Goal: Task Accomplishment & Management: Manage account settings

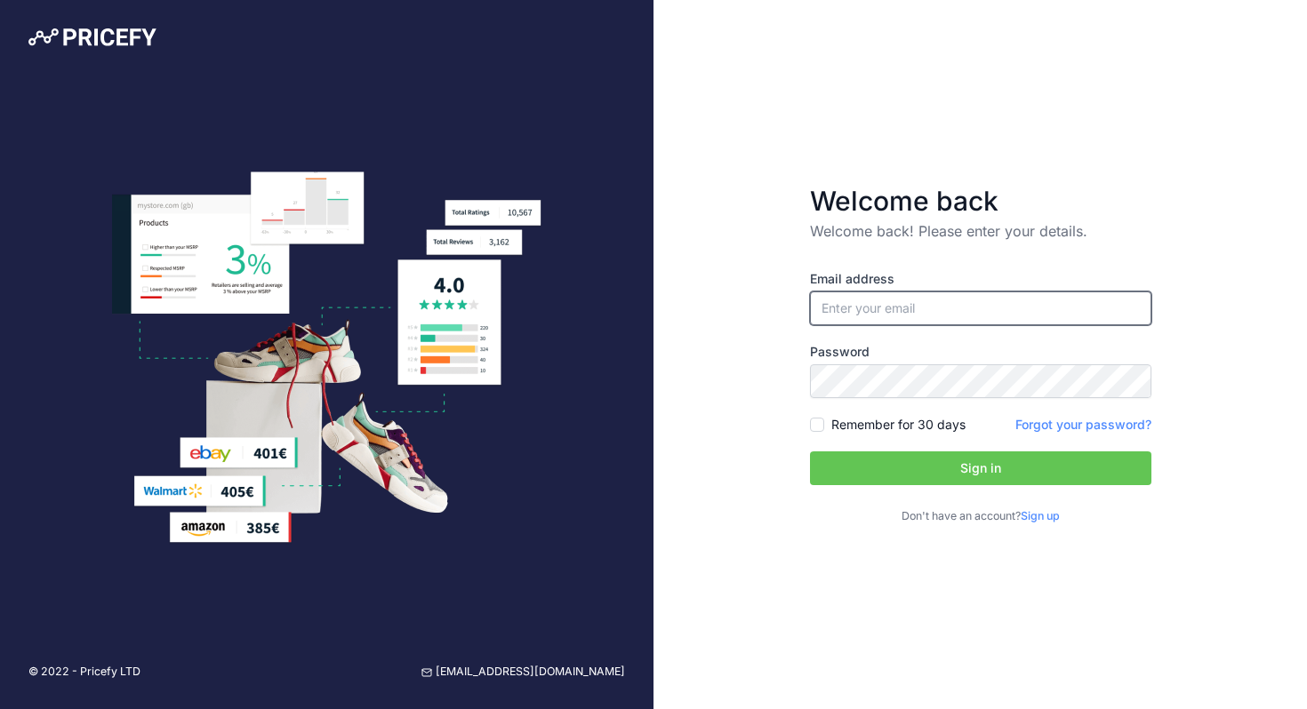
type input "[PERSON_NAME][EMAIL_ADDRESS][DOMAIN_NAME]"
click at [821, 428] on input "Remember for 30 days" at bounding box center [817, 425] width 14 height 14
checkbox input "true"
click at [858, 474] on button "Sign in" at bounding box center [980, 469] width 341 height 34
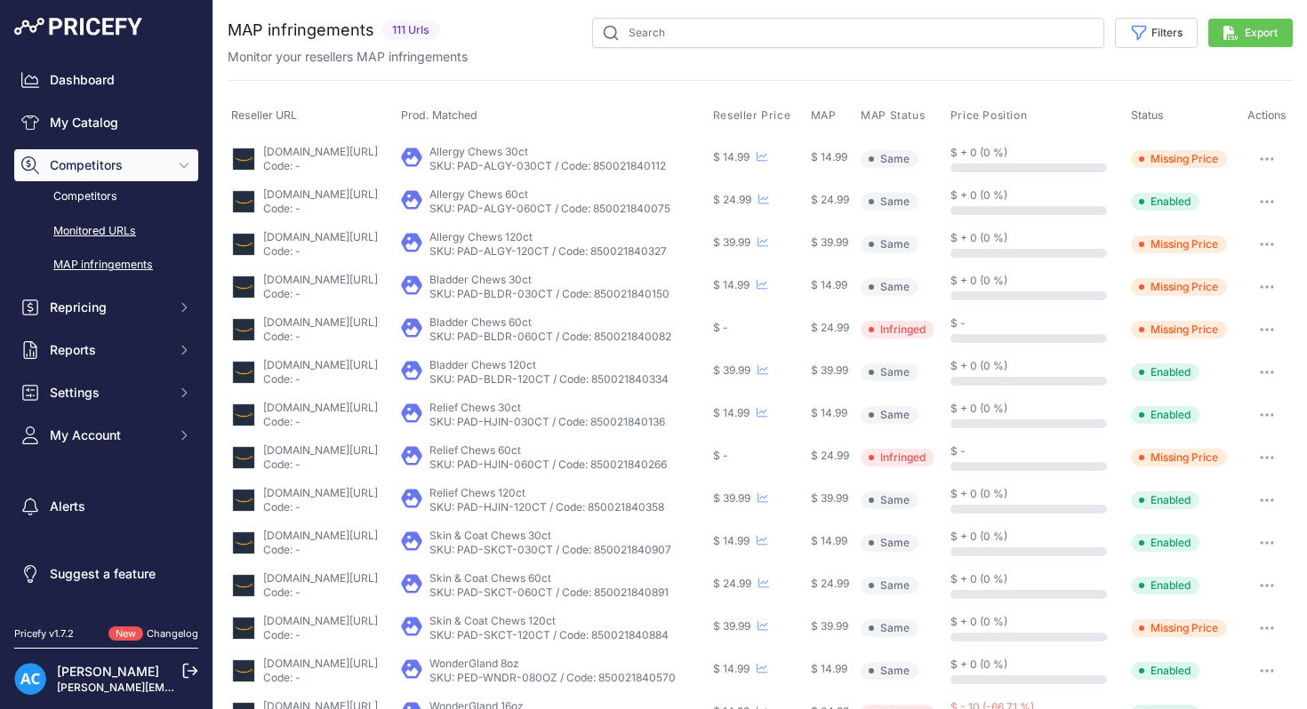
click at [93, 233] on link "Monitored URLs" at bounding box center [106, 231] width 184 height 31
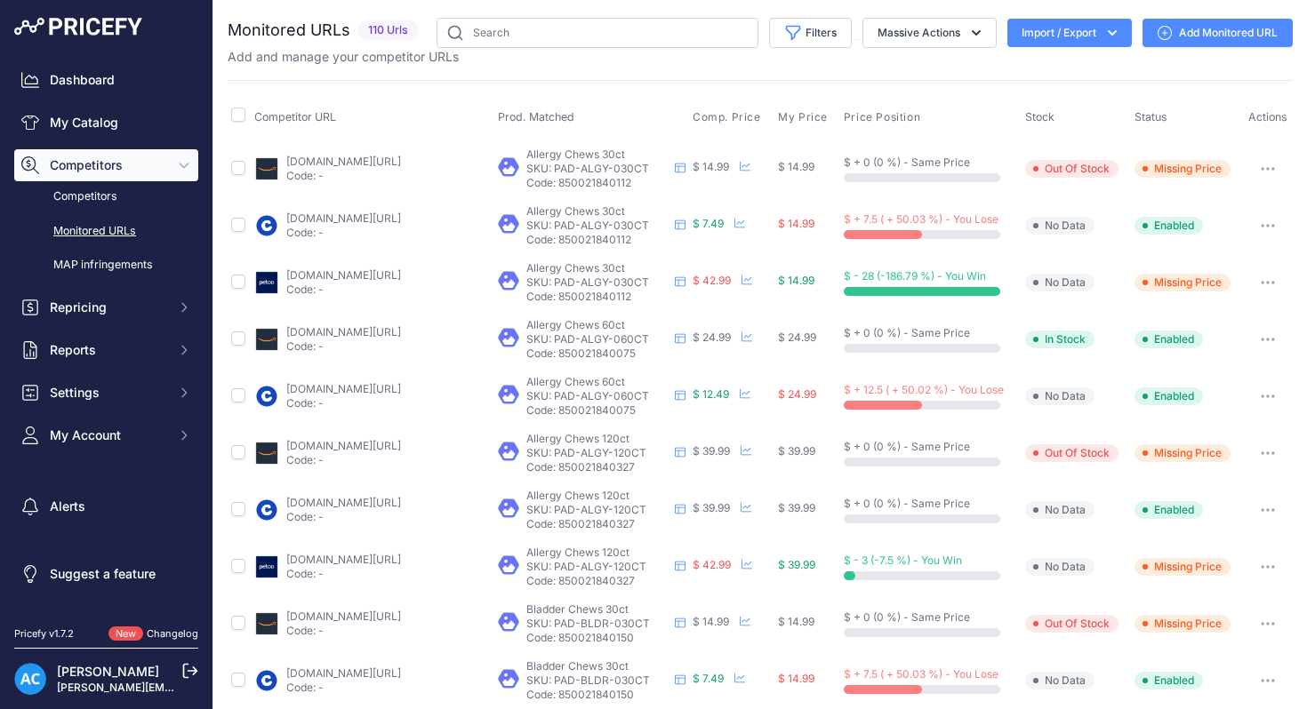
click at [401, 276] on link "petco.com/shop/en/petcostore/product/native-pet-allergy-support-for-dogs-count-…" at bounding box center [343, 274] width 115 height 13
click at [1271, 284] on button "button" at bounding box center [1268, 282] width 36 height 25
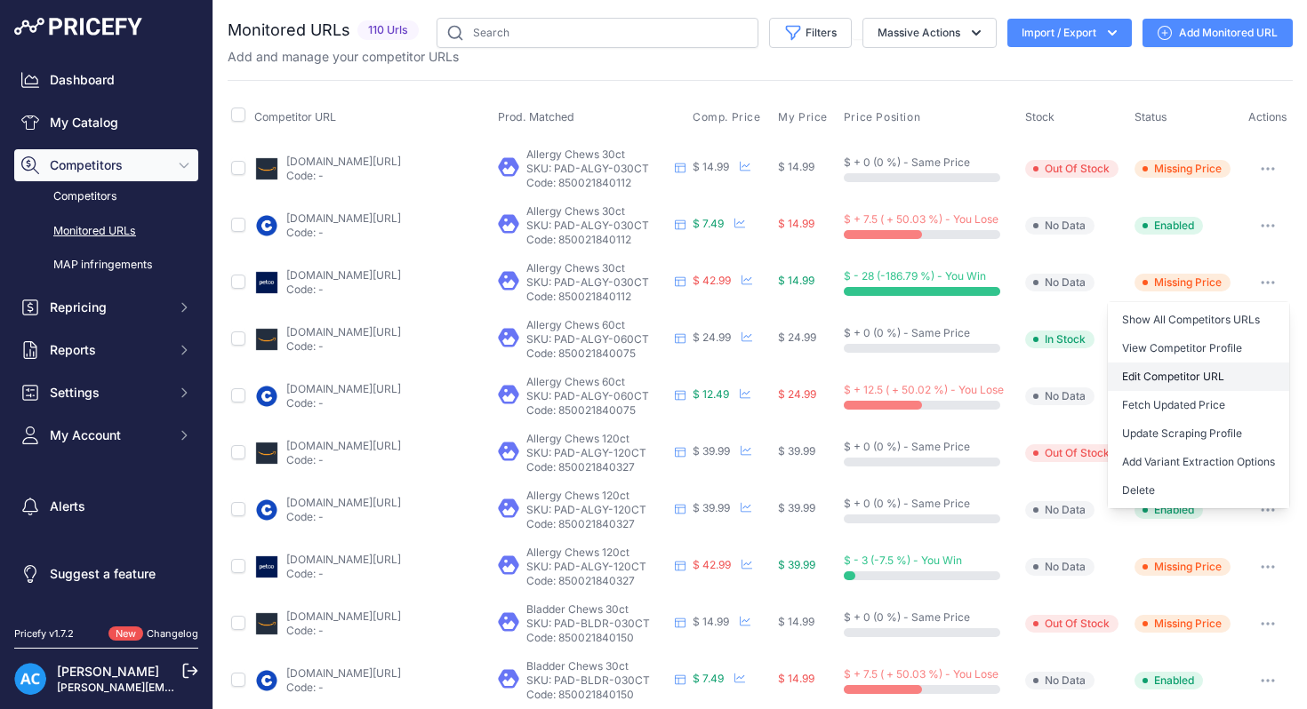
click at [1171, 378] on link "Edit Competitor URL" at bounding box center [1198, 377] width 181 height 28
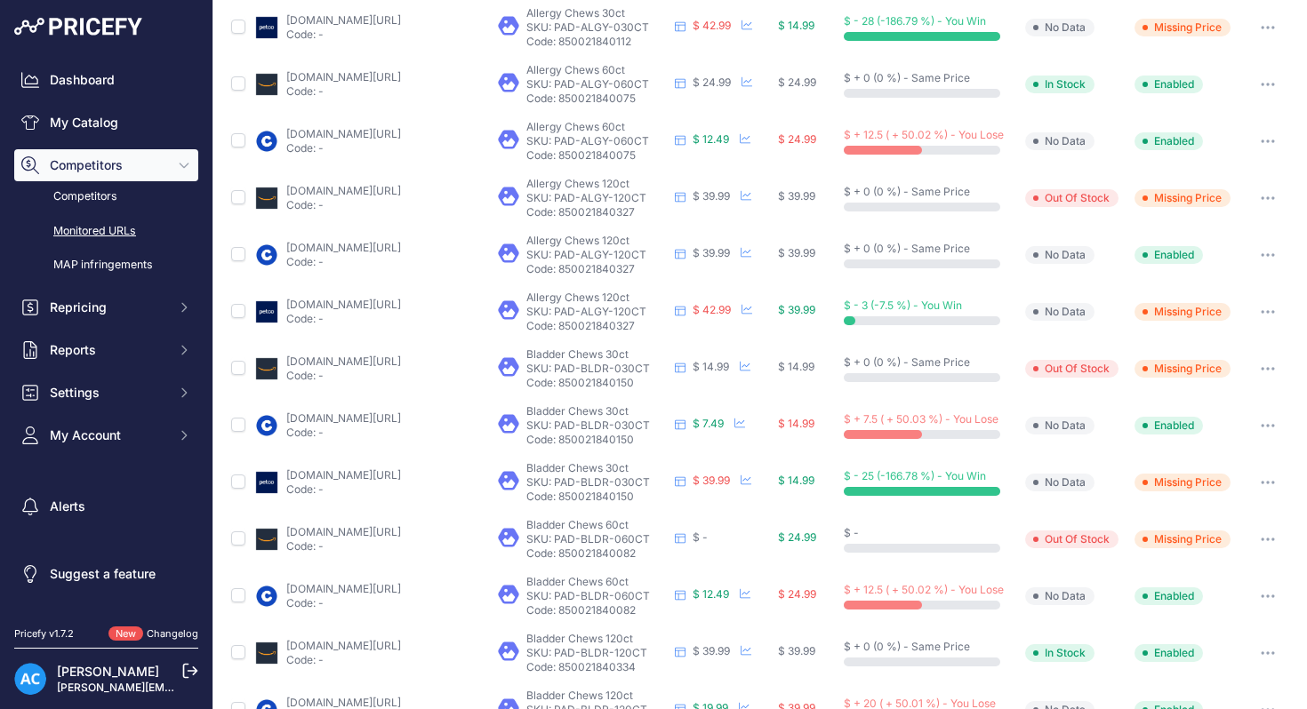
scroll to position [284, 0]
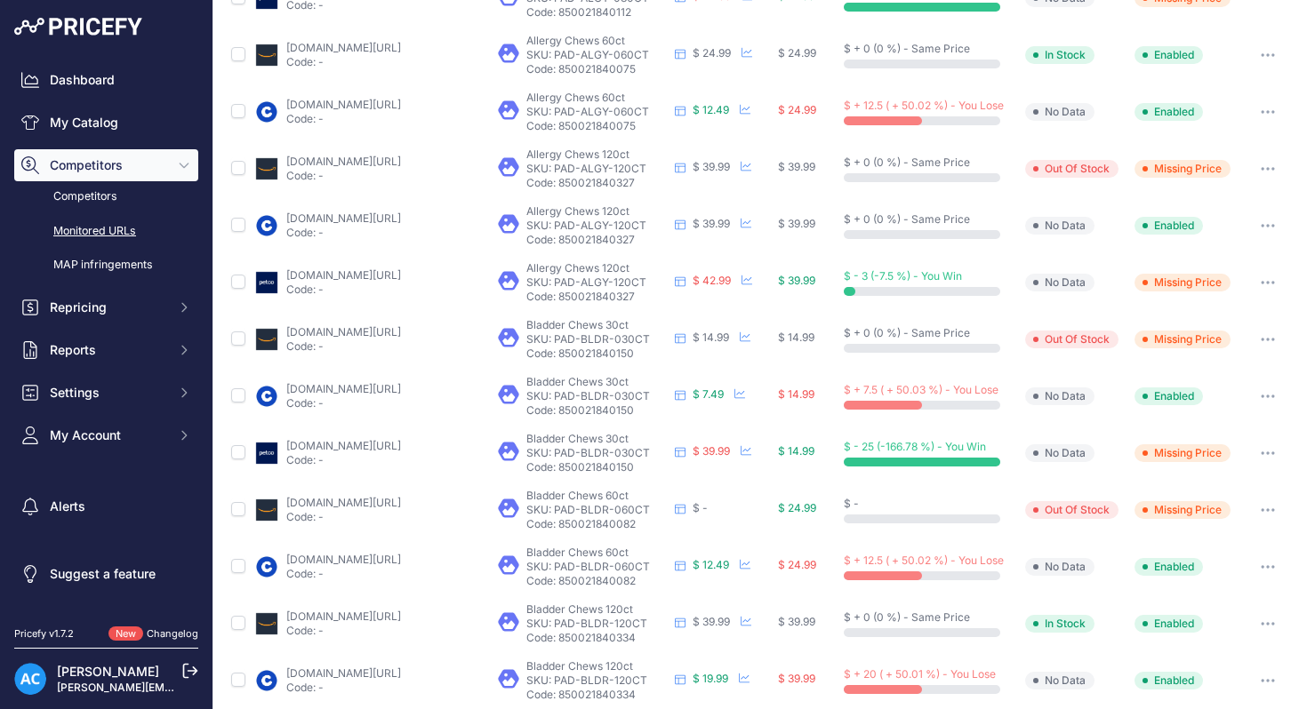
click at [1272, 453] on icon "button" at bounding box center [1273, 454] width 2 height 2
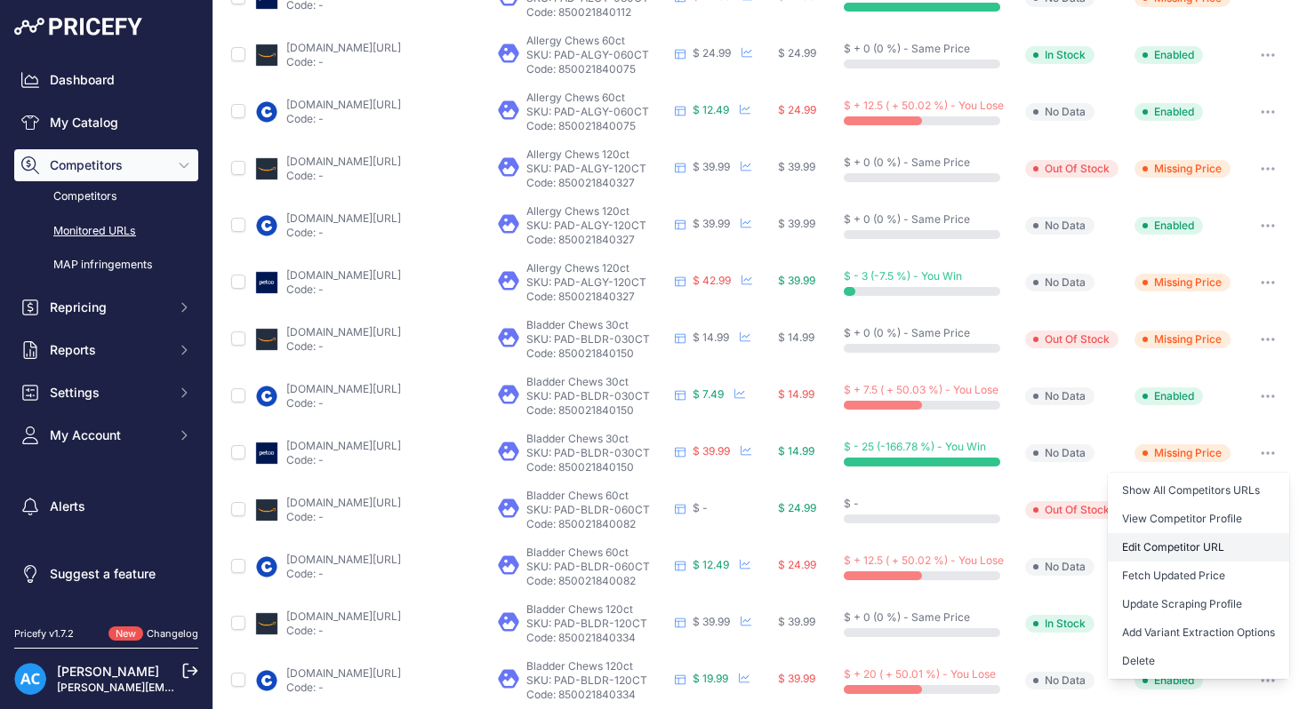
click at [1198, 542] on link "Edit Competitor URL" at bounding box center [1198, 547] width 181 height 28
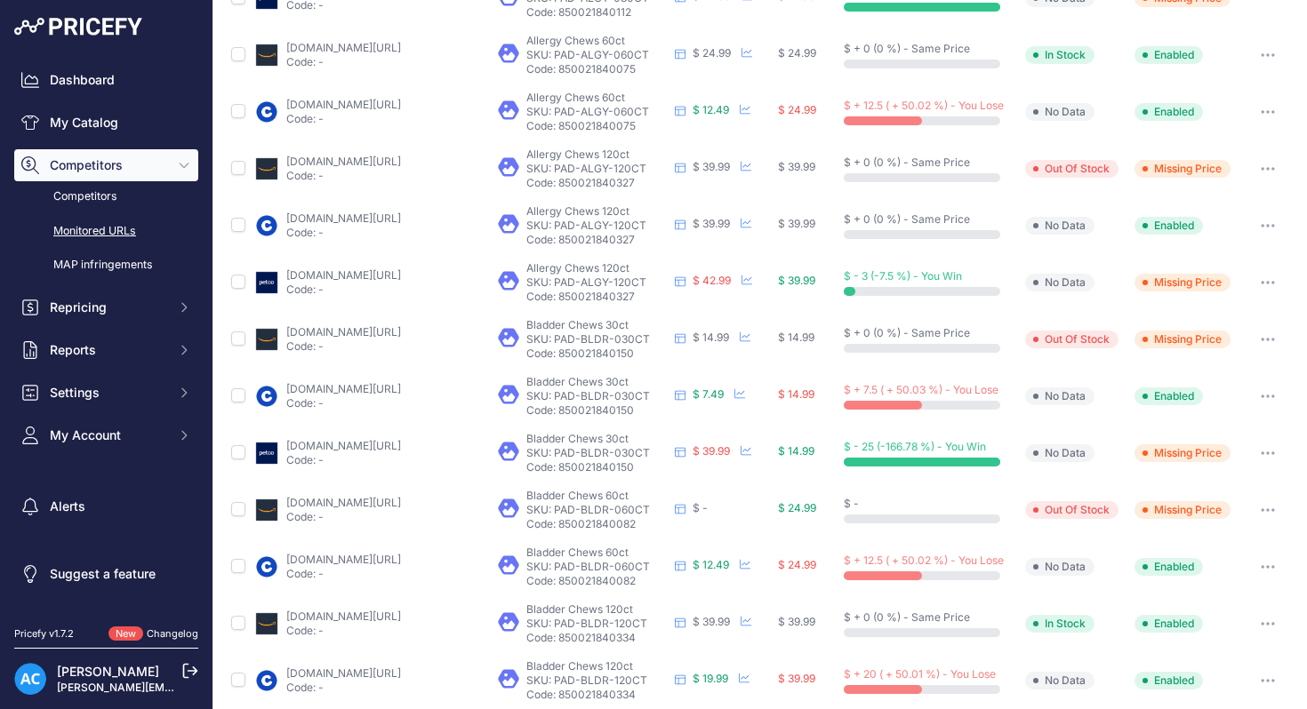
scroll to position [642, 0]
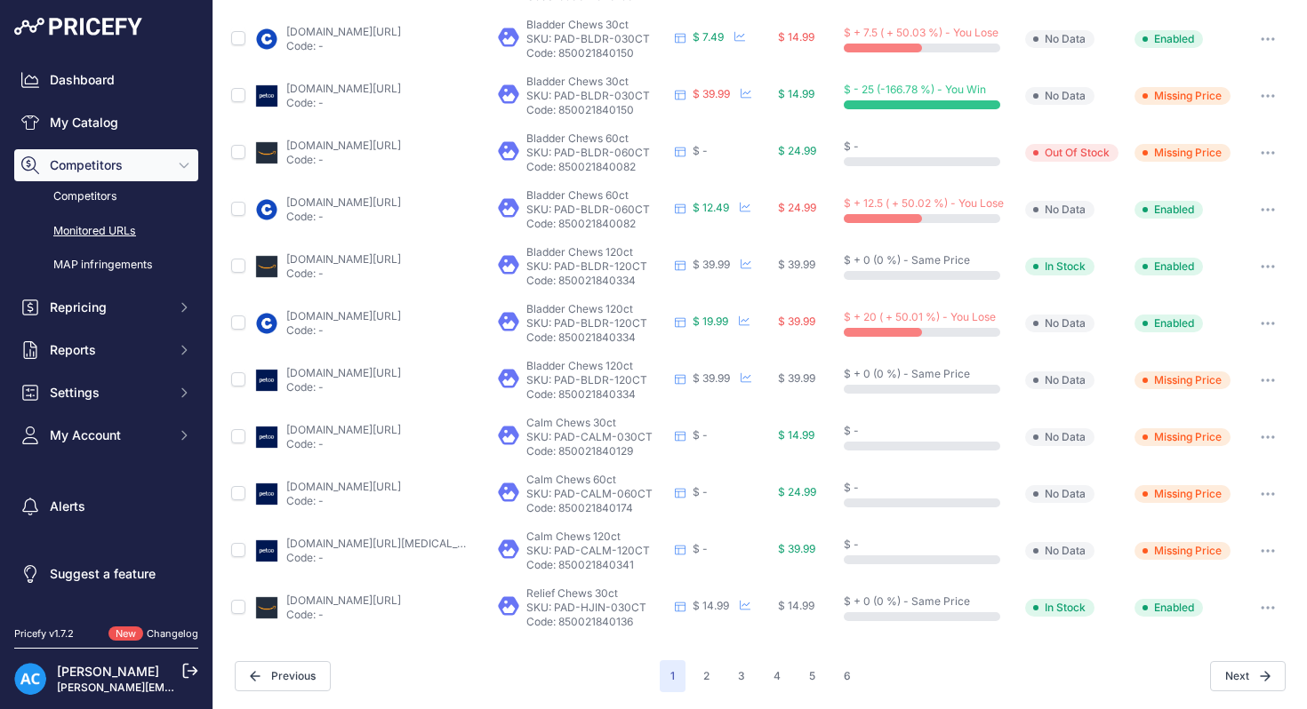
click at [401, 427] on link "petco.com/shop/en/petcostore/product/native-pet-calming-chews-for-dogs-count-of…" at bounding box center [343, 429] width 115 height 13
click at [1270, 429] on button "button" at bounding box center [1268, 437] width 36 height 25
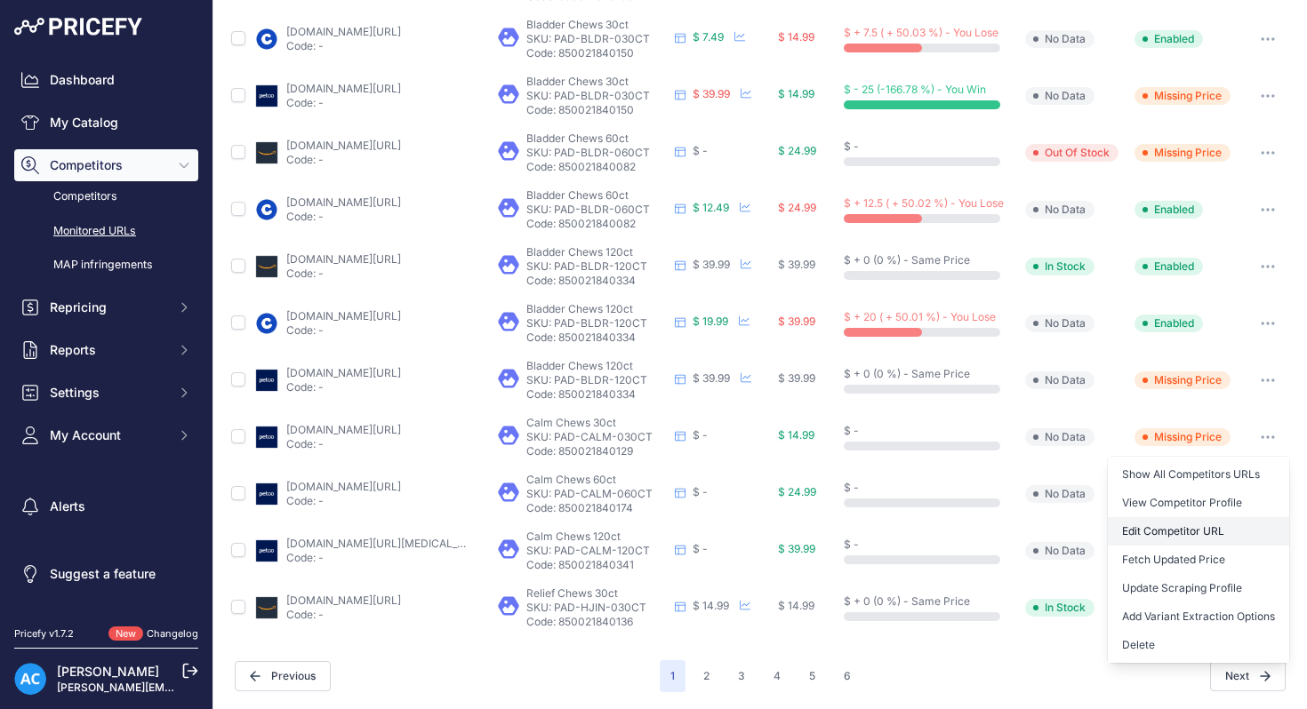
click at [1176, 529] on link "Edit Competitor URL" at bounding box center [1198, 531] width 181 height 28
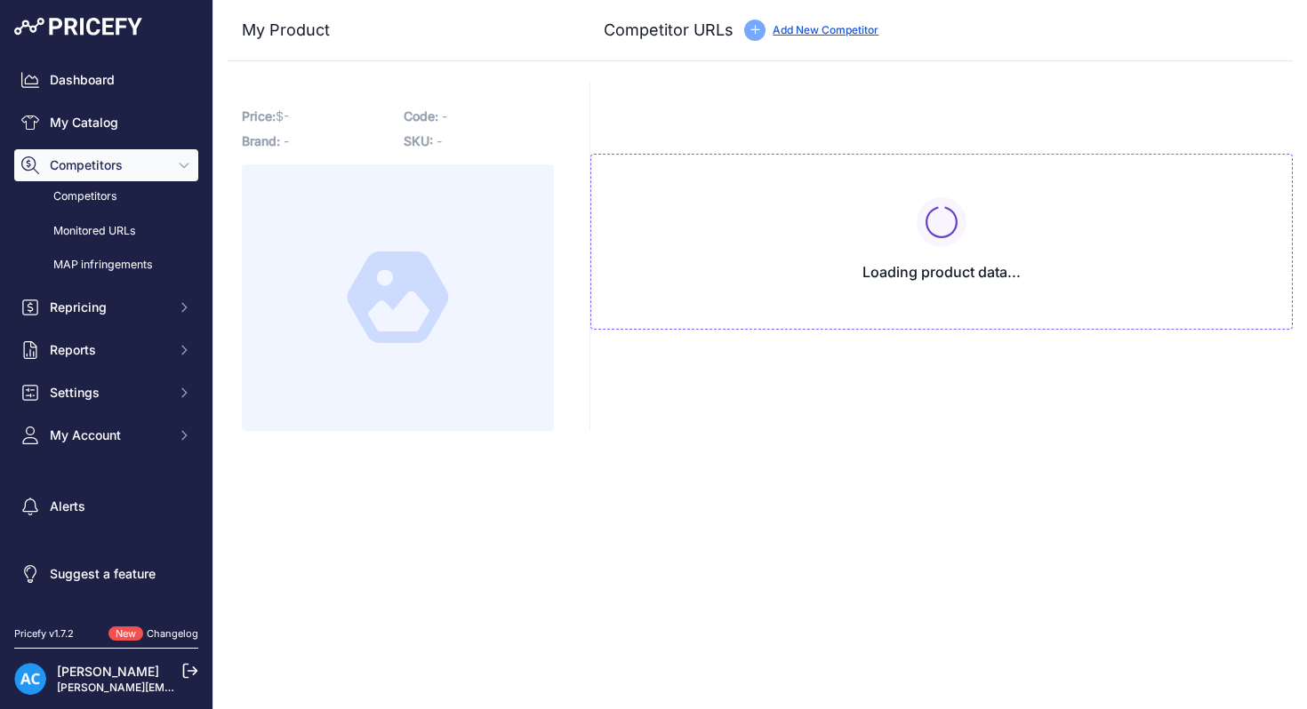
type input "www.petco.com/shop/en/petcostore/product/native-pet-allergy-support-for-dogs-co…"
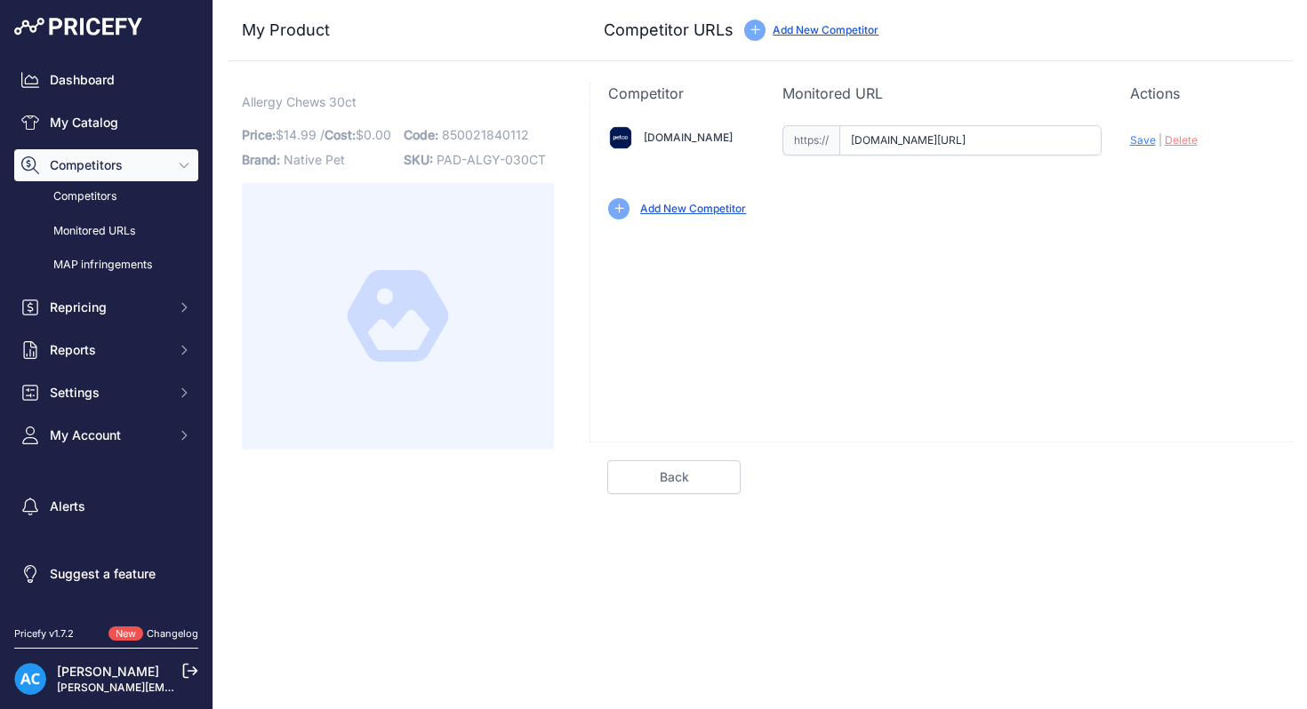
click at [929, 141] on input "www.petco.com/shop/en/petcostore/product/native-pet-allergy-support-for-dogs-co…" at bounding box center [970, 140] width 262 height 30
drag, startPoint x: 929, startPoint y: 141, endPoint x: 1164, endPoint y: 216, distance: 246.3
click at [1164, 216] on div "Amazon.com Valid Invalid | |" at bounding box center [941, 170] width 702 height 133
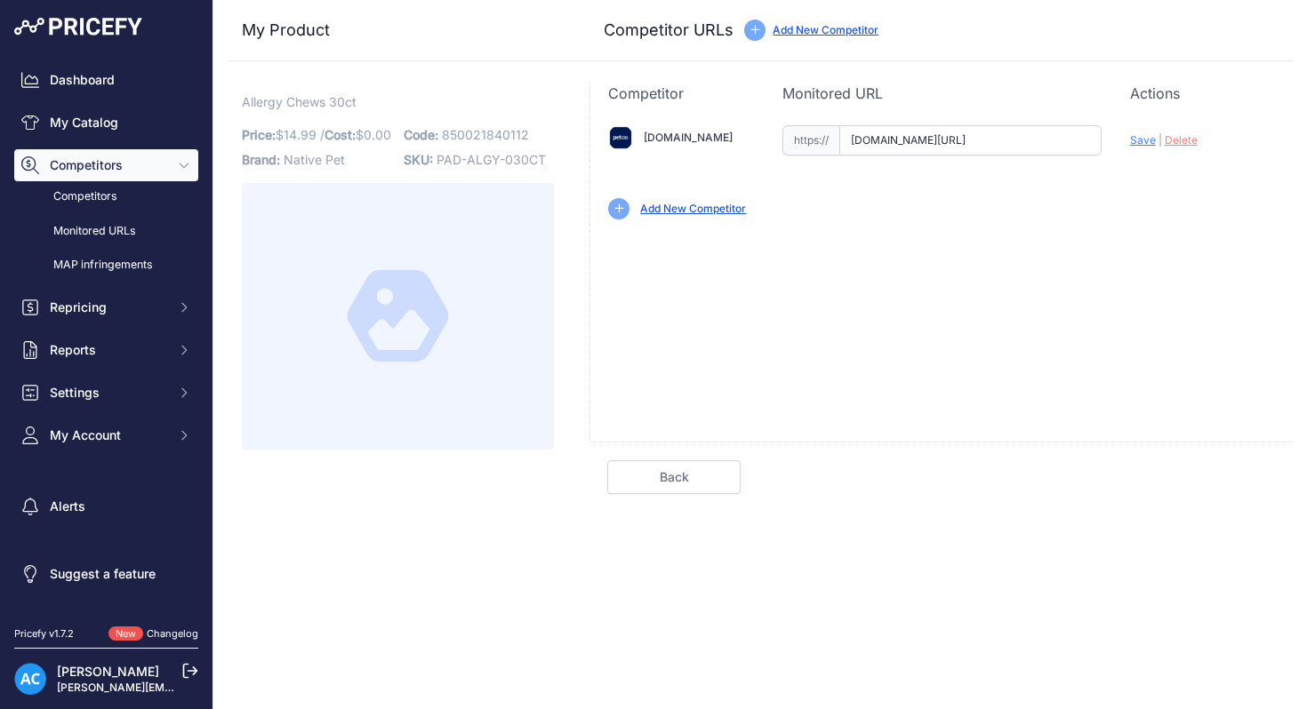
drag, startPoint x: 1071, startPoint y: 141, endPoint x: 989, endPoint y: 140, distance: 82.7
click at [989, 140] on input "www.petco.com/shop/en/petcostore/product/native-pet-allergy-support-for-dogs-co…" at bounding box center [970, 140] width 262 height 30
click at [973, 143] on input "www.petco.com/shop/en/petcostore/product/native-pet-allergy-support-for-dogs-co…" at bounding box center [970, 140] width 262 height 30
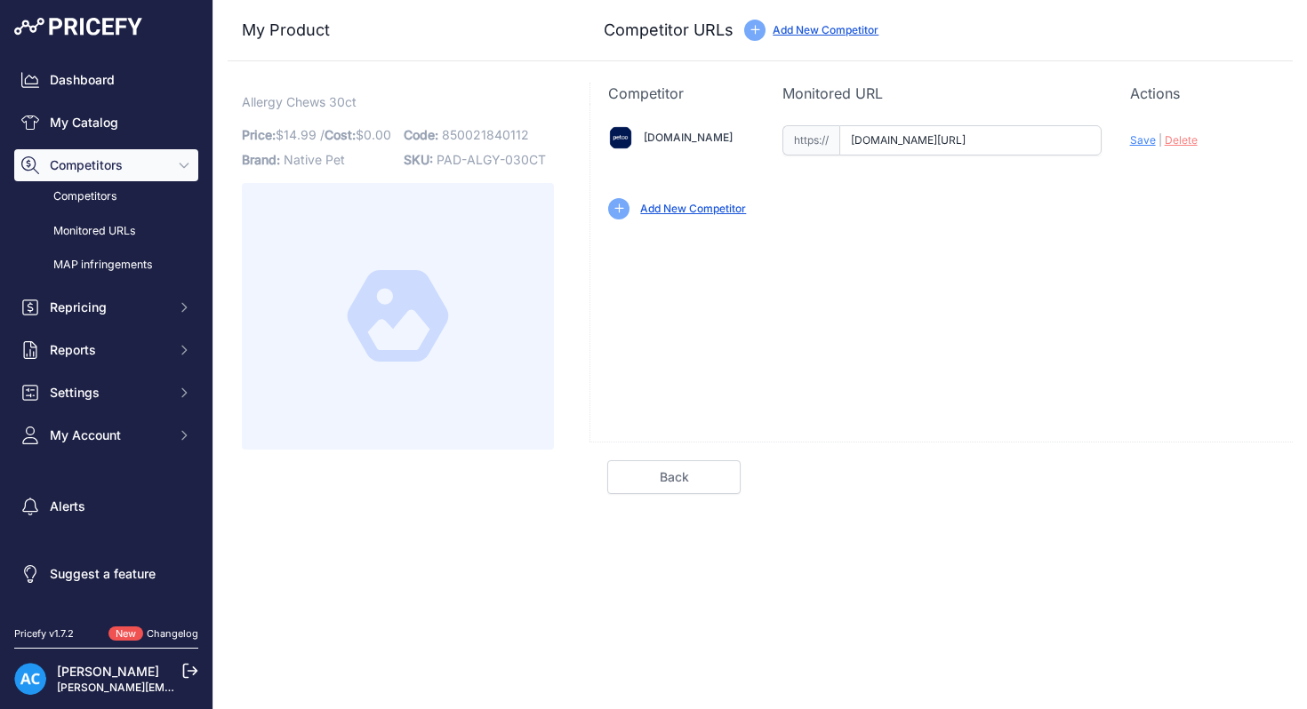
drag, startPoint x: 973, startPoint y: 143, endPoint x: 958, endPoint y: 143, distance: 14.2
click at [958, 143] on input "www.petco.com/shop/en/petcostore/product/native-pet-allergy-support-for-dogs-co…" at bounding box center [970, 140] width 262 height 30
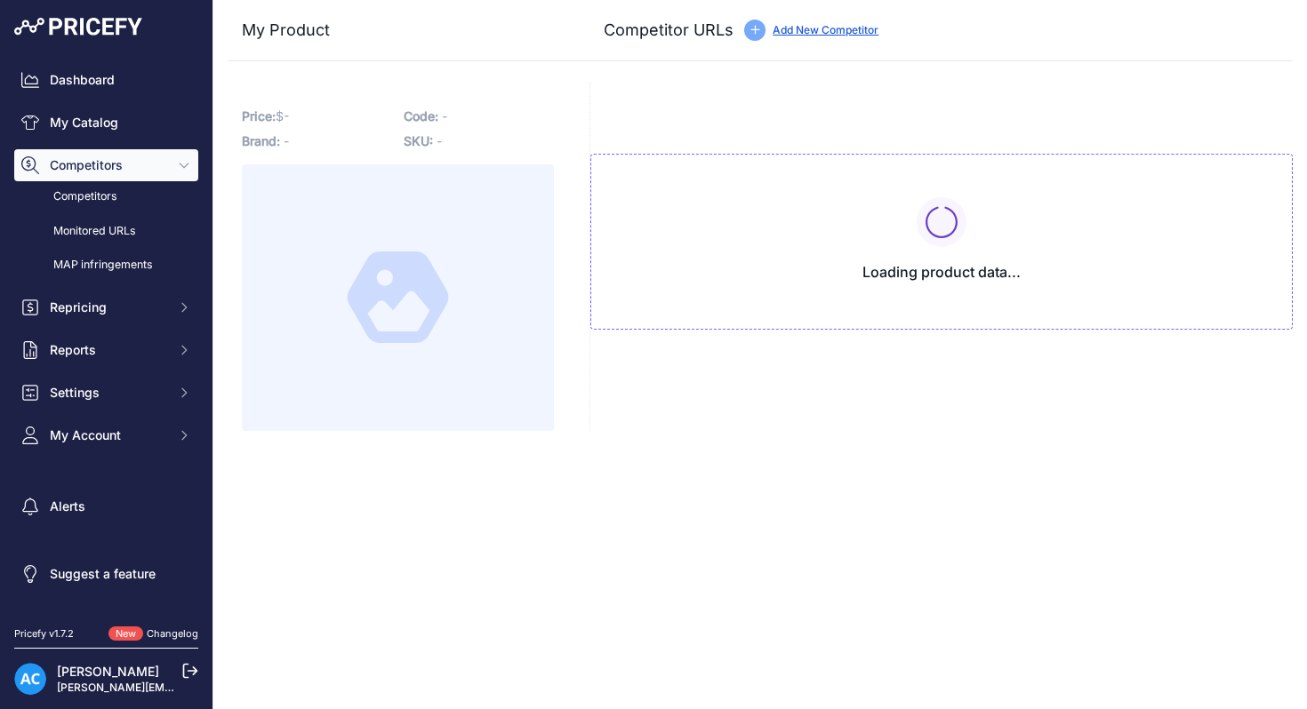
type input "[DOMAIN_NAME][URL]"
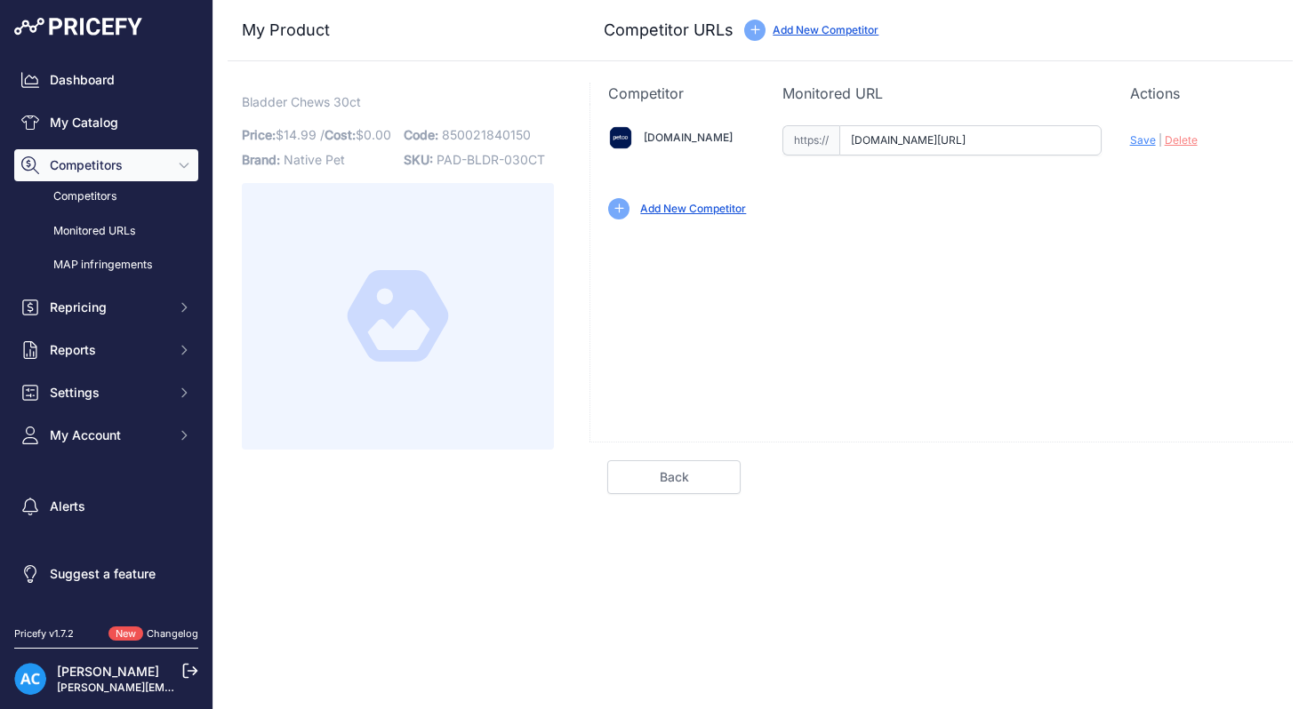
click at [1009, 137] on input "[DOMAIN_NAME][URL]" at bounding box center [970, 140] width 262 height 30
drag, startPoint x: 1009, startPoint y: 137, endPoint x: 1121, endPoint y: 159, distance: 114.2
click at [1121, 159] on div "[DOMAIN_NAME] Valid Invalid | |" at bounding box center [941, 170] width 702 height 133
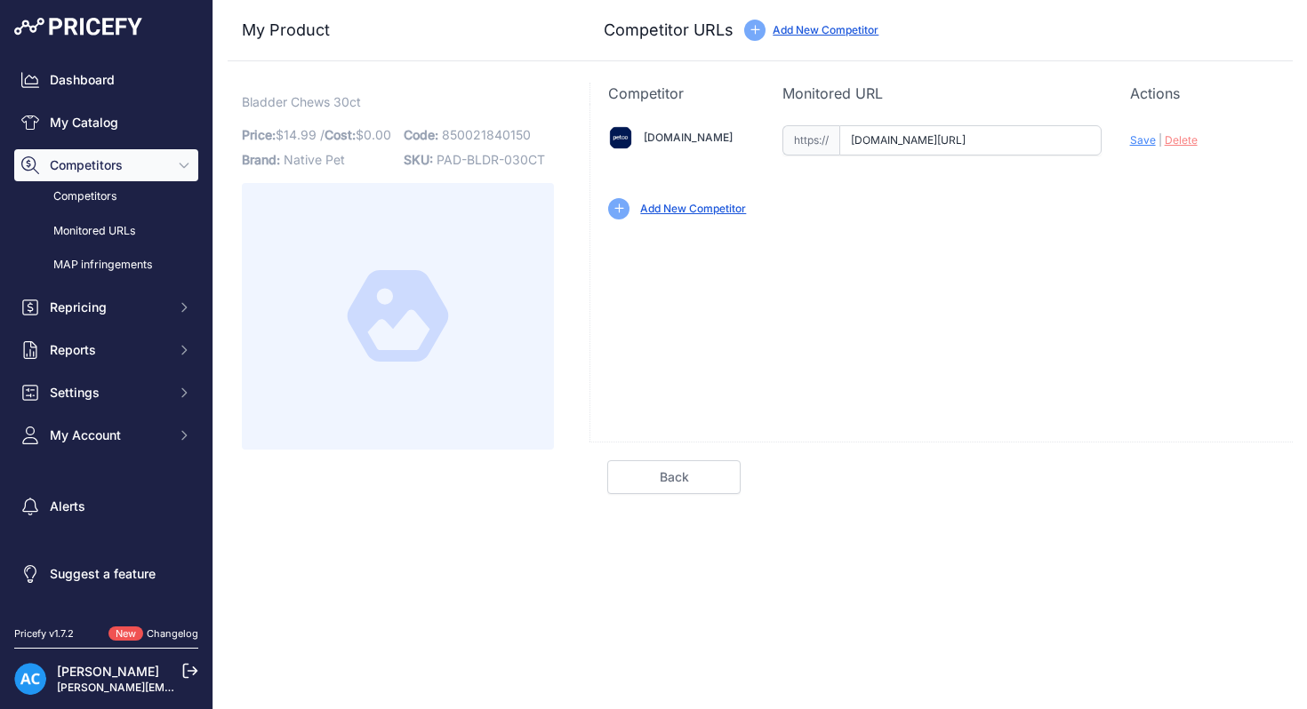
click at [1017, 142] on input "[DOMAIN_NAME][URL]" at bounding box center [970, 140] width 262 height 30
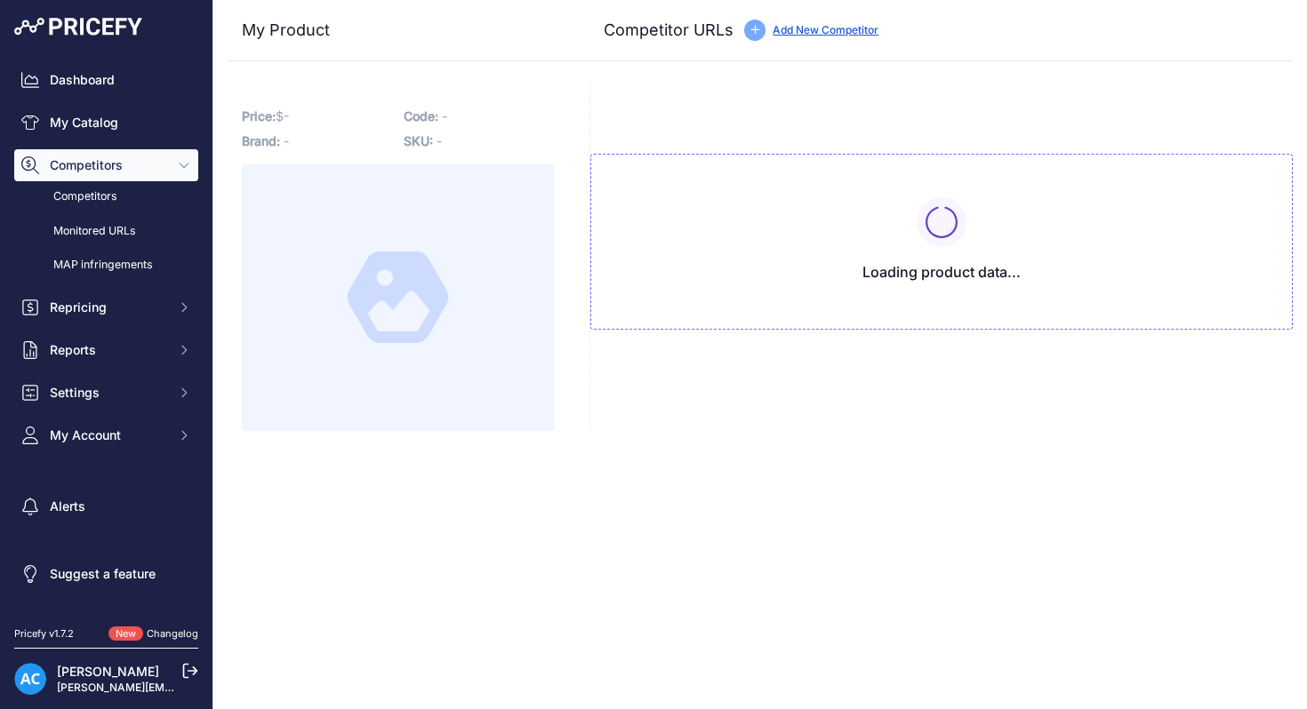
type input "[DOMAIN_NAME][URL]"
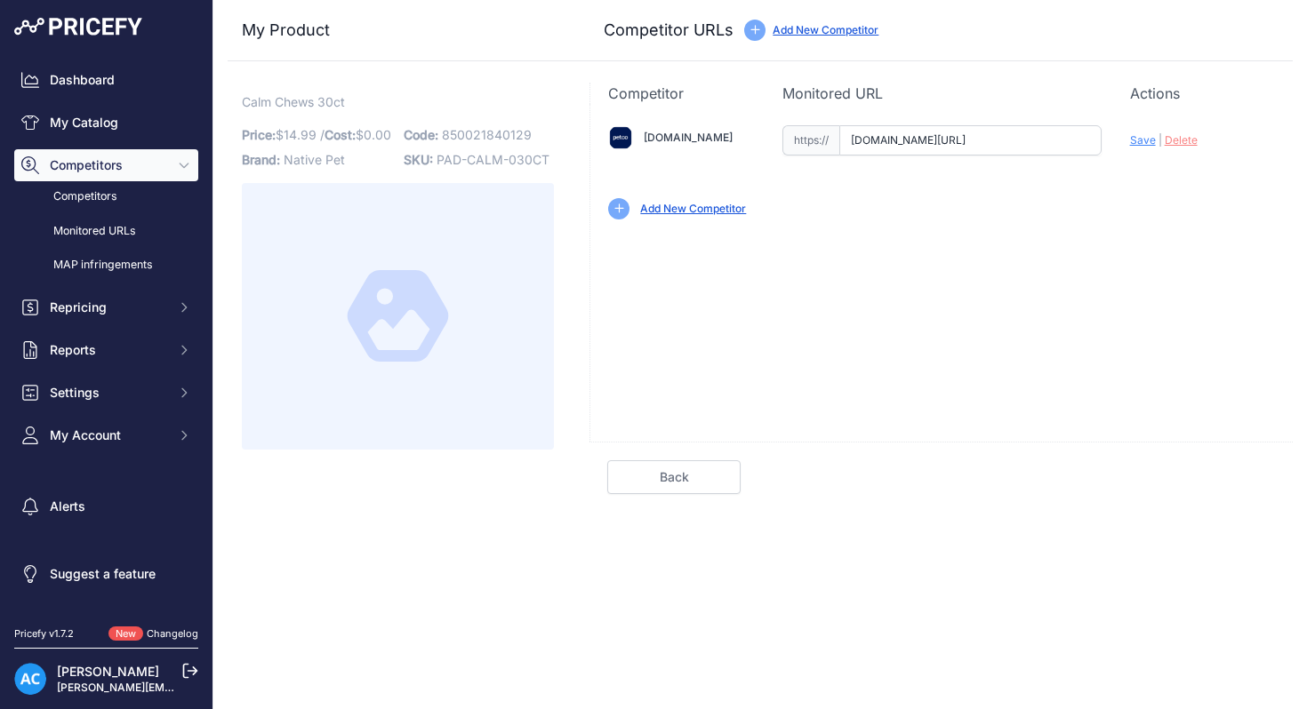
click at [948, 142] on input "[DOMAIN_NAME][URL]" at bounding box center [970, 140] width 262 height 30
click at [955, 140] on input "[DOMAIN_NAME][URL]" at bounding box center [970, 140] width 262 height 30
click at [955, 140] on input "www.petco.com/shop/en/petcostore/product/native-pet-calming-chews-for-dogs-coun…" at bounding box center [970, 140] width 262 height 30
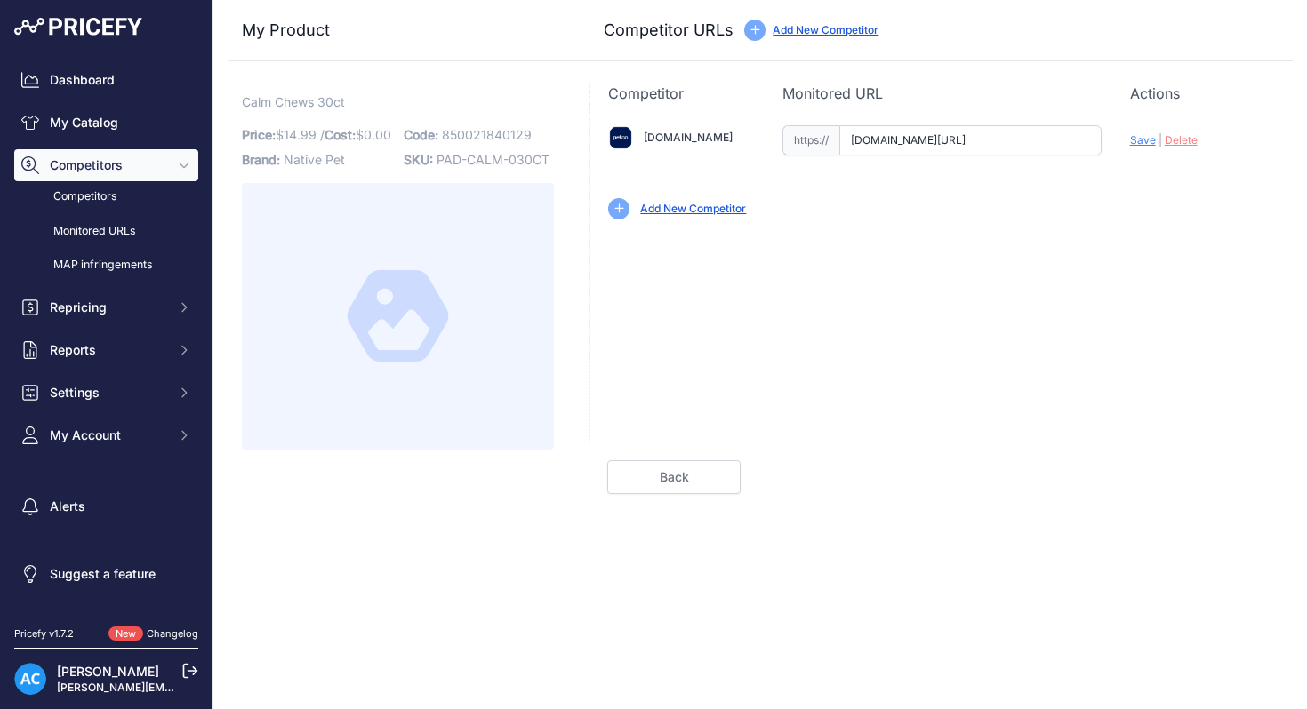
click at [910, 140] on input "www.petco.com/shop/en/petcostore/product/native-pet-calming-chews-for-dogs-coun…" at bounding box center [970, 140] width 262 height 30
drag, startPoint x: 993, startPoint y: 139, endPoint x: 1056, endPoint y: 149, distance: 64.0
click at [1056, 149] on input "www.petco.com/shop/en/petcostore/product/native-pet-calming-chews-for-dogs-coun…" at bounding box center [970, 140] width 262 height 30
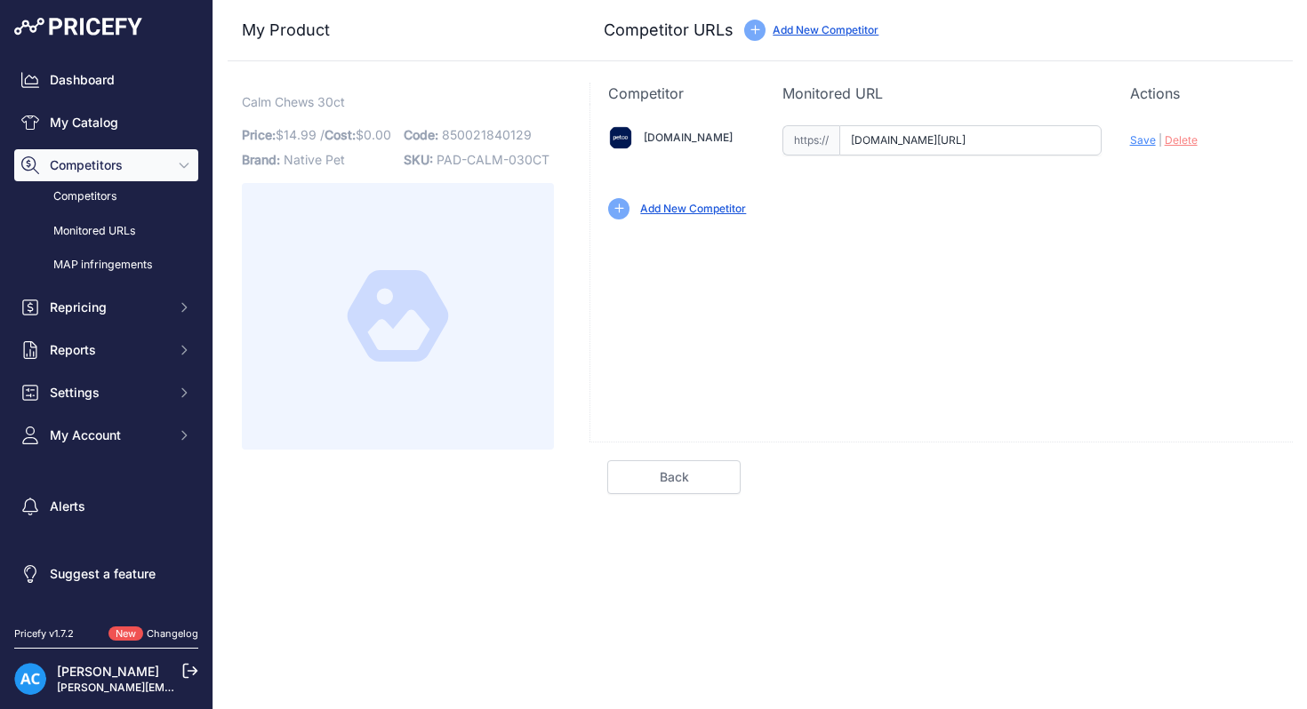
click at [1104, 239] on div "Amazon.com Valid Invalid Save | Delete Valid |" at bounding box center [940, 273] width 703 height 338
click at [95, 195] on link "Competitors" at bounding box center [106, 196] width 184 height 31
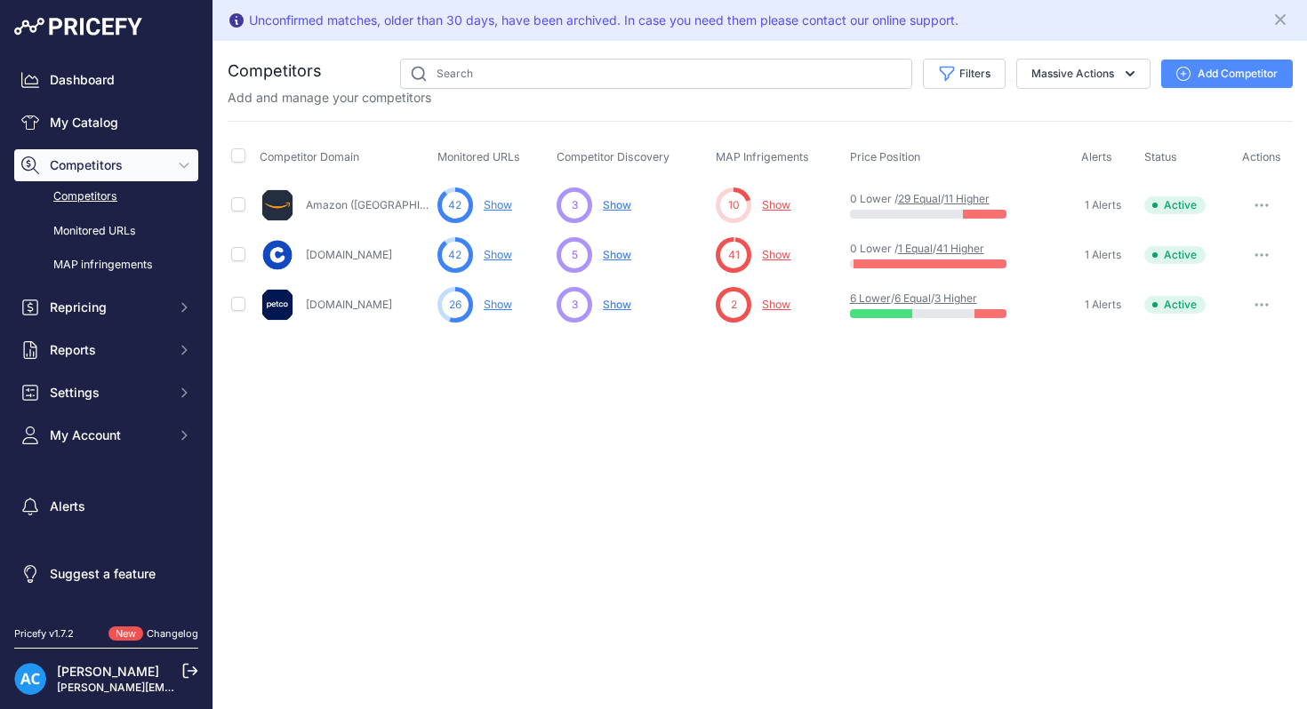
click at [495, 306] on link "Show" at bounding box center [498, 304] width 28 height 13
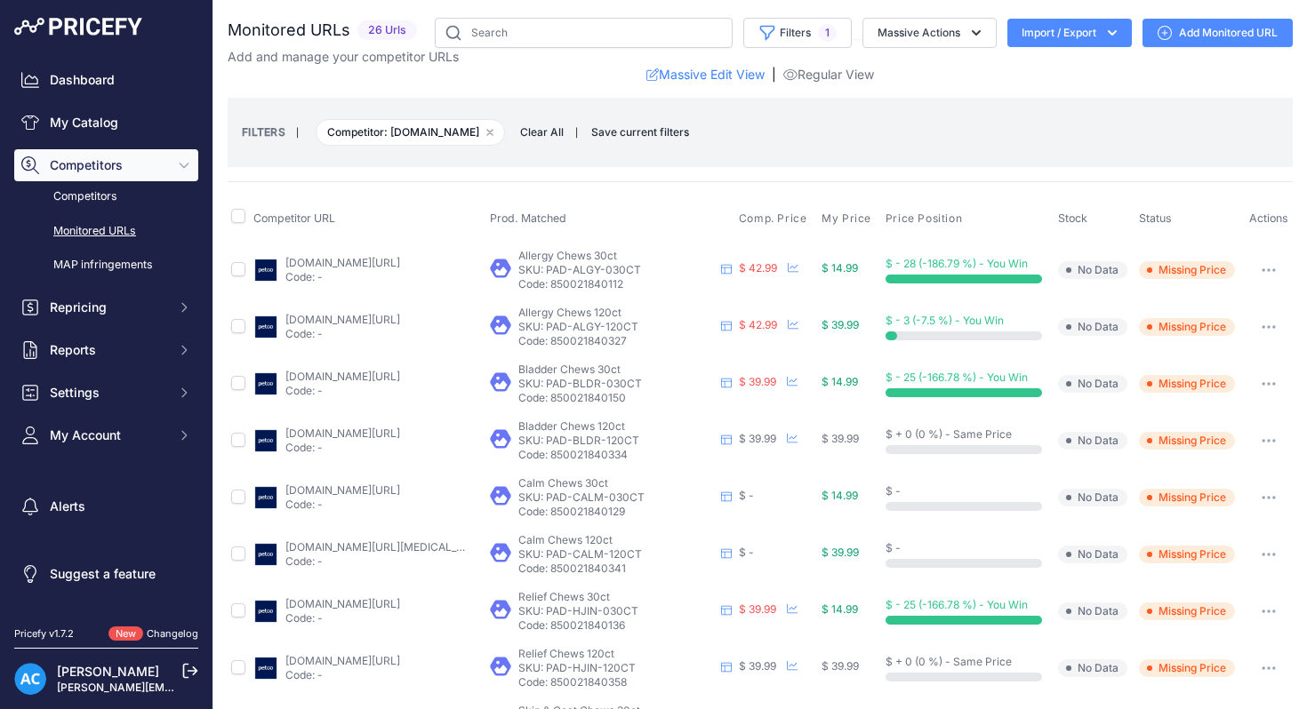
scroll to position [28, 0]
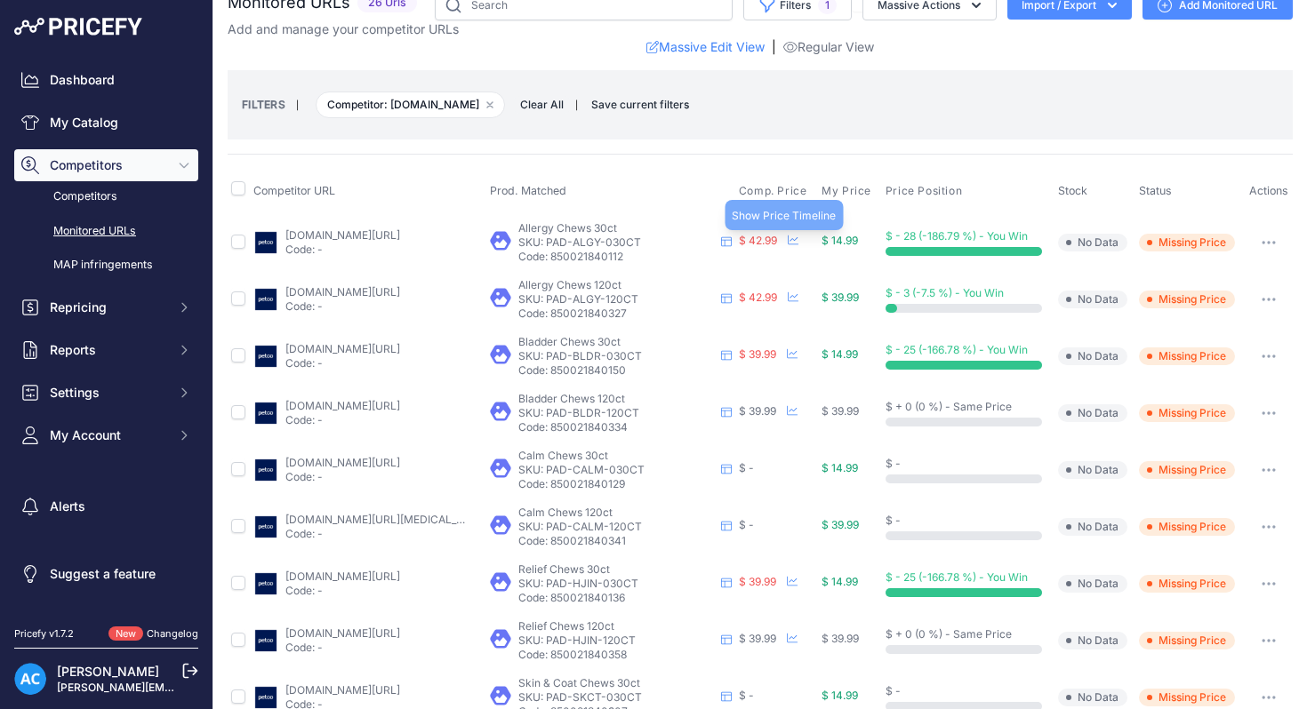
click at [788, 238] on icon at bounding box center [793, 240] width 11 height 11
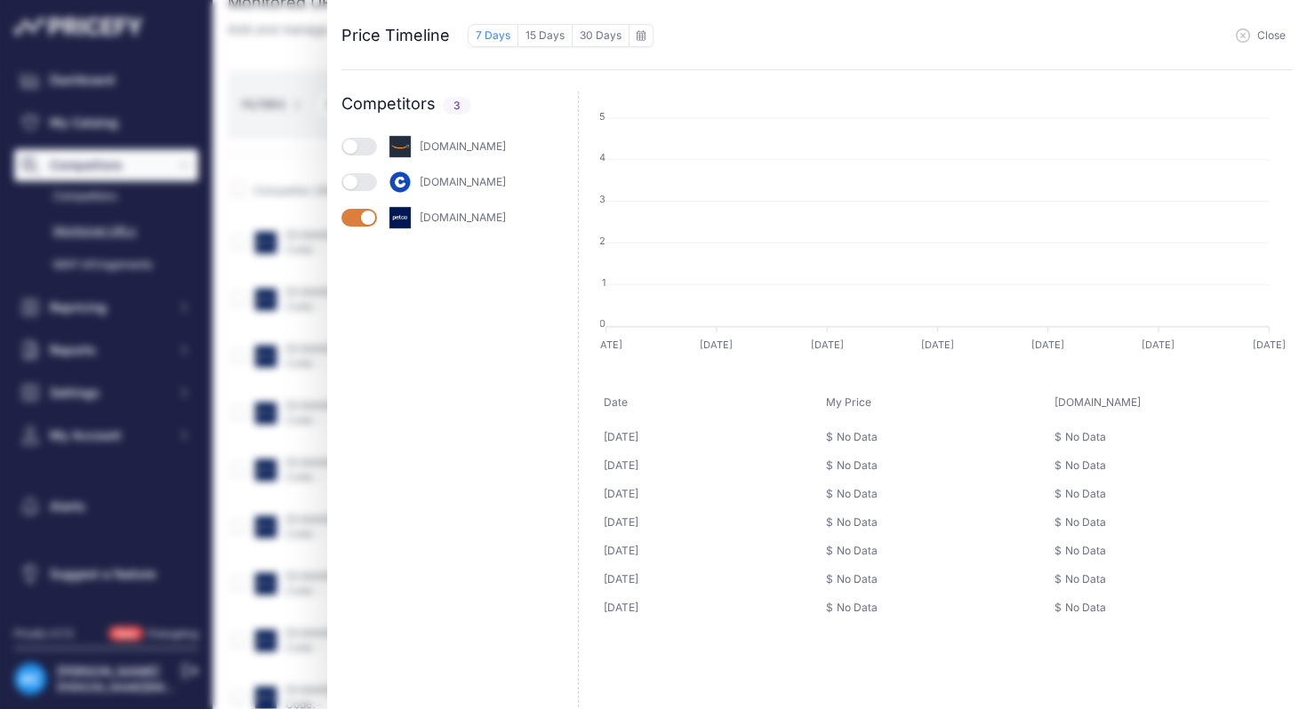
click at [365, 148] on button "button" at bounding box center [359, 147] width 36 height 18
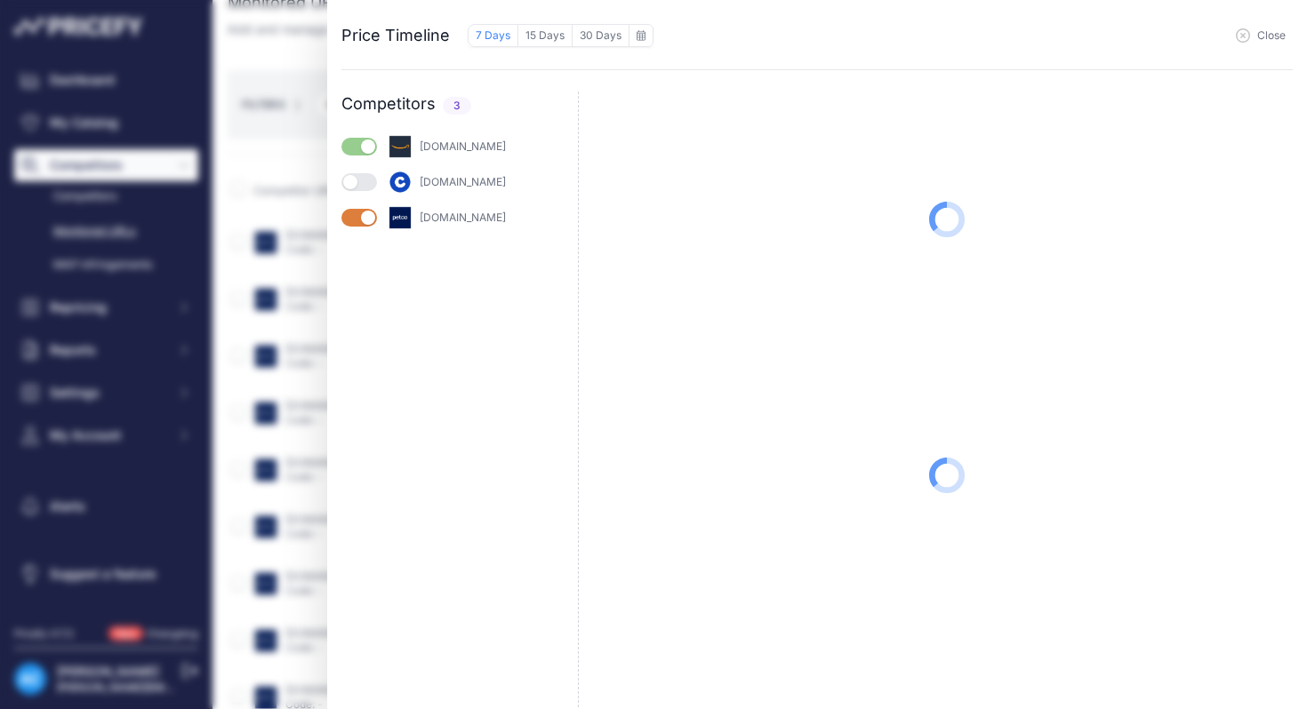
click at [365, 175] on button "button" at bounding box center [359, 182] width 36 height 18
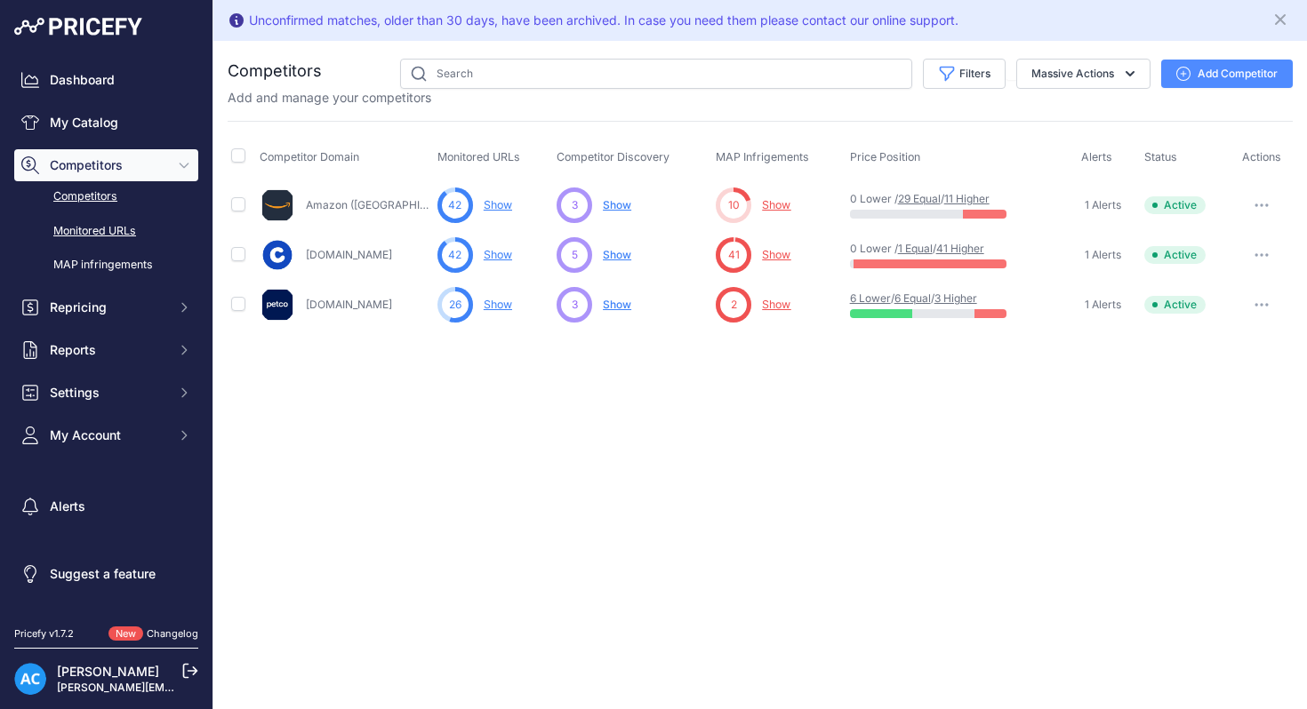
click at [116, 231] on link "Monitored URLs" at bounding box center [106, 231] width 184 height 31
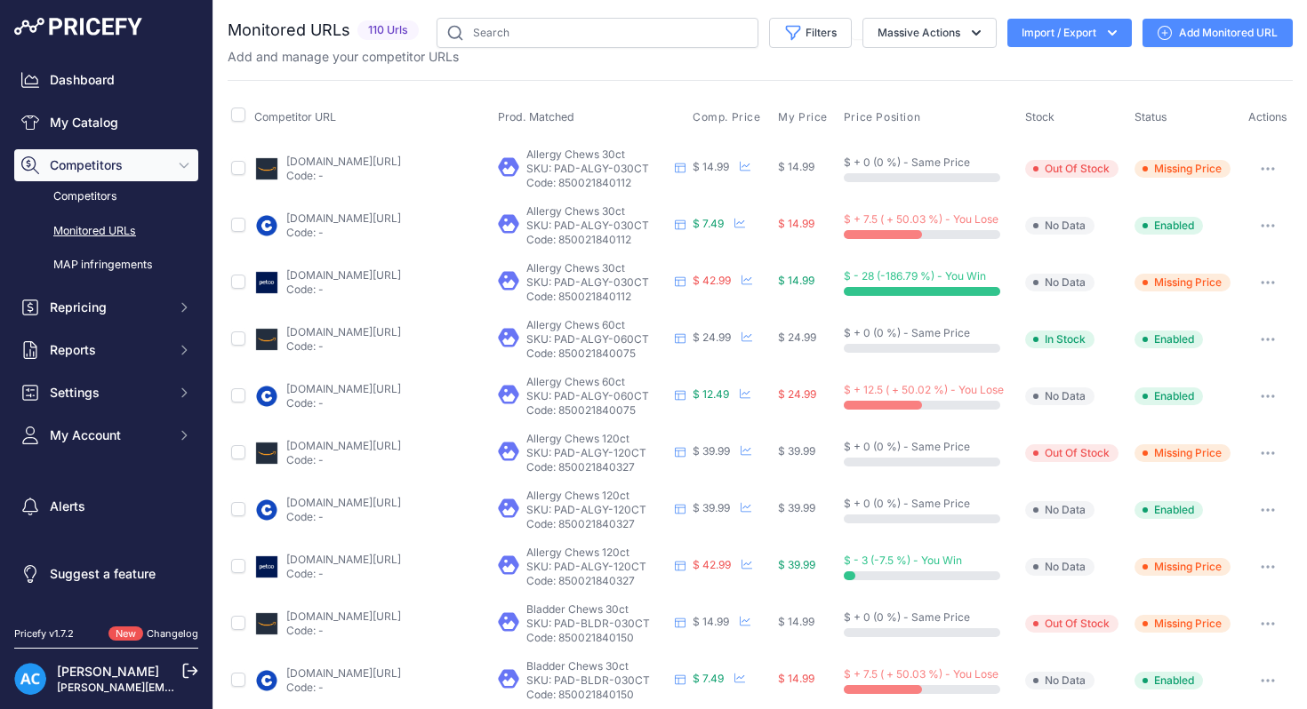
scroll to position [642, 0]
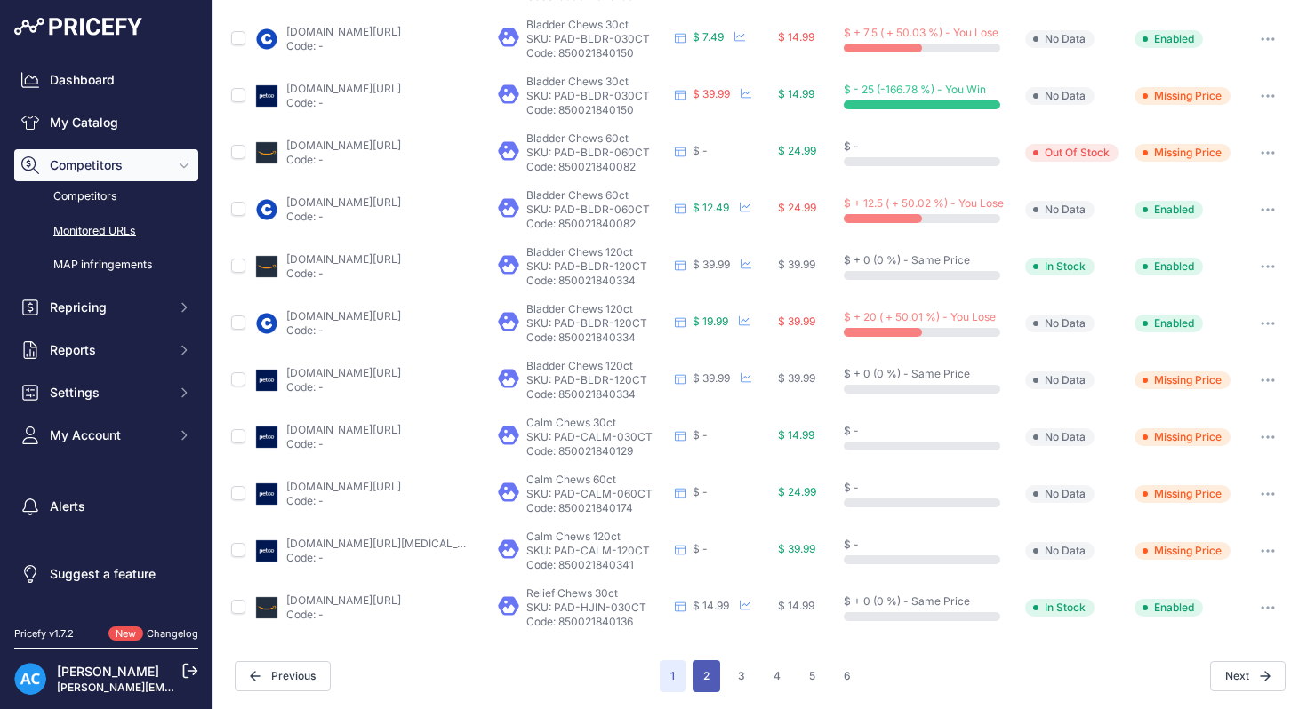
click at [714, 674] on button "2" at bounding box center [707, 677] width 28 height 32
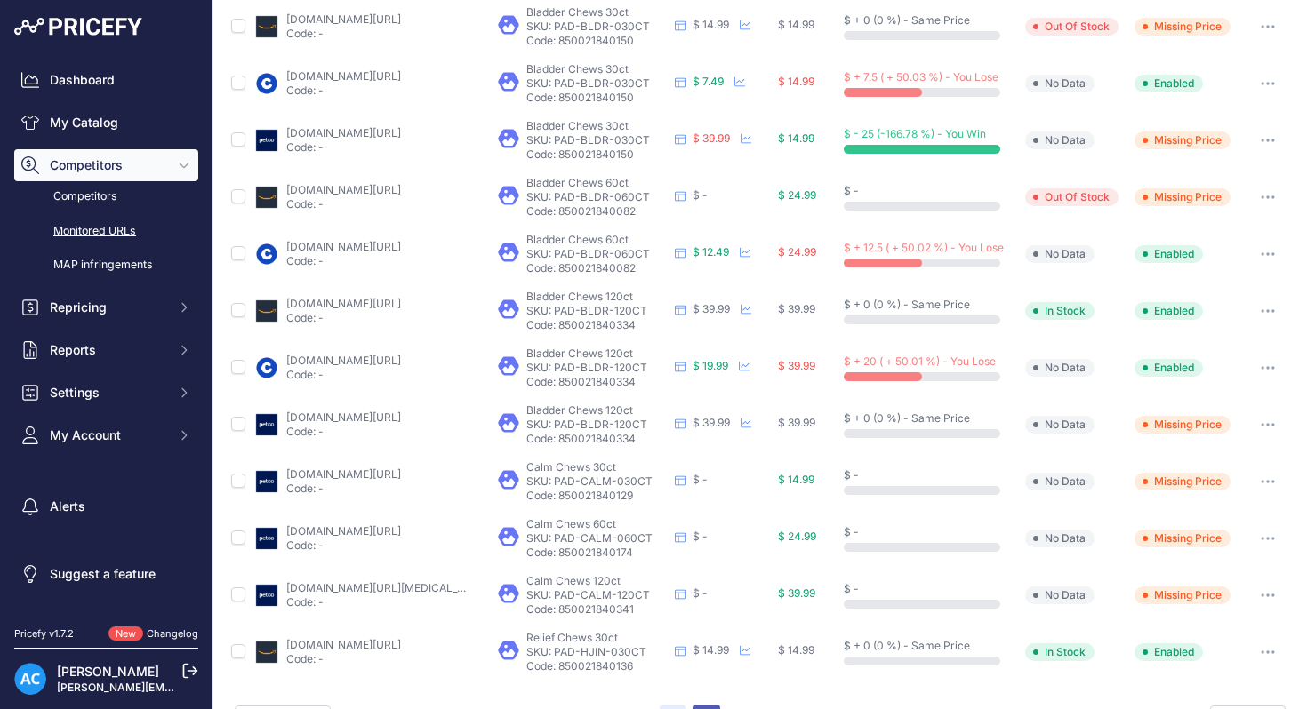
scroll to position [686, 0]
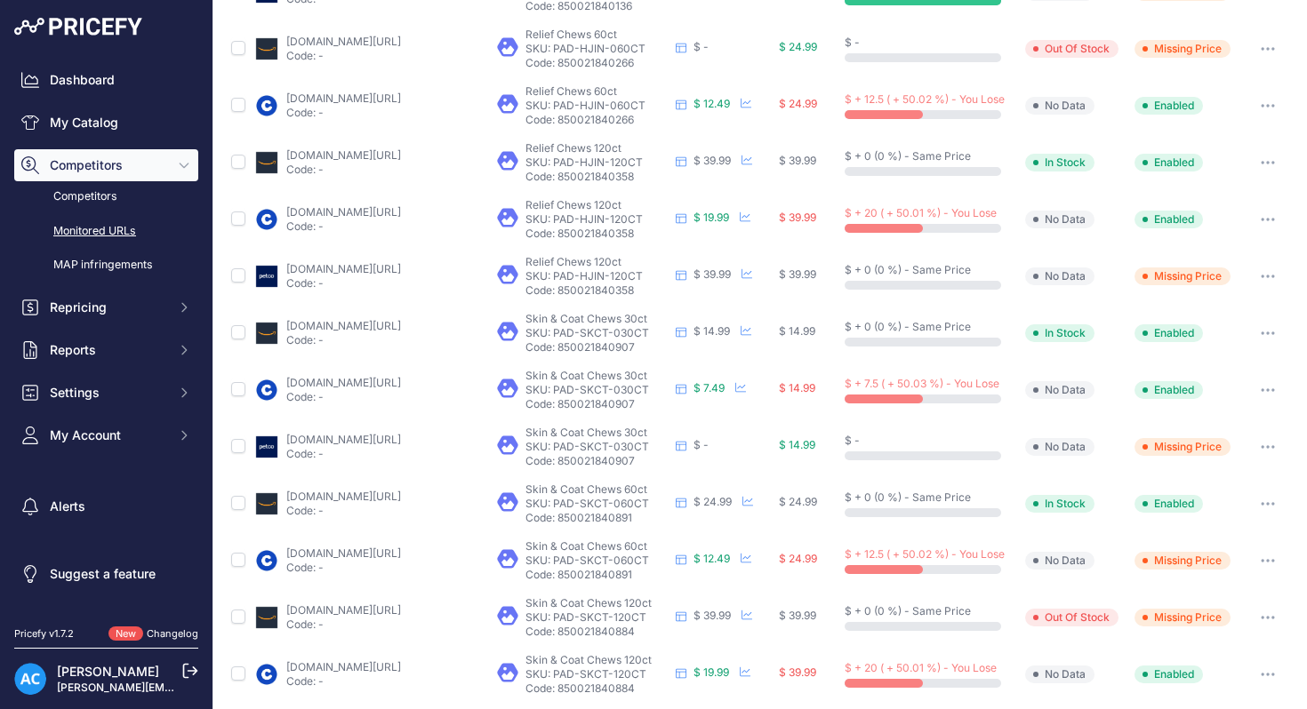
scroll to position [236, 0]
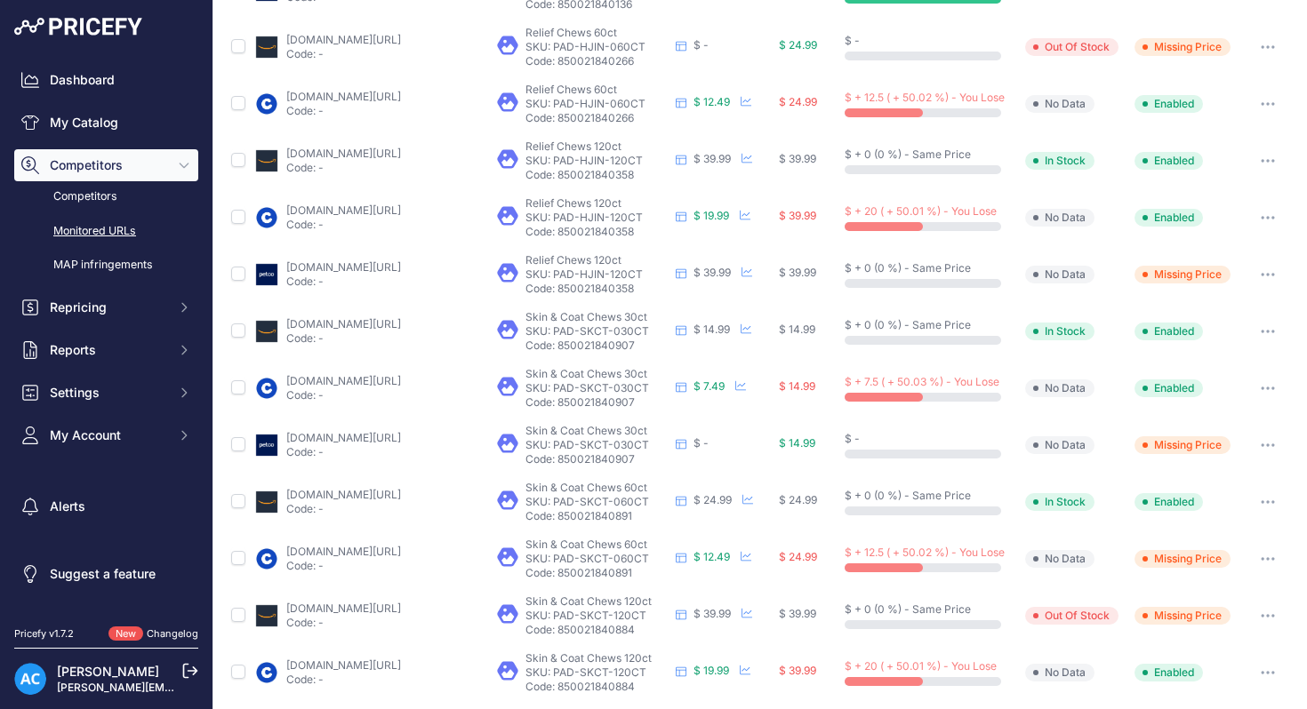
click at [1270, 440] on button "button" at bounding box center [1268, 445] width 36 height 25
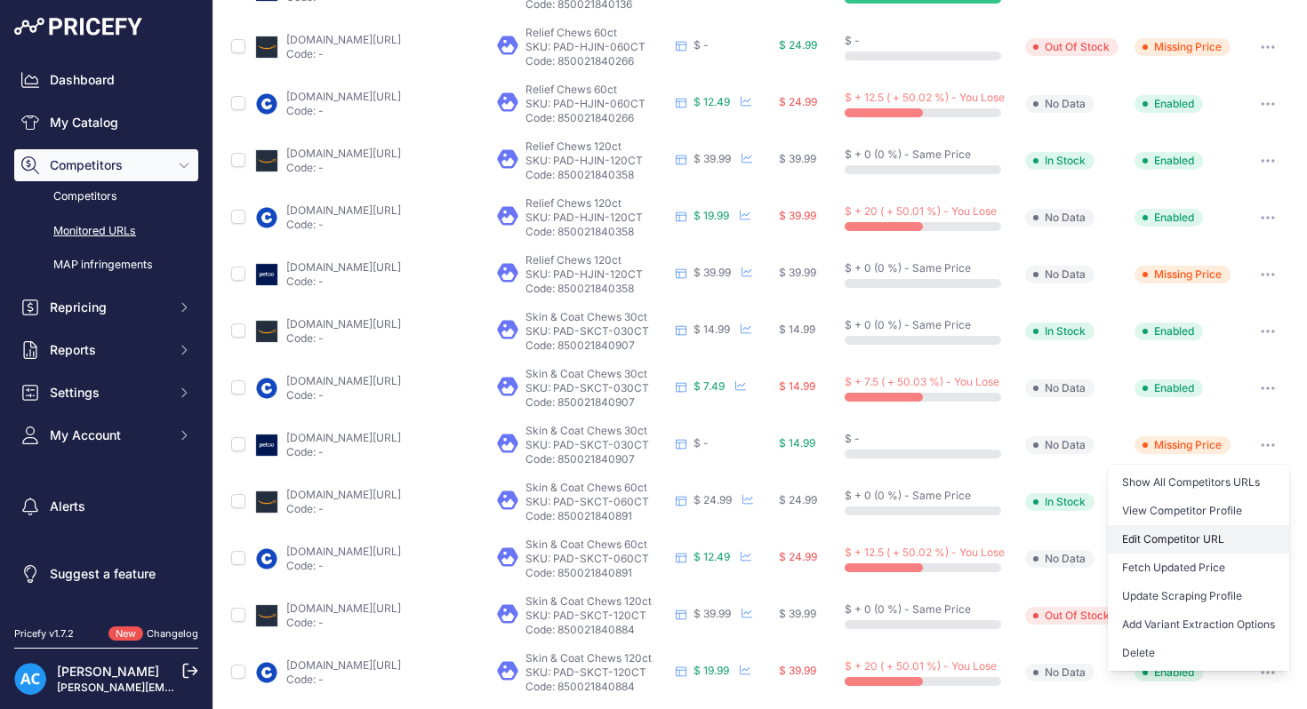
click at [1143, 540] on link "Edit Competitor URL" at bounding box center [1198, 539] width 181 height 28
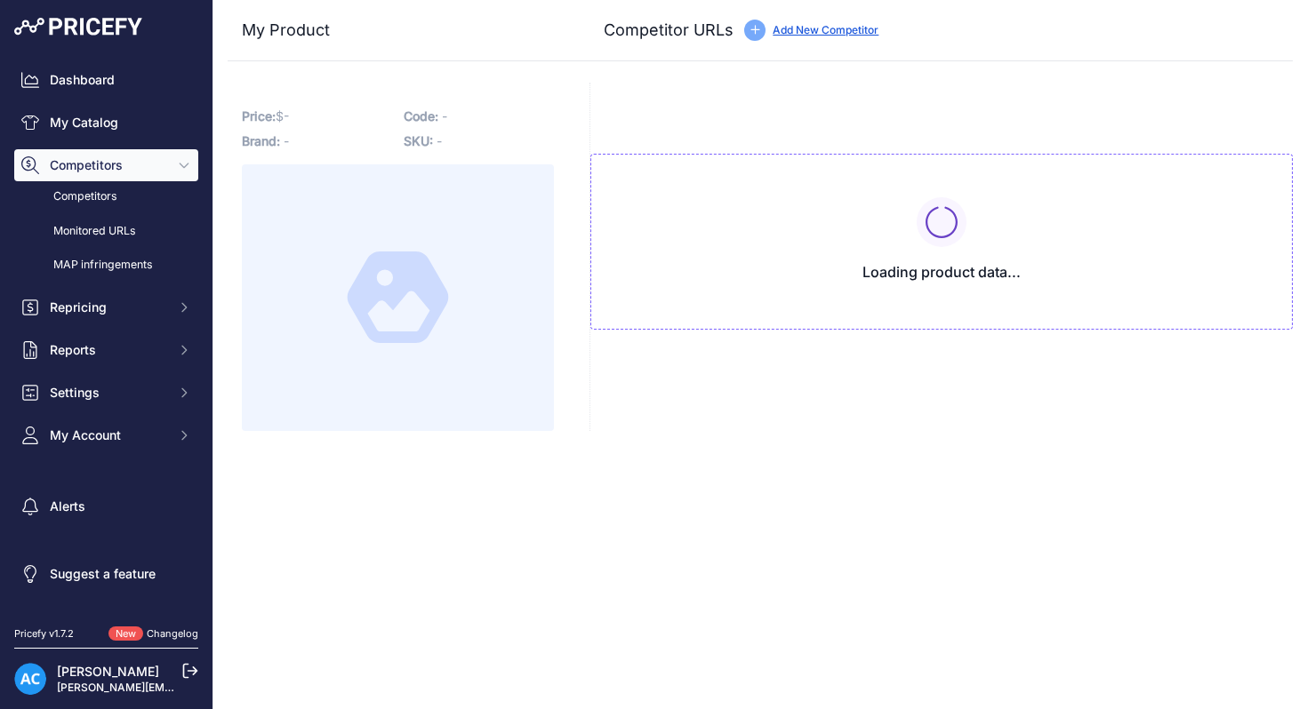
type input "[DOMAIN_NAME][URL]"
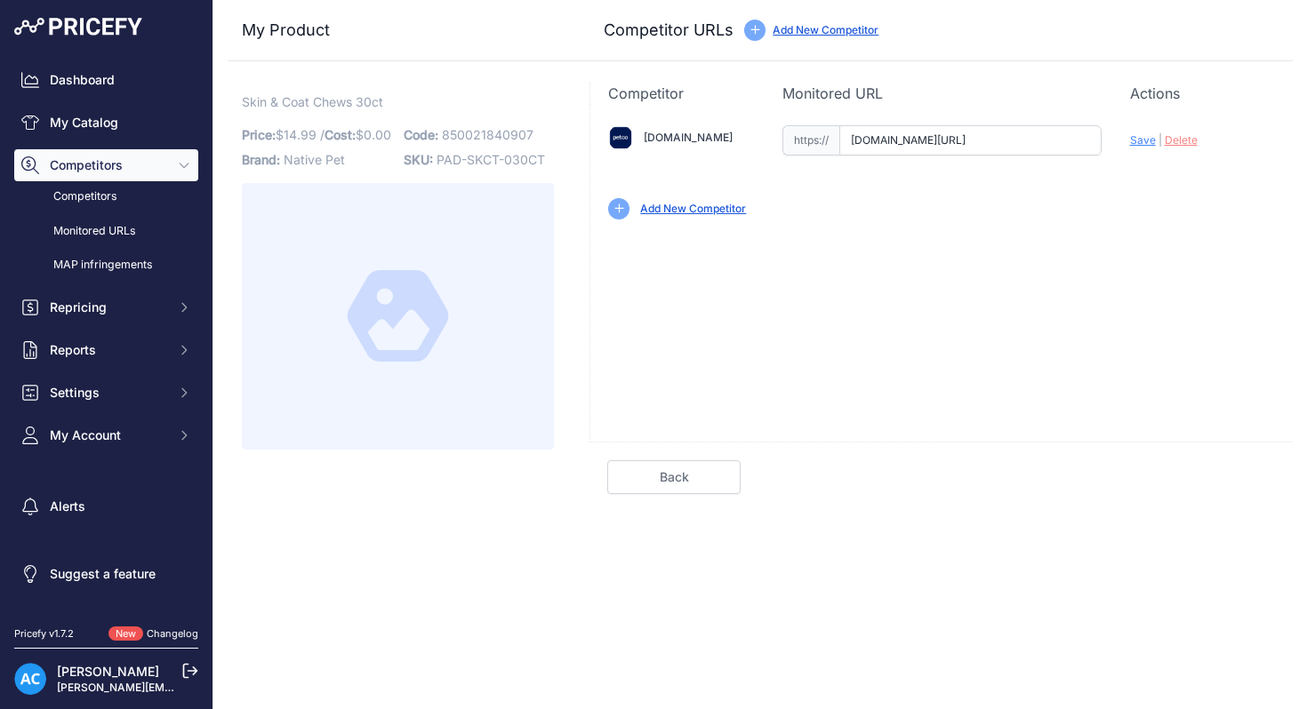
click at [959, 145] on input "[DOMAIN_NAME][URL]" at bounding box center [970, 140] width 262 height 30
click at [953, 141] on input "[DOMAIN_NAME][URL]" at bounding box center [970, 140] width 262 height 30
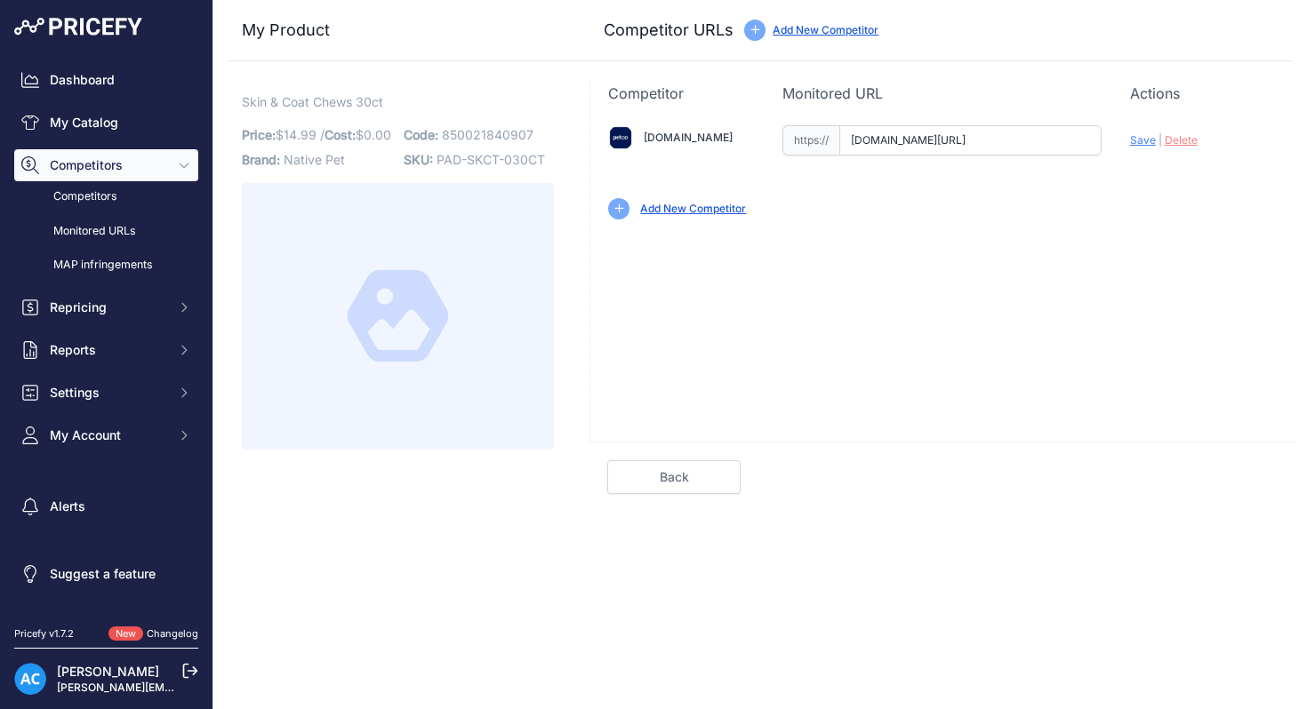
click at [979, 131] on input "[DOMAIN_NAME][URL]" at bounding box center [970, 140] width 262 height 30
drag, startPoint x: 979, startPoint y: 131, endPoint x: 1045, endPoint y: 140, distance: 66.5
click at [1045, 140] on input "www.petco.com/shop/en/petcostore/product/native-pet-skin-and-coat-chews-for-dog…" at bounding box center [970, 140] width 262 height 30
click at [1028, 140] on input "www.petco.com/shop/en/petcostore/product/native-pet-skin-and-coat-chews-for-dog…" at bounding box center [970, 140] width 262 height 30
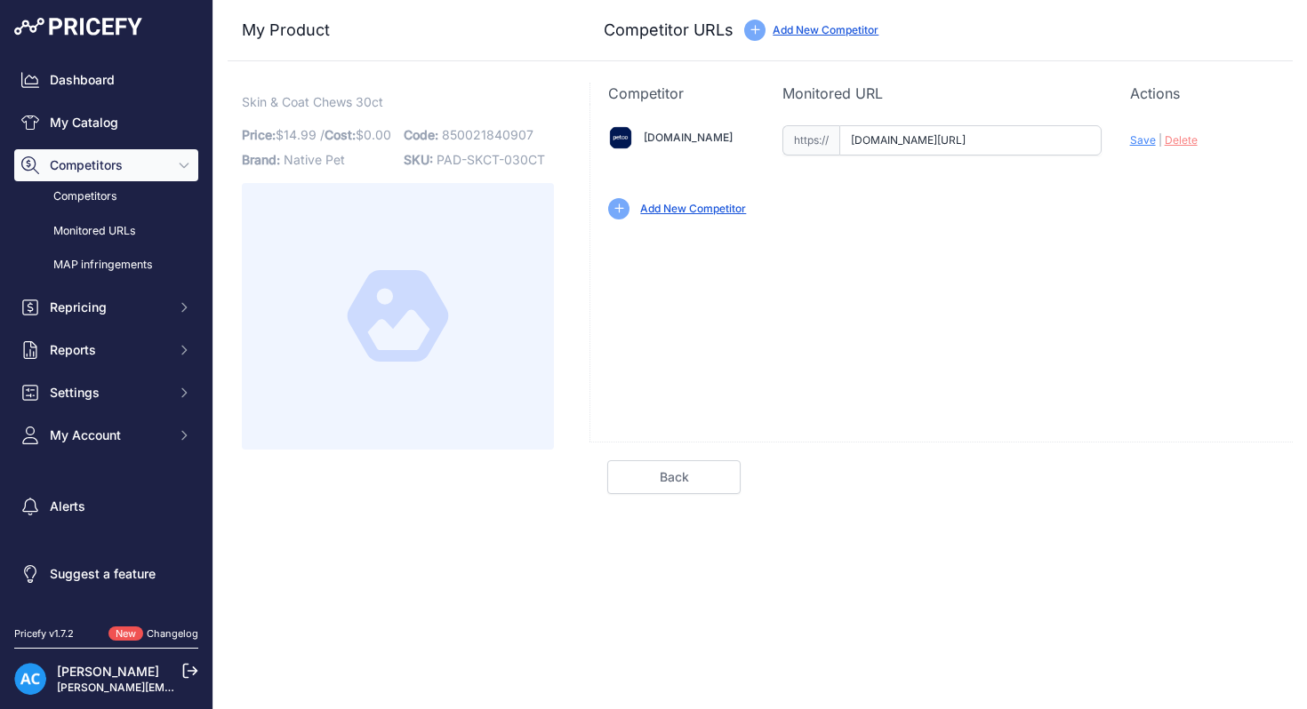
scroll to position [0, 488]
drag, startPoint x: 1028, startPoint y: 140, endPoint x: 1101, endPoint y: 139, distance: 72.9
click at [1101, 139] on div "Amazon.com Valid Invalid | |" at bounding box center [941, 170] width 702 height 133
click at [1107, 195] on div "Add New Competitor" at bounding box center [941, 202] width 667 height 36
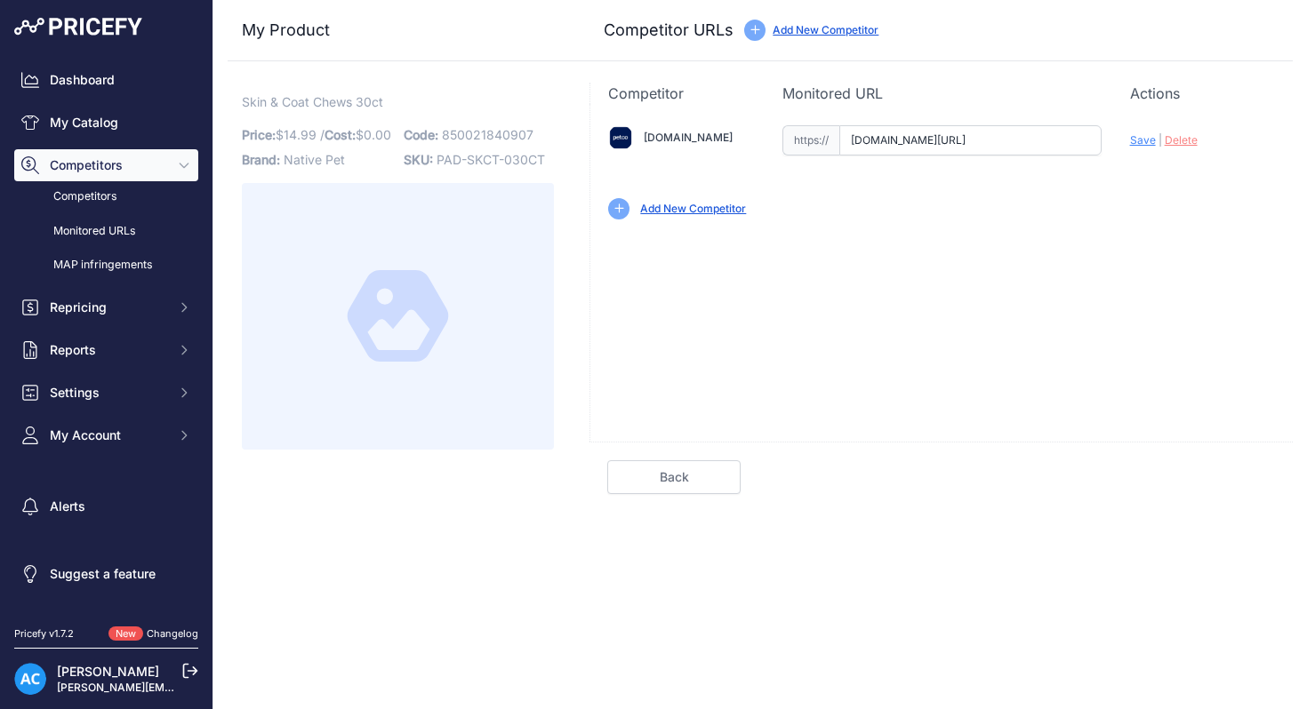
click at [1178, 140] on span "Delete" at bounding box center [1181, 139] width 33 height 13
click at [959, 138] on input "text" at bounding box center [970, 140] width 262 height 30
drag, startPoint x: 959, startPoint y: 138, endPoint x: 999, endPoint y: 188, distance: 64.6
click at [999, 188] on div "Amazon.com Valid Invalid | |" at bounding box center [941, 170] width 702 height 133
click at [678, 475] on link "Back" at bounding box center [673, 478] width 133 height 34
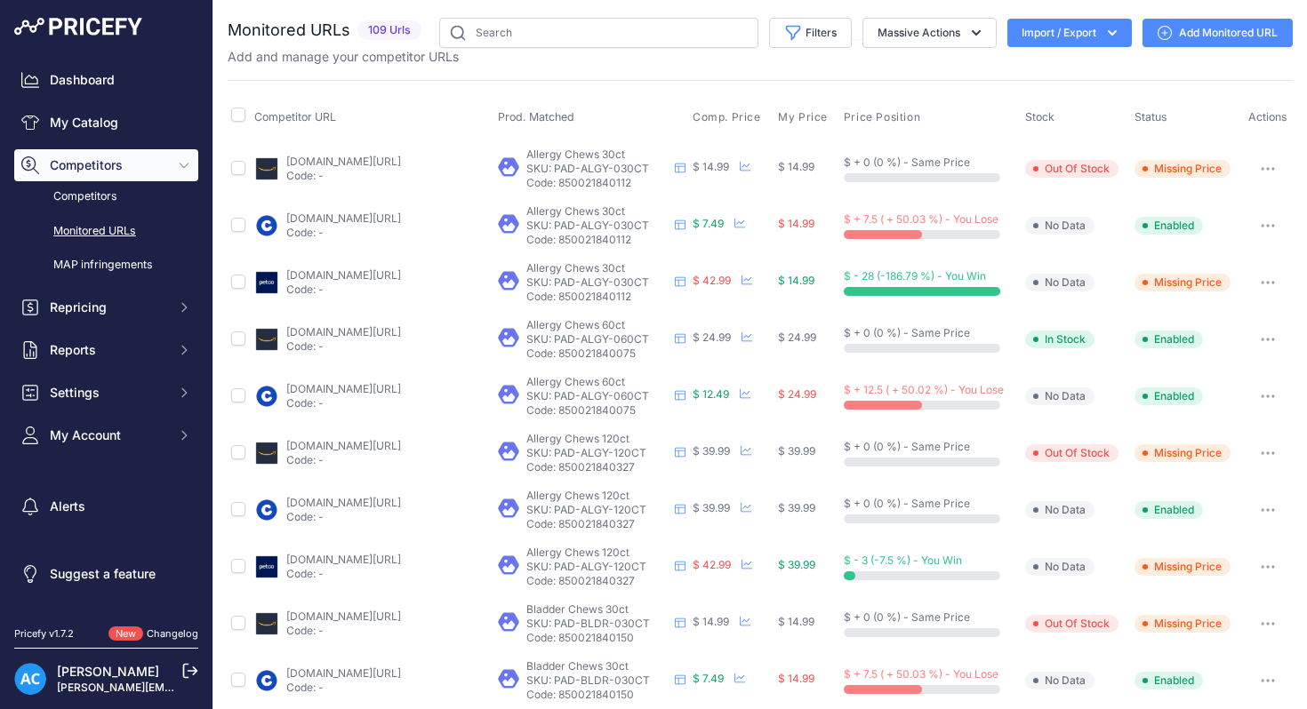
scroll to position [642, 0]
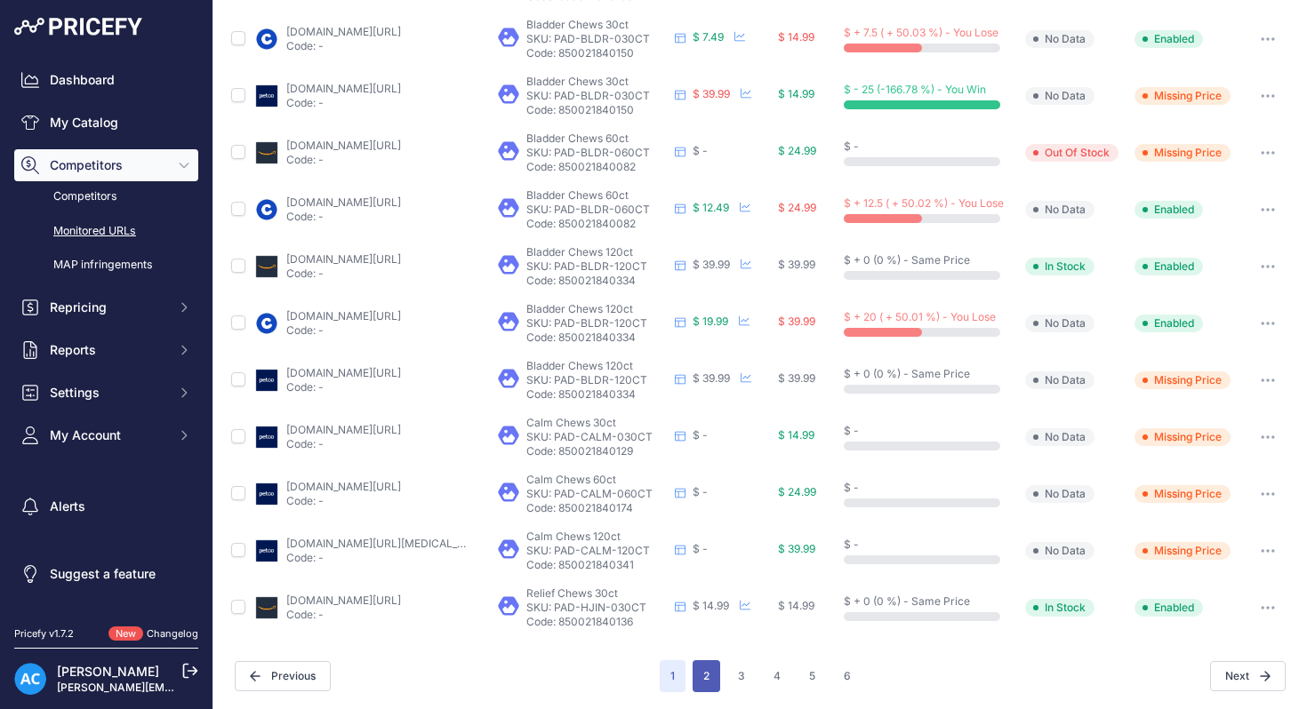
click at [702, 684] on button "2" at bounding box center [707, 677] width 28 height 32
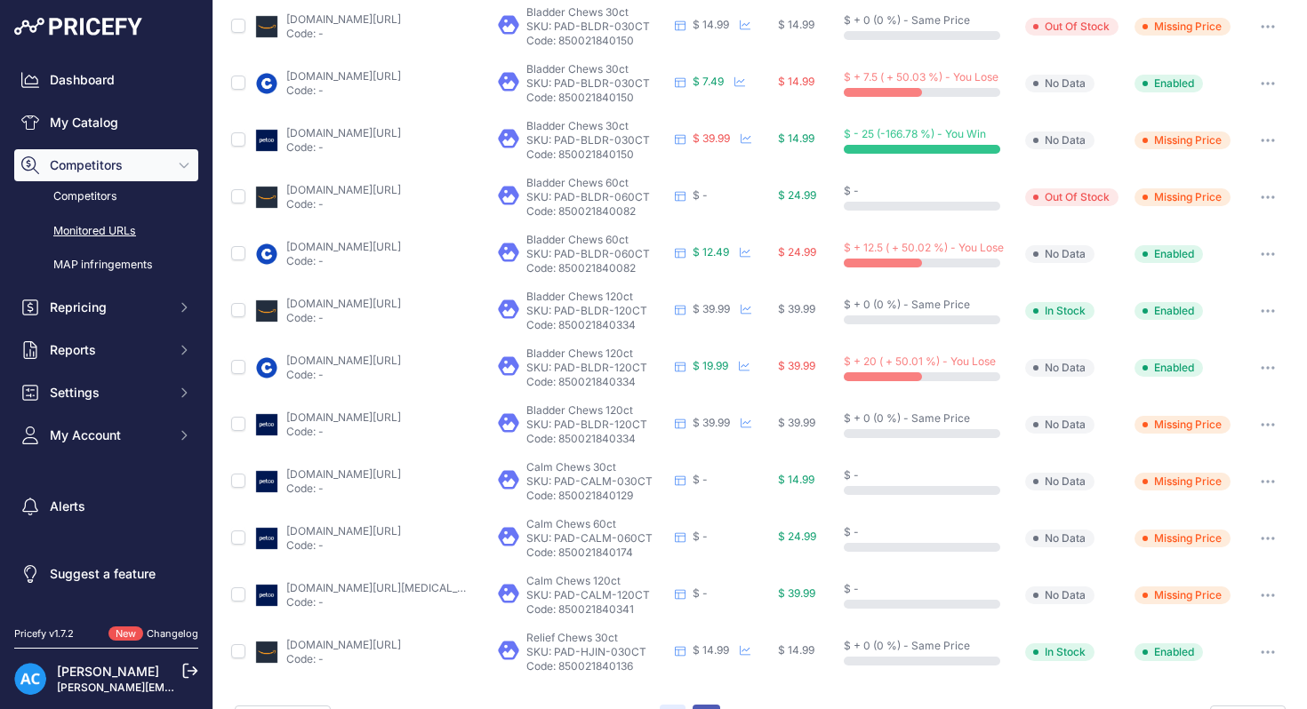
scroll to position [686, 0]
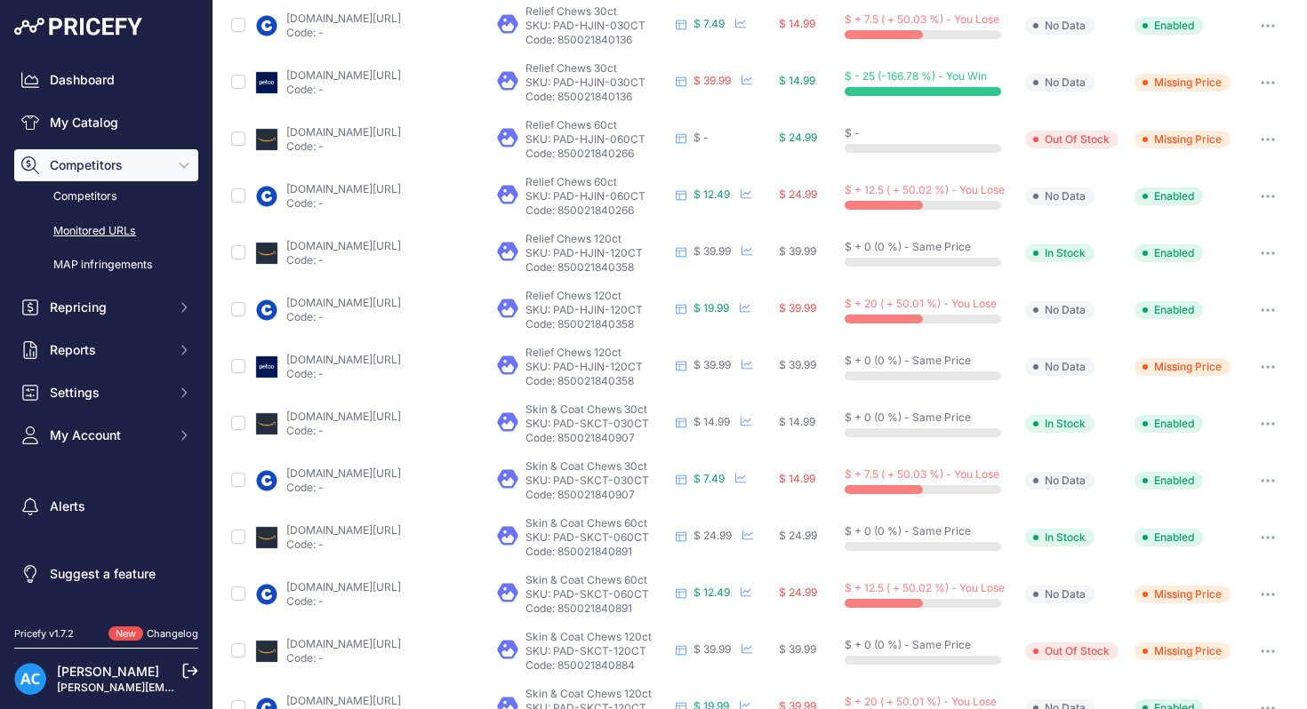
scroll to position [151, 0]
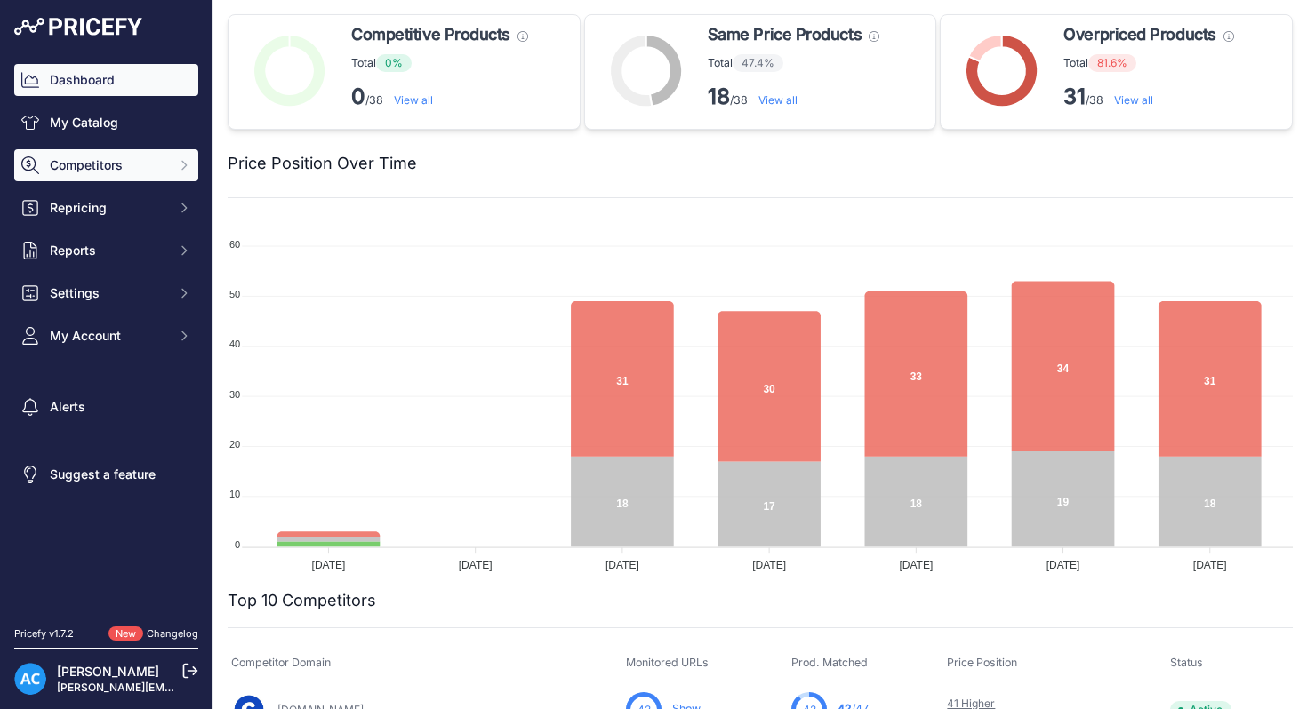
click at [175, 165] on button "Competitors" at bounding box center [106, 165] width 184 height 32
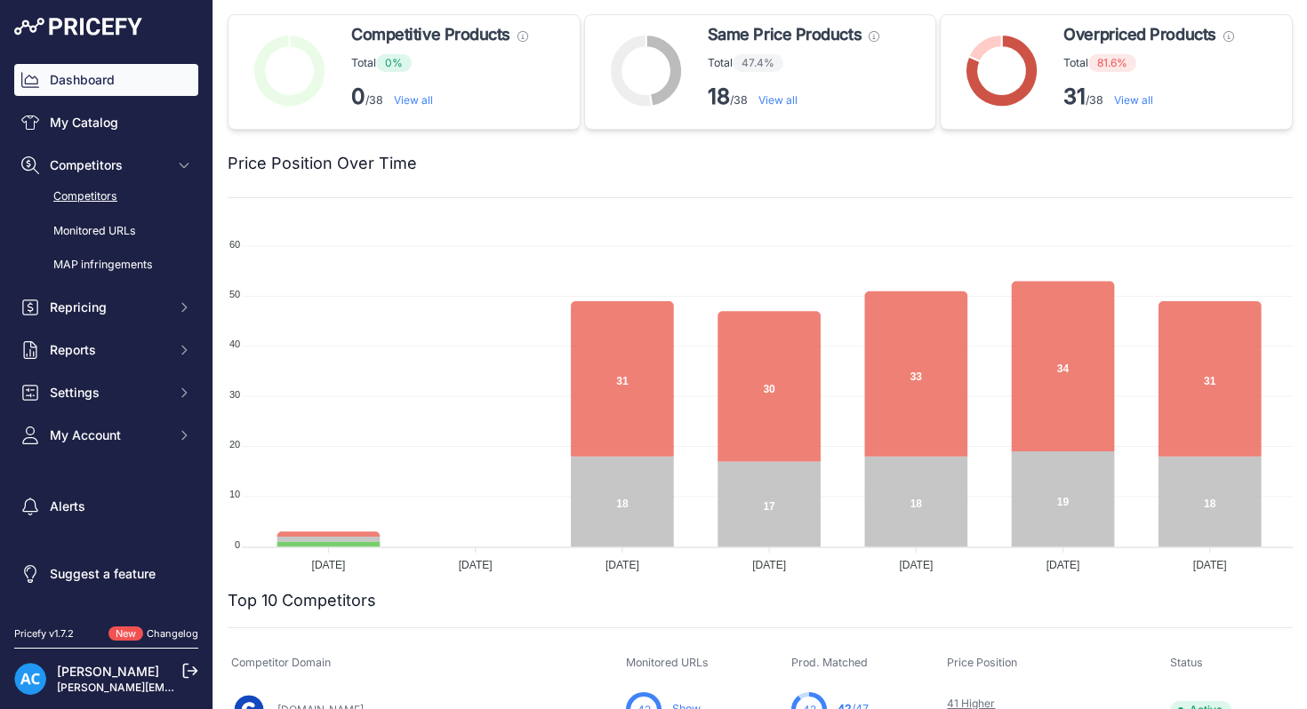
click at [106, 197] on link "Competitors" at bounding box center [106, 196] width 184 height 31
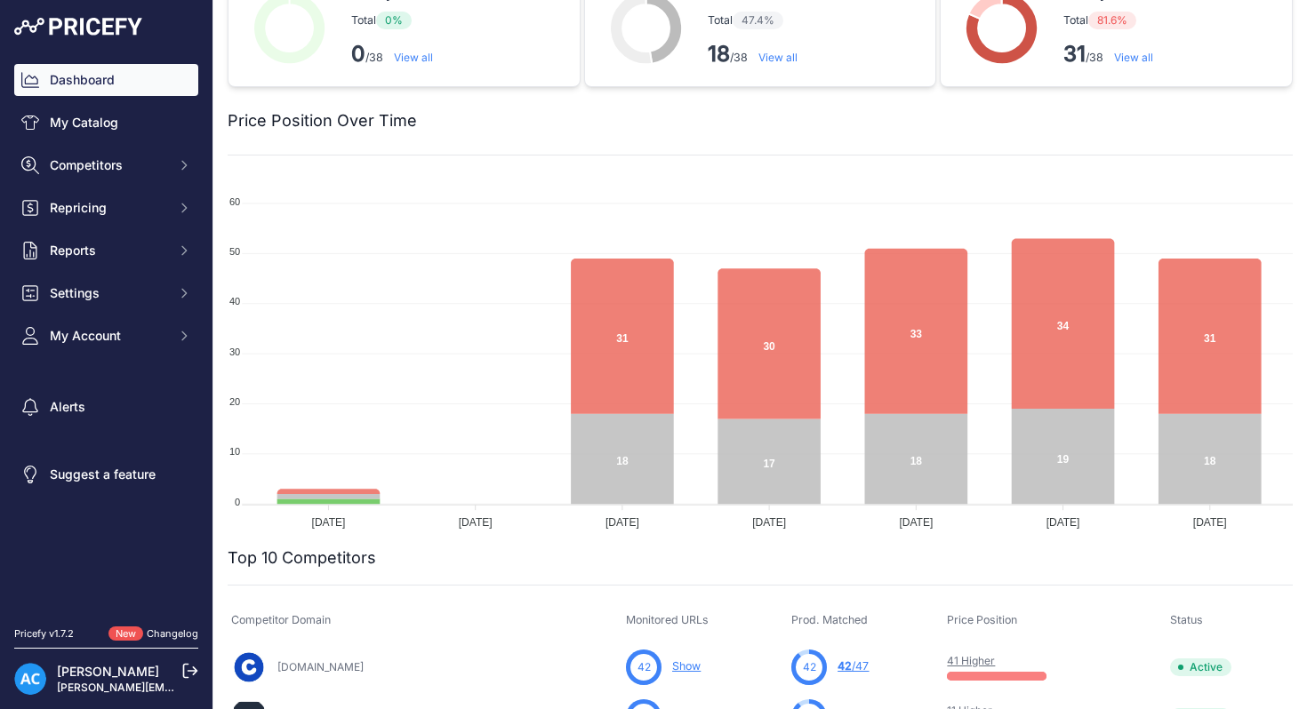
scroll to position [40, 0]
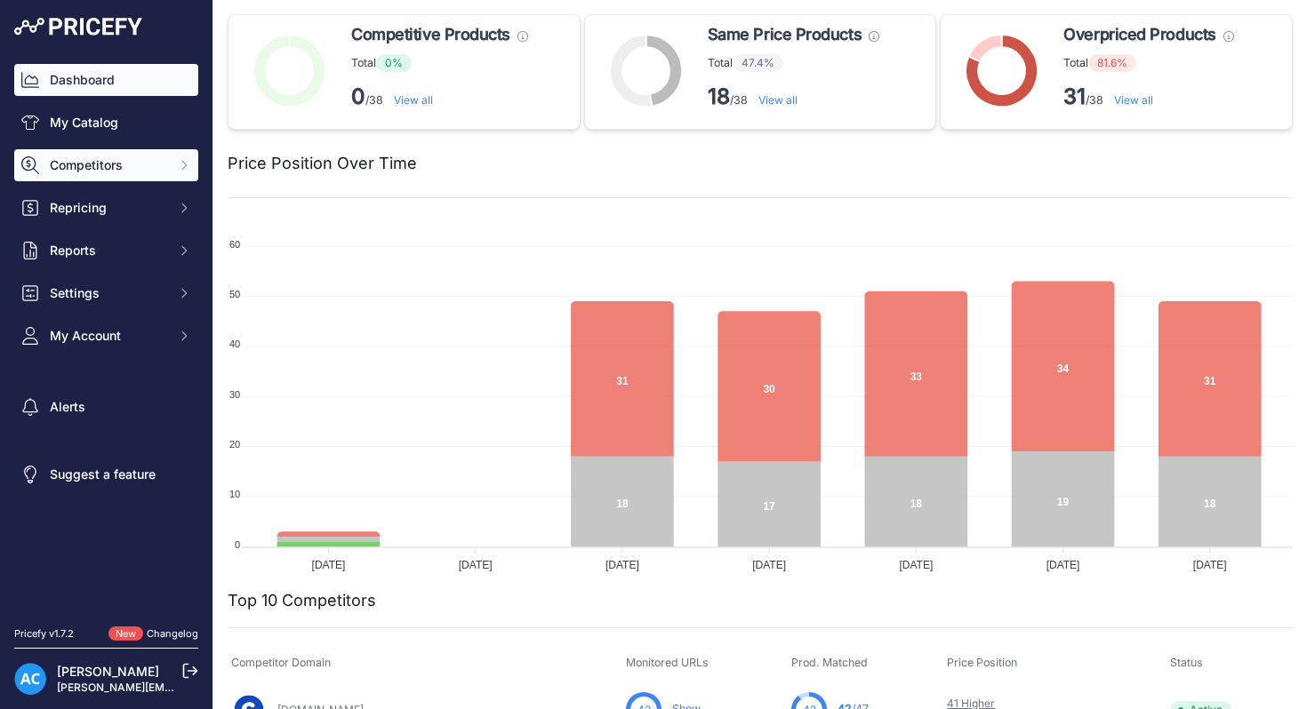
click at [172, 165] on button "Competitors" at bounding box center [106, 165] width 184 height 32
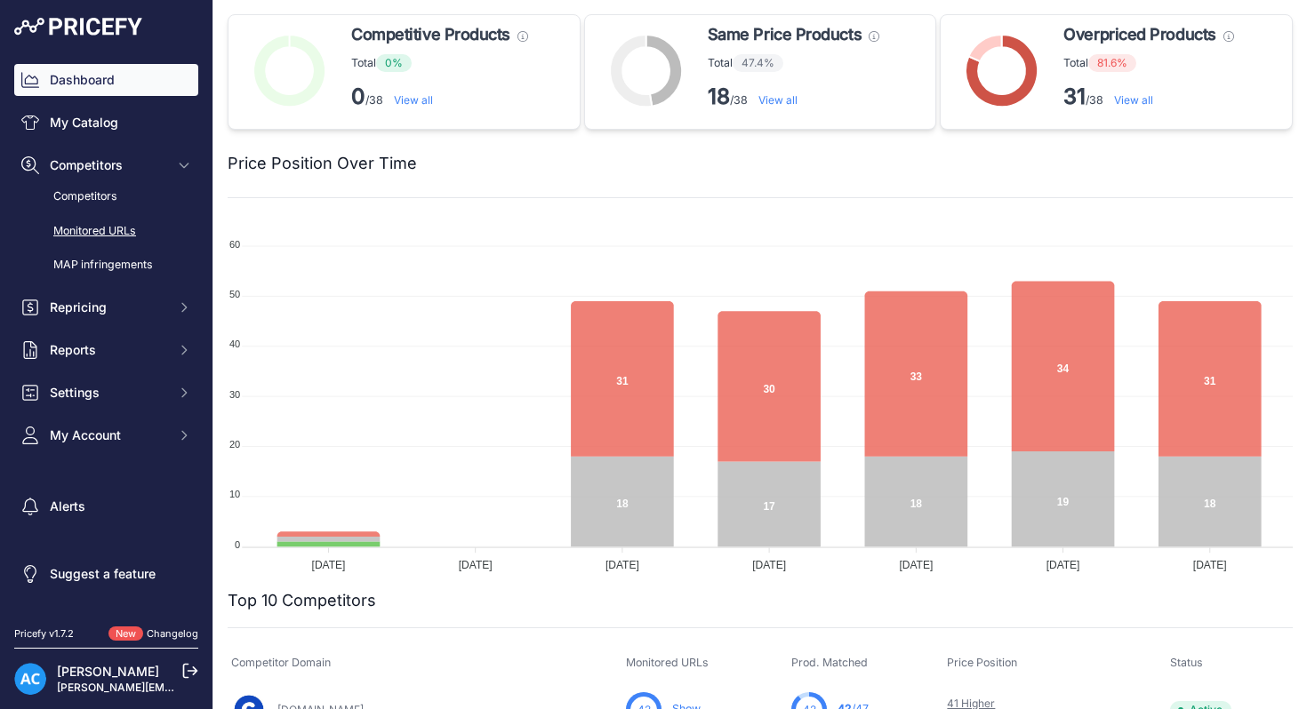
click at [138, 231] on link "Monitored URLs" at bounding box center [106, 231] width 184 height 31
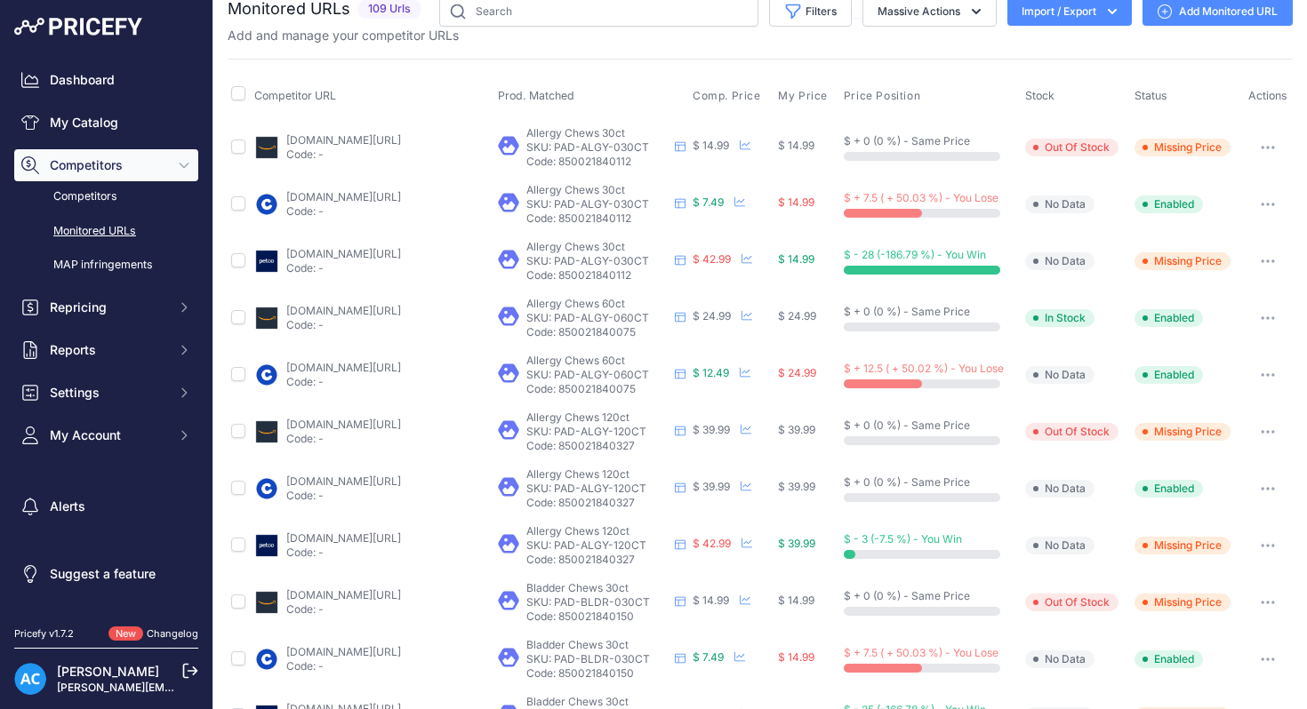
scroll to position [642, 0]
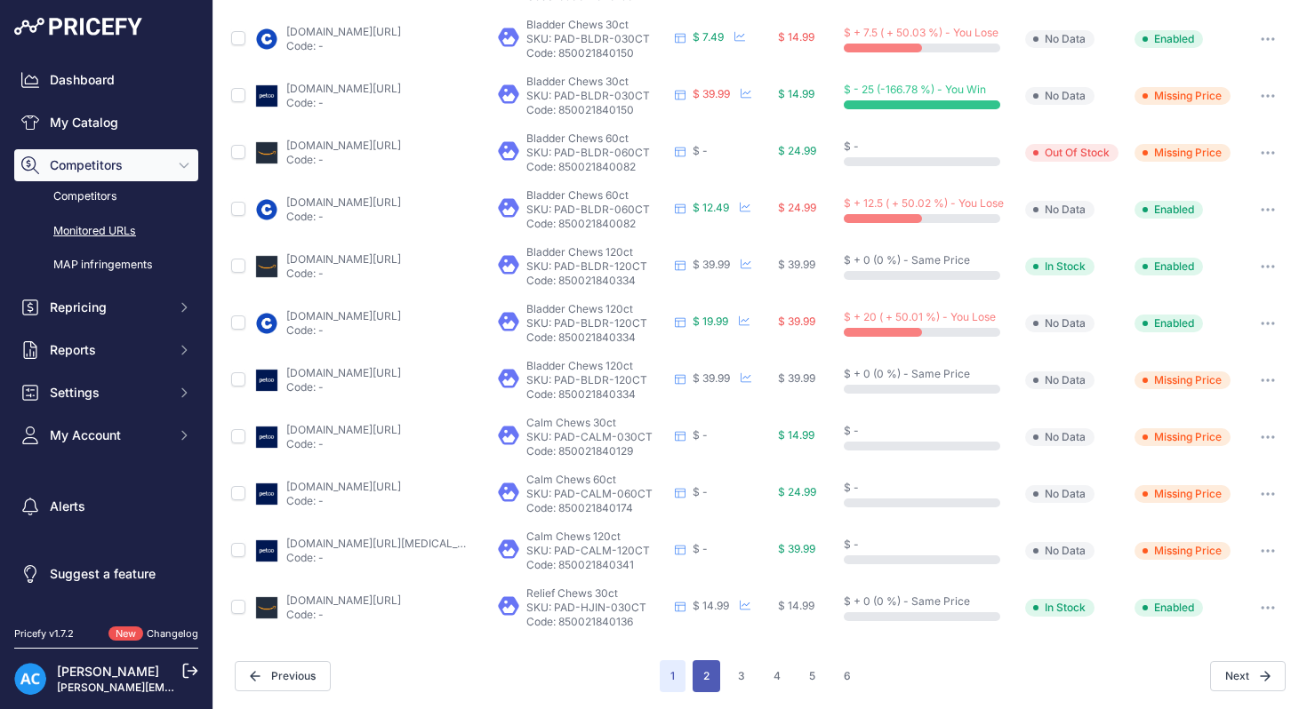
click at [705, 678] on button "2" at bounding box center [707, 677] width 28 height 32
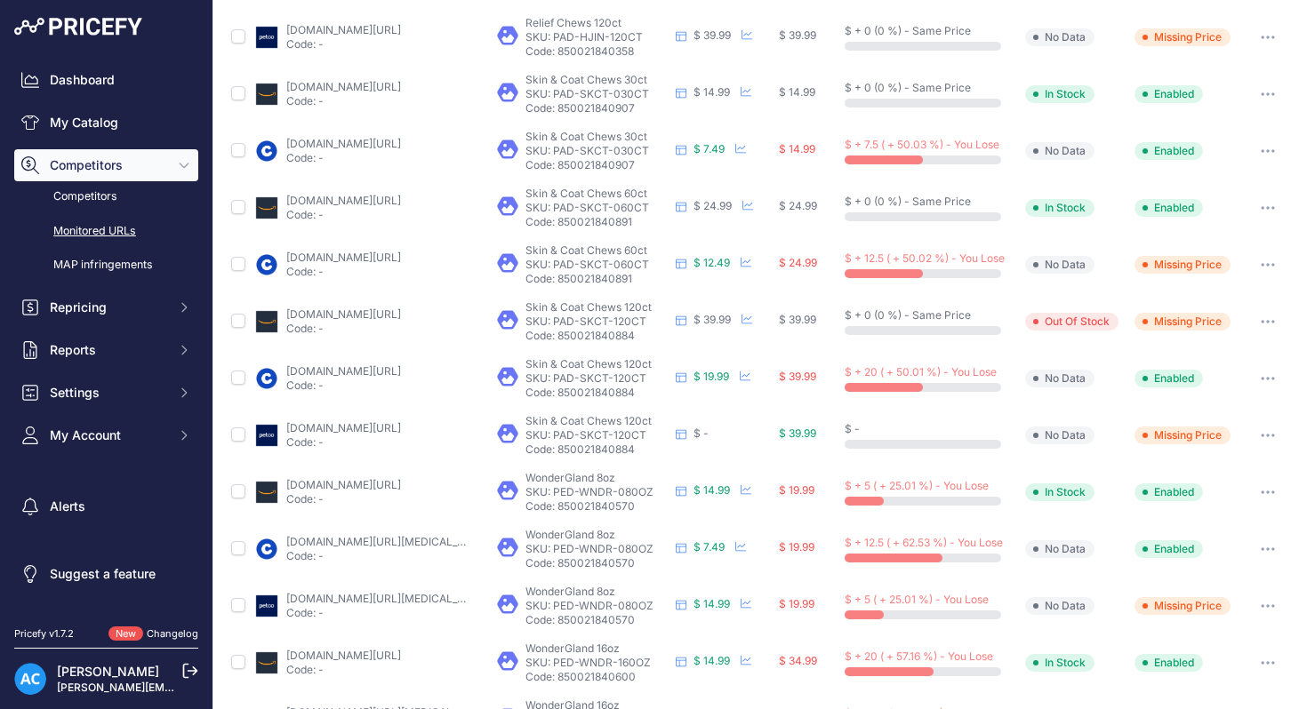
scroll to position [453, 0]
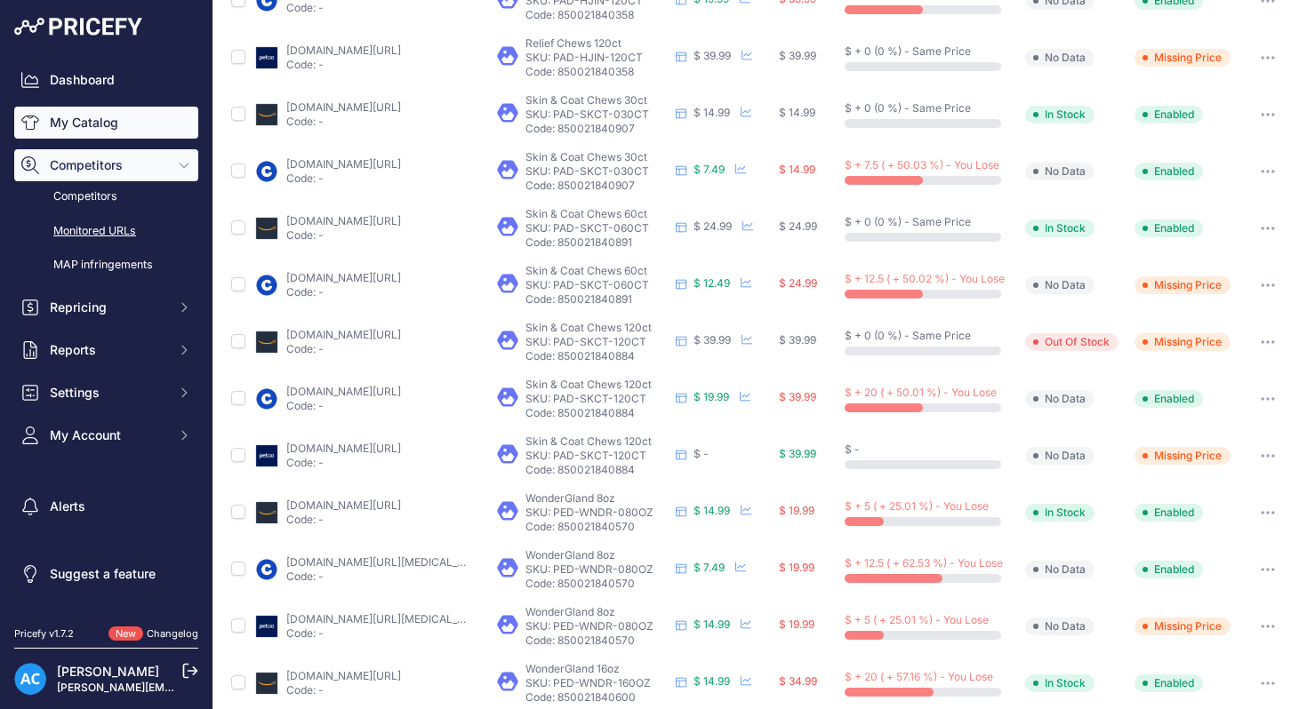
click at [107, 122] on link "My Catalog" at bounding box center [106, 123] width 184 height 32
click at [125, 133] on link "My Catalog" at bounding box center [106, 123] width 184 height 32
click at [109, 128] on link "My Catalog" at bounding box center [106, 123] width 184 height 32
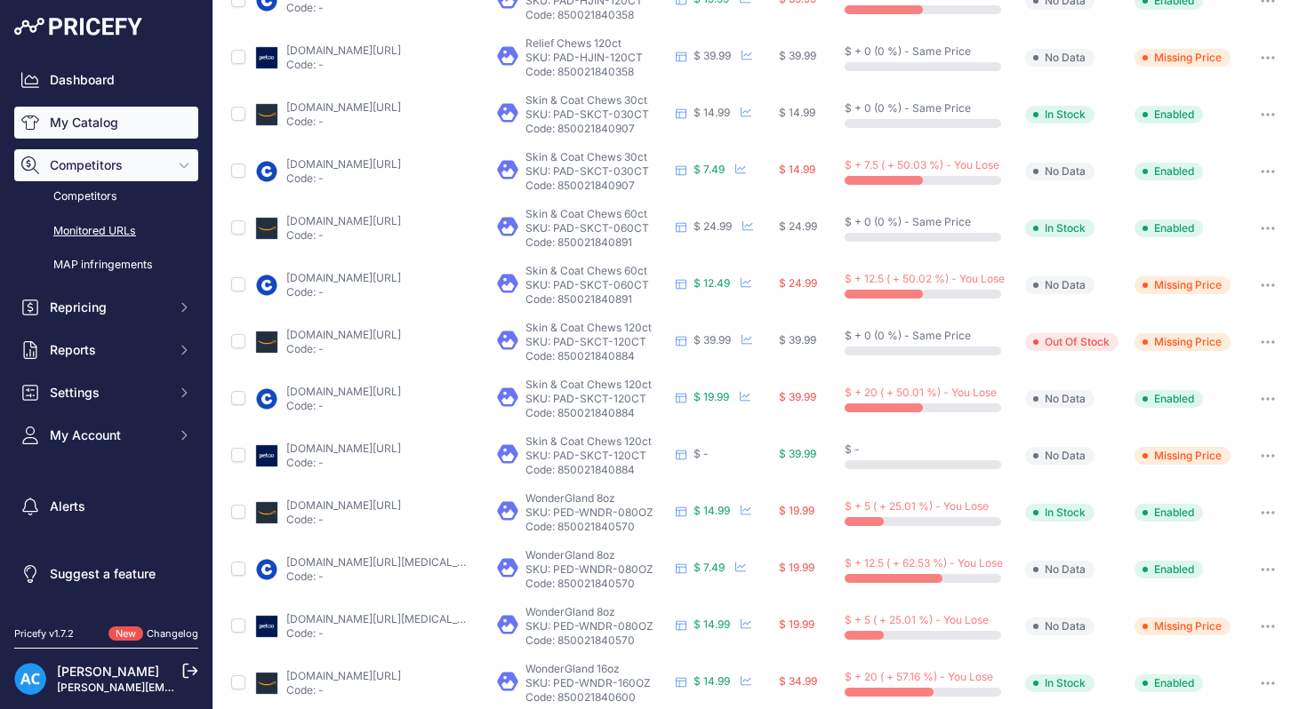
click at [99, 128] on link "My Catalog" at bounding box center [106, 123] width 184 height 32
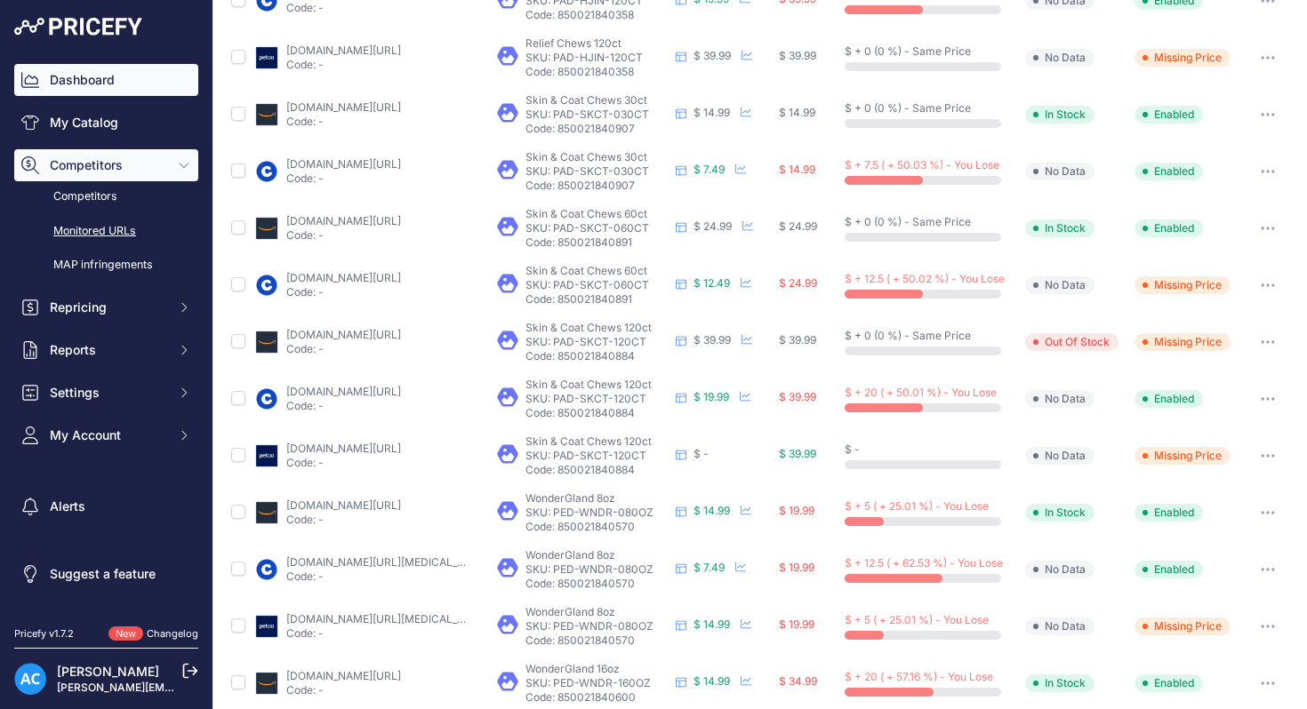
click at [123, 87] on link "Dashboard" at bounding box center [106, 80] width 184 height 32
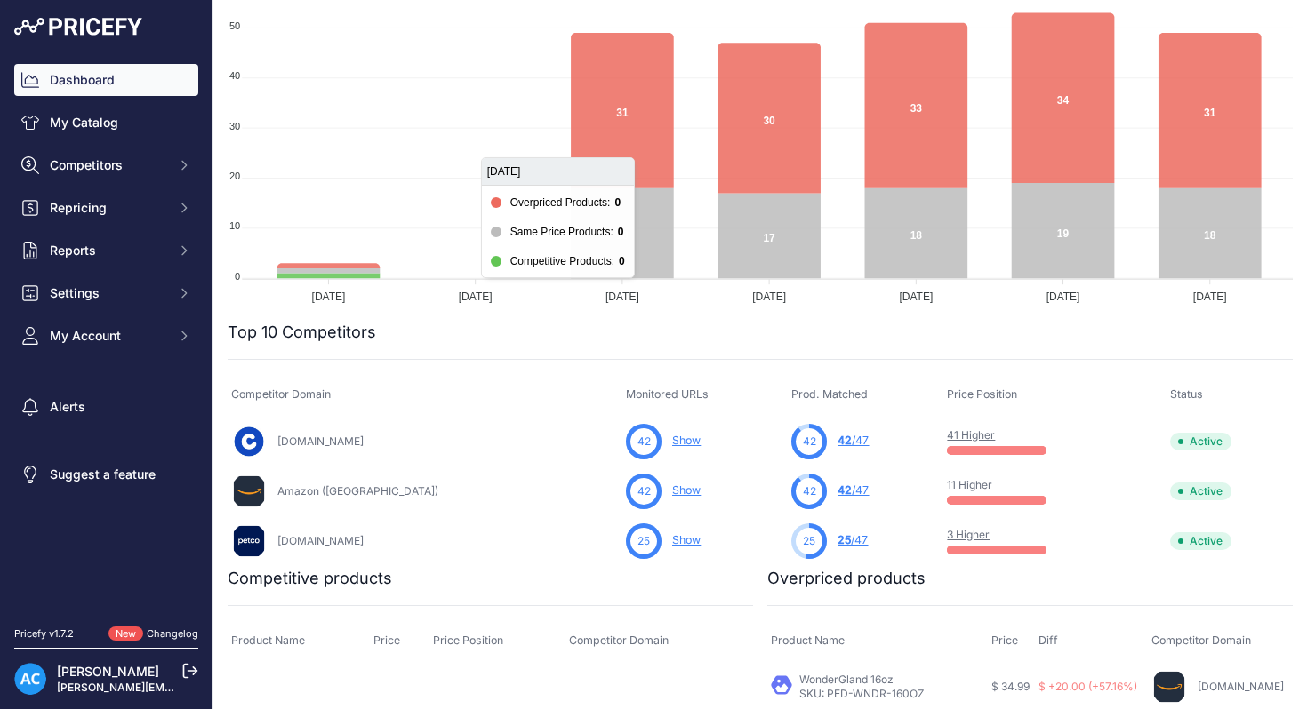
scroll to position [423, 0]
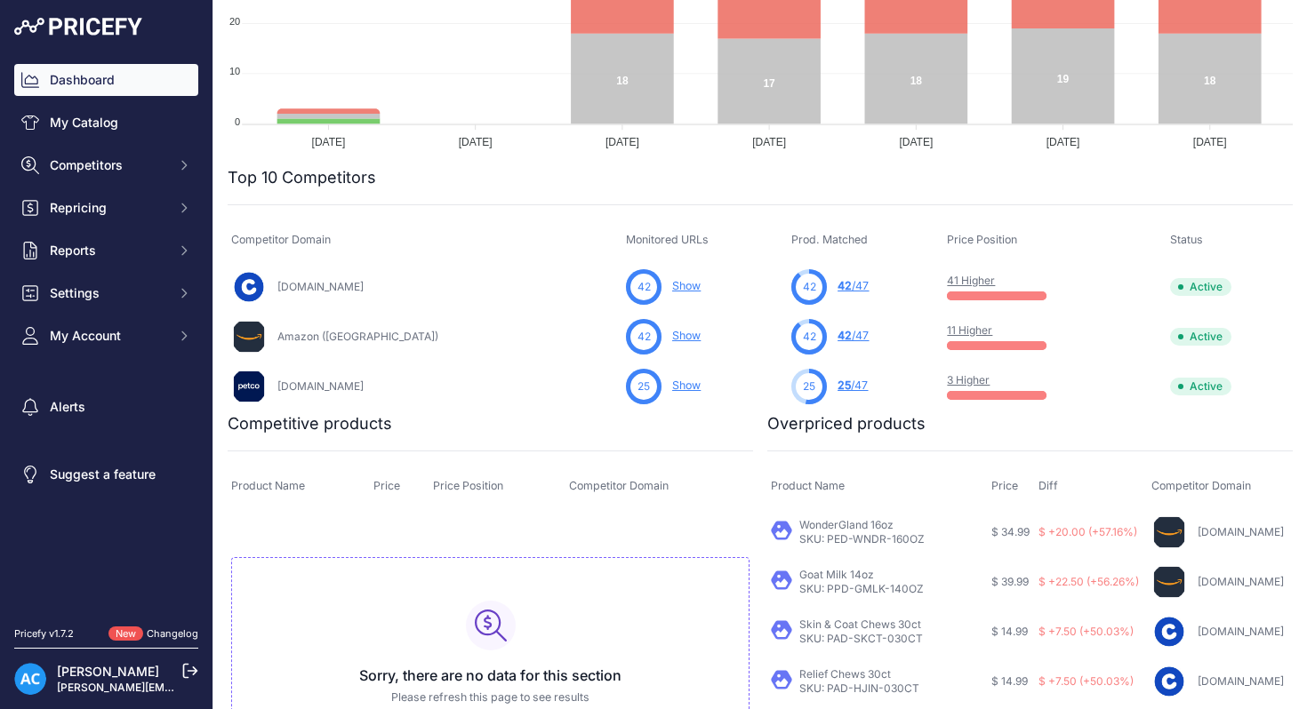
click at [672, 384] on link "Show" at bounding box center [686, 385] width 28 height 13
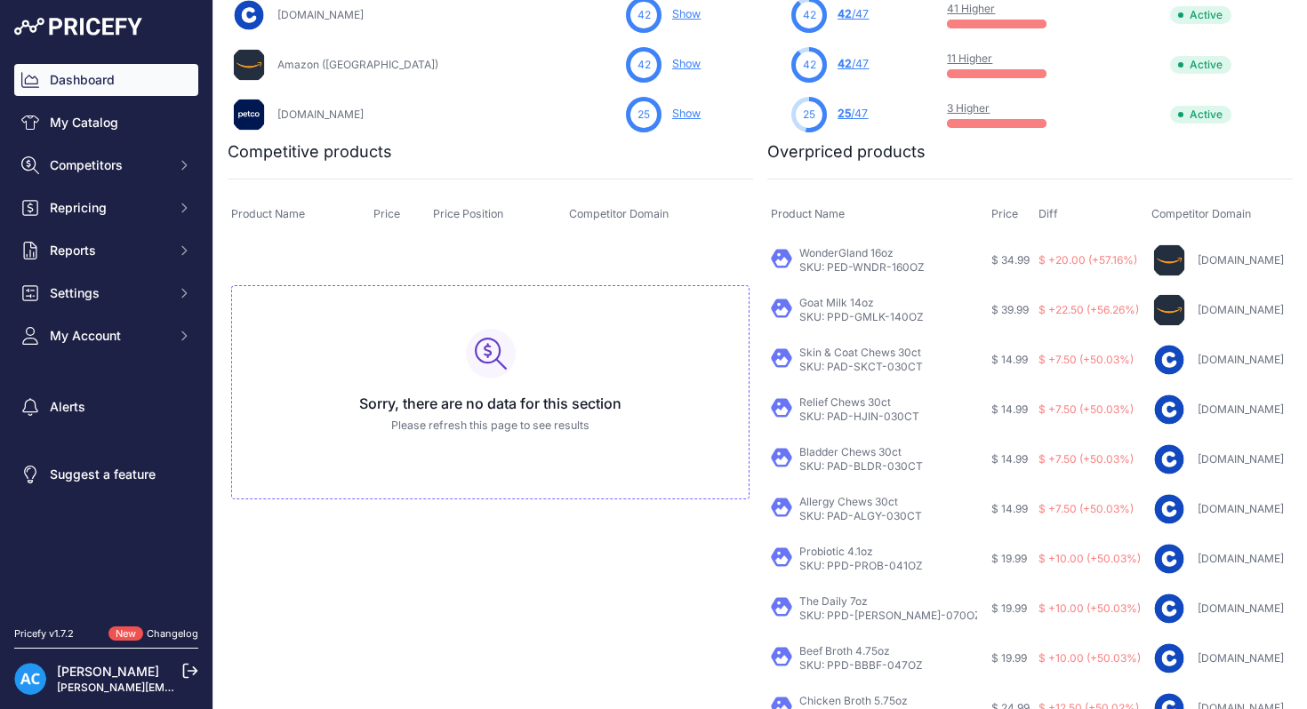
scroll to position [719, 0]
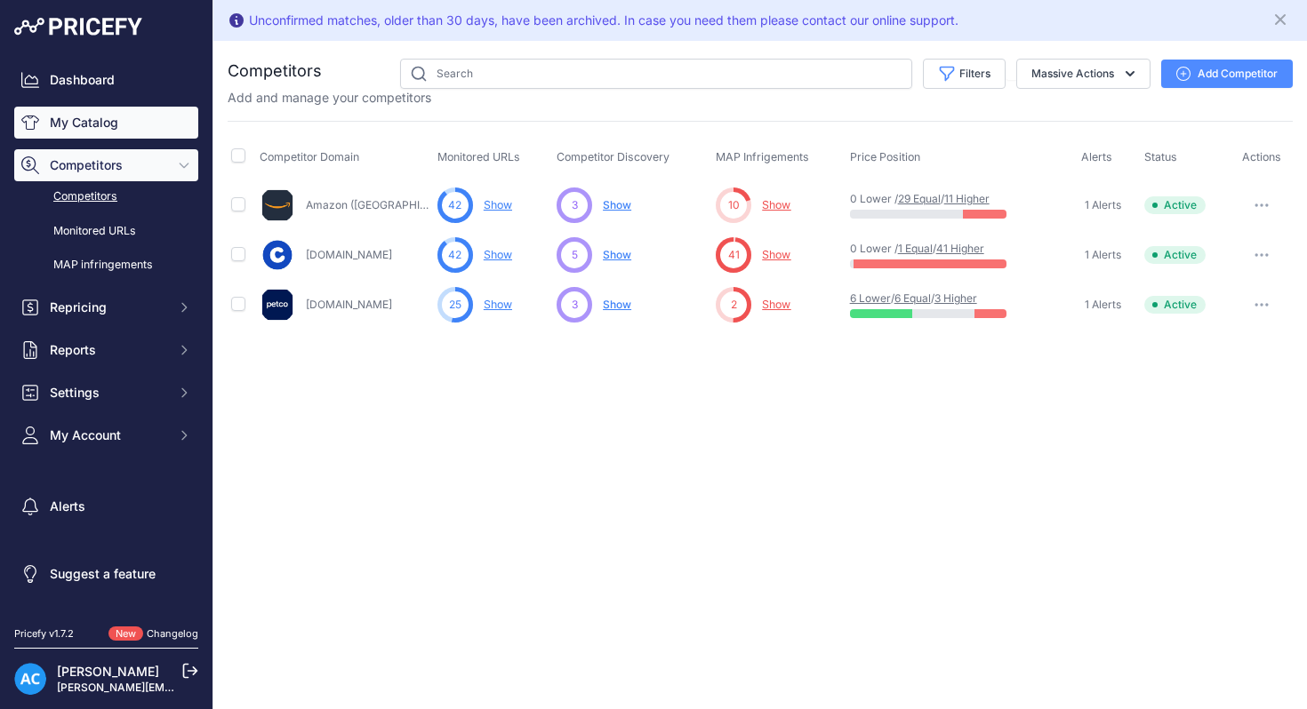
click at [96, 132] on link "My Catalog" at bounding box center [106, 123] width 184 height 32
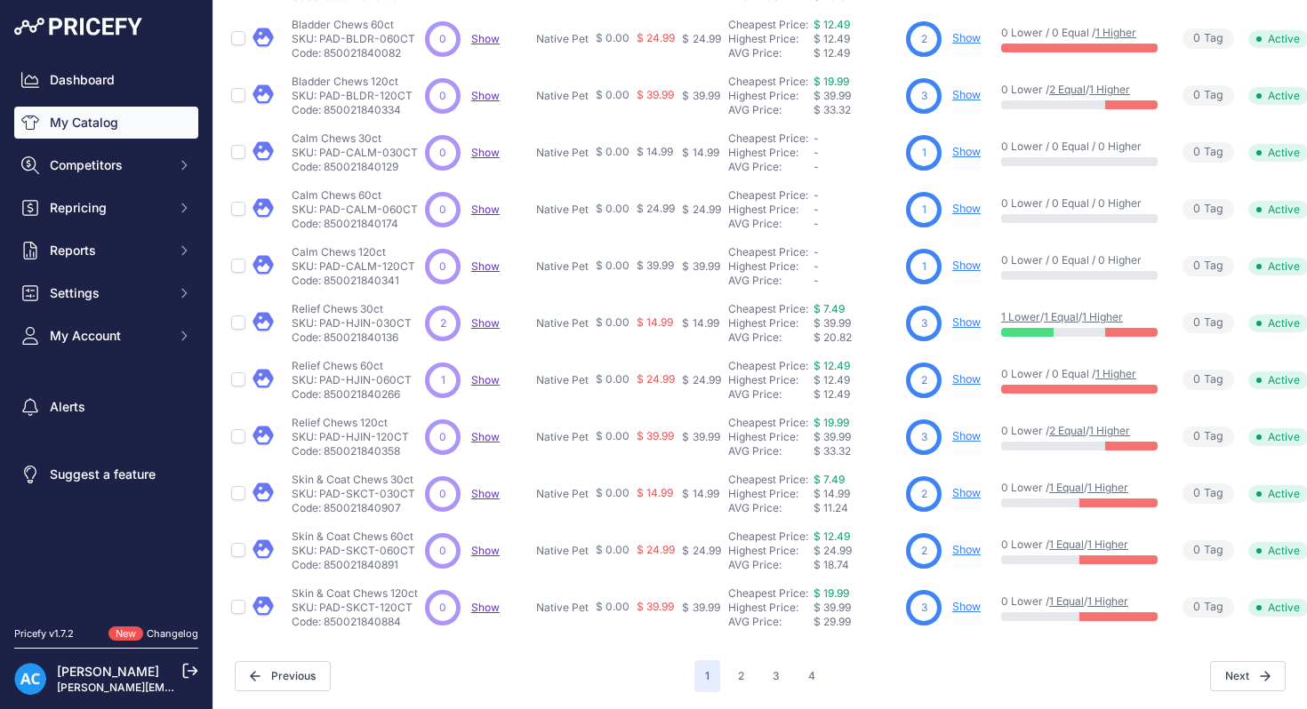
scroll to position [357, 50]
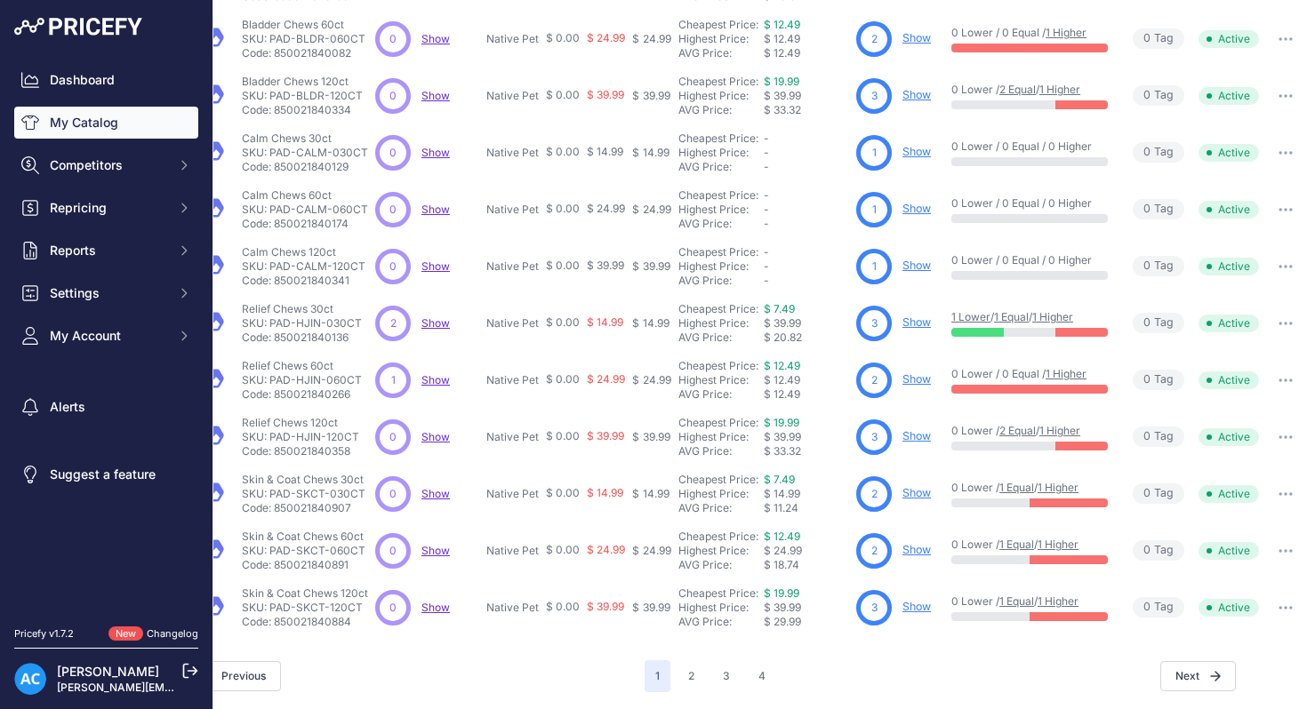
click at [1286, 493] on icon "button" at bounding box center [1285, 495] width 14 height 4
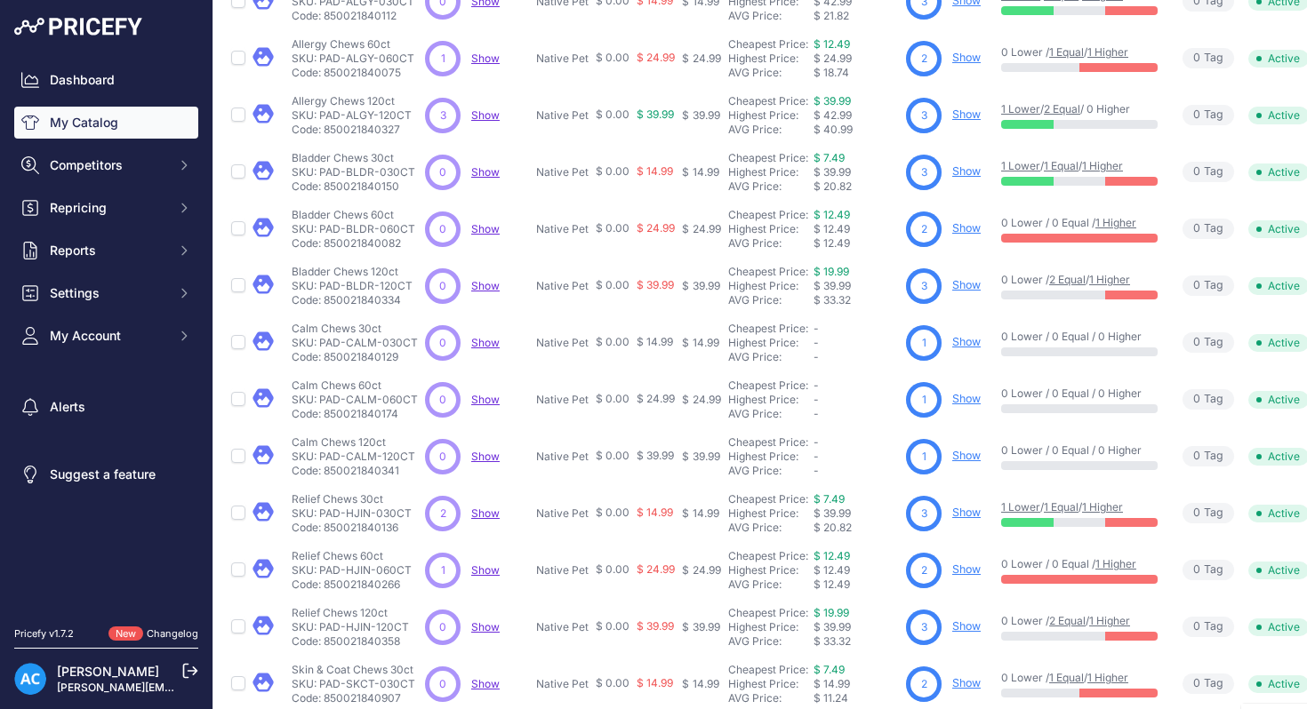
scroll to position [204, 0]
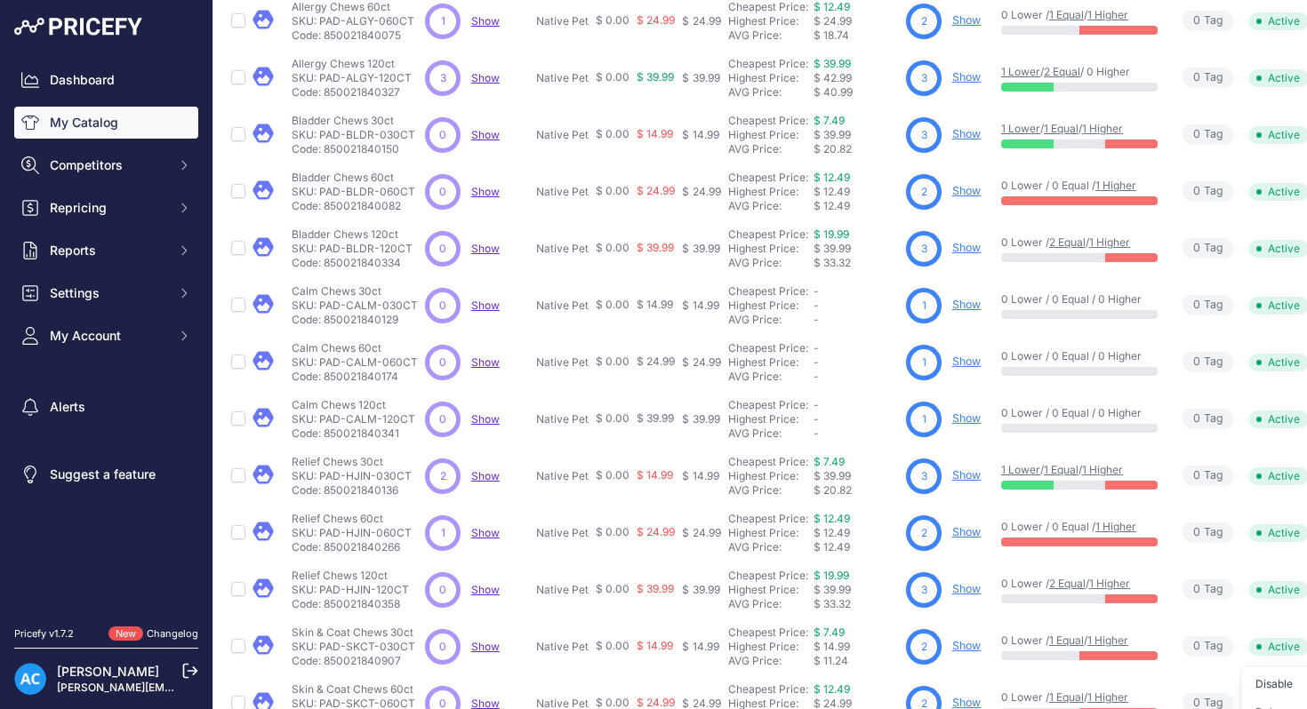
click at [965, 476] on link "Show" at bounding box center [966, 475] width 28 height 13
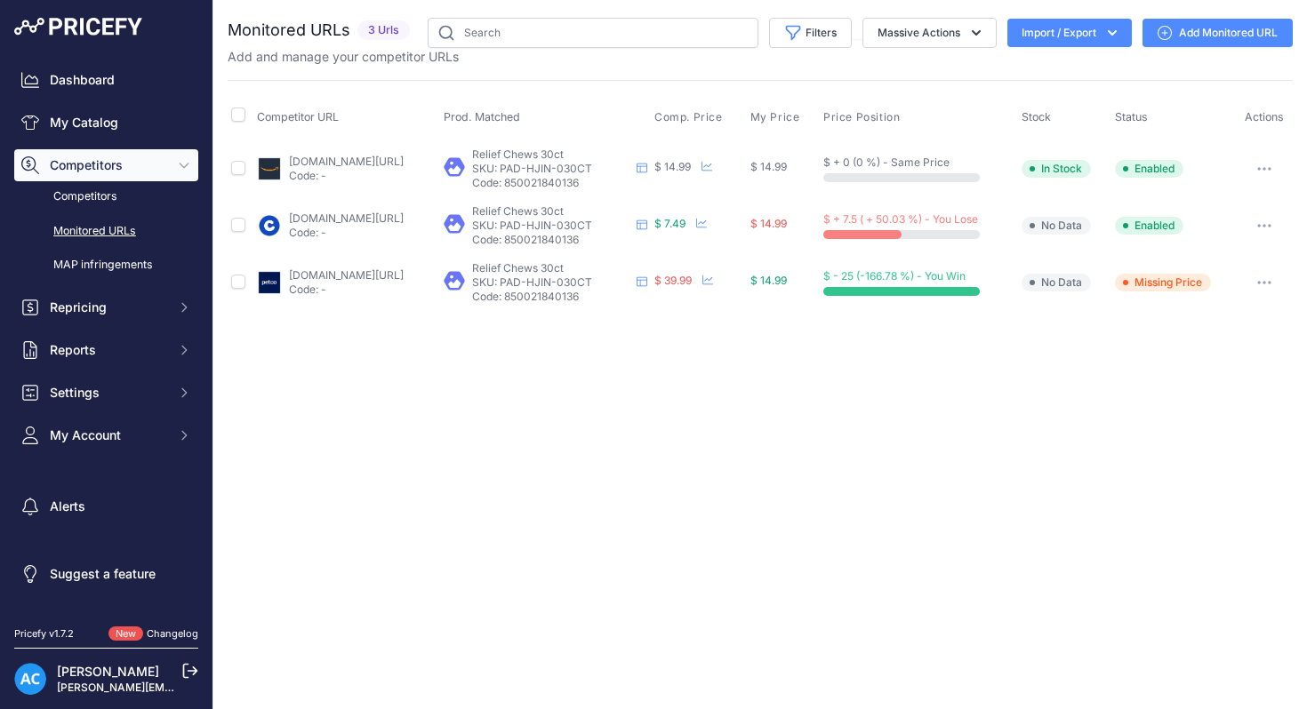
click at [1265, 283] on icon "button" at bounding box center [1265, 283] width 2 height 2
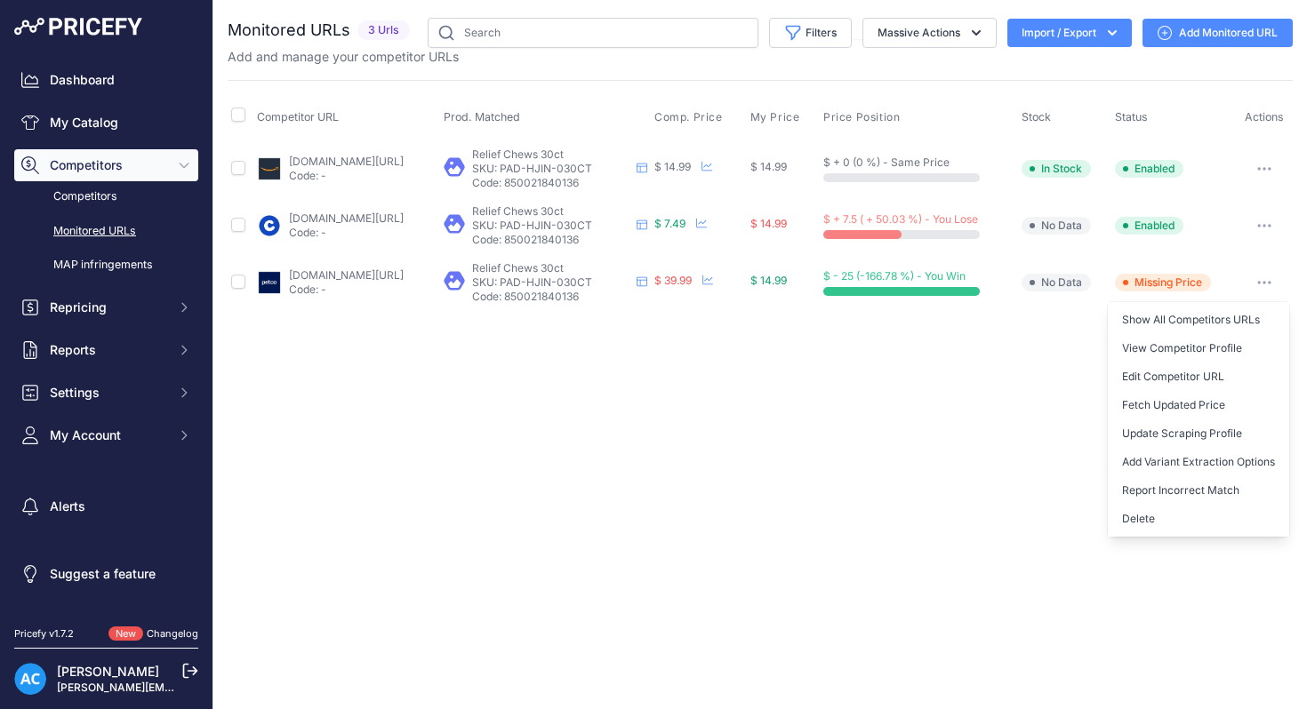
click at [726, 413] on div "Close You are not connected to the internet." at bounding box center [760, 354] width 1094 height 709
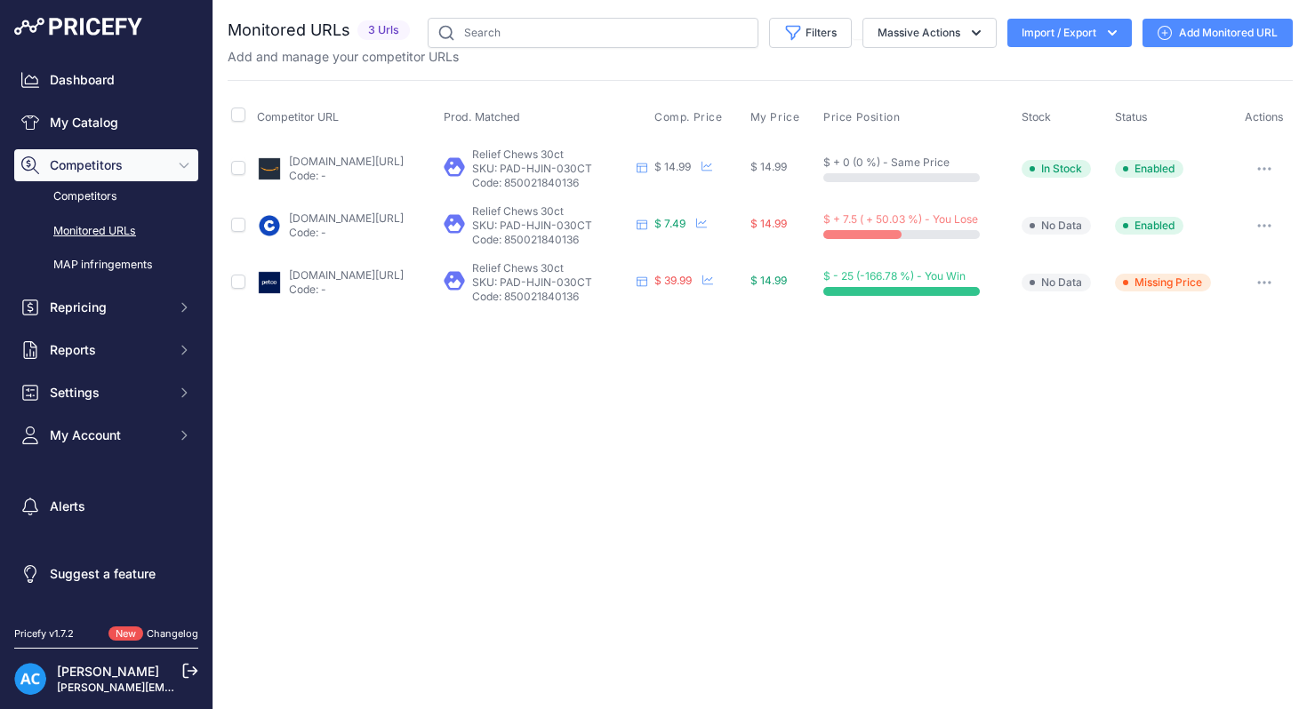
click at [131, 237] on link "Monitored URLs" at bounding box center [106, 231] width 184 height 31
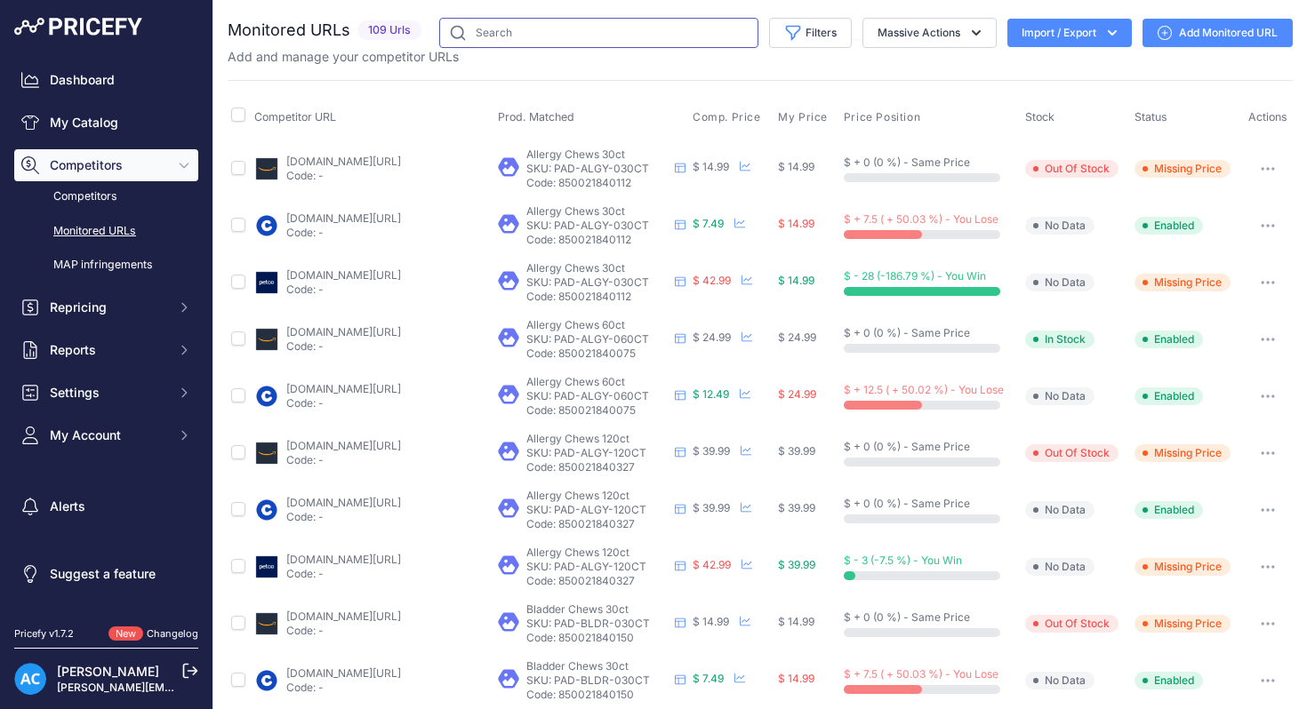
click at [505, 36] on input "text" at bounding box center [598, 33] width 319 height 30
type input "skin"
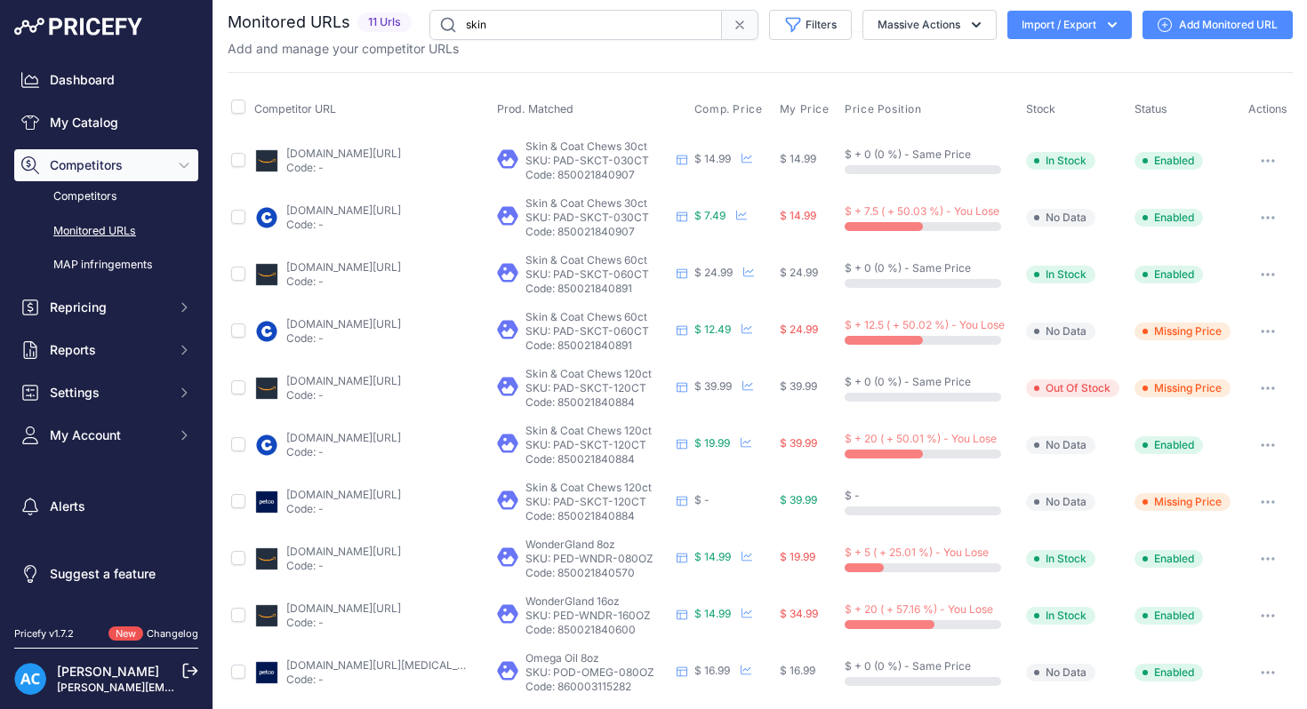
scroll to position [74, 0]
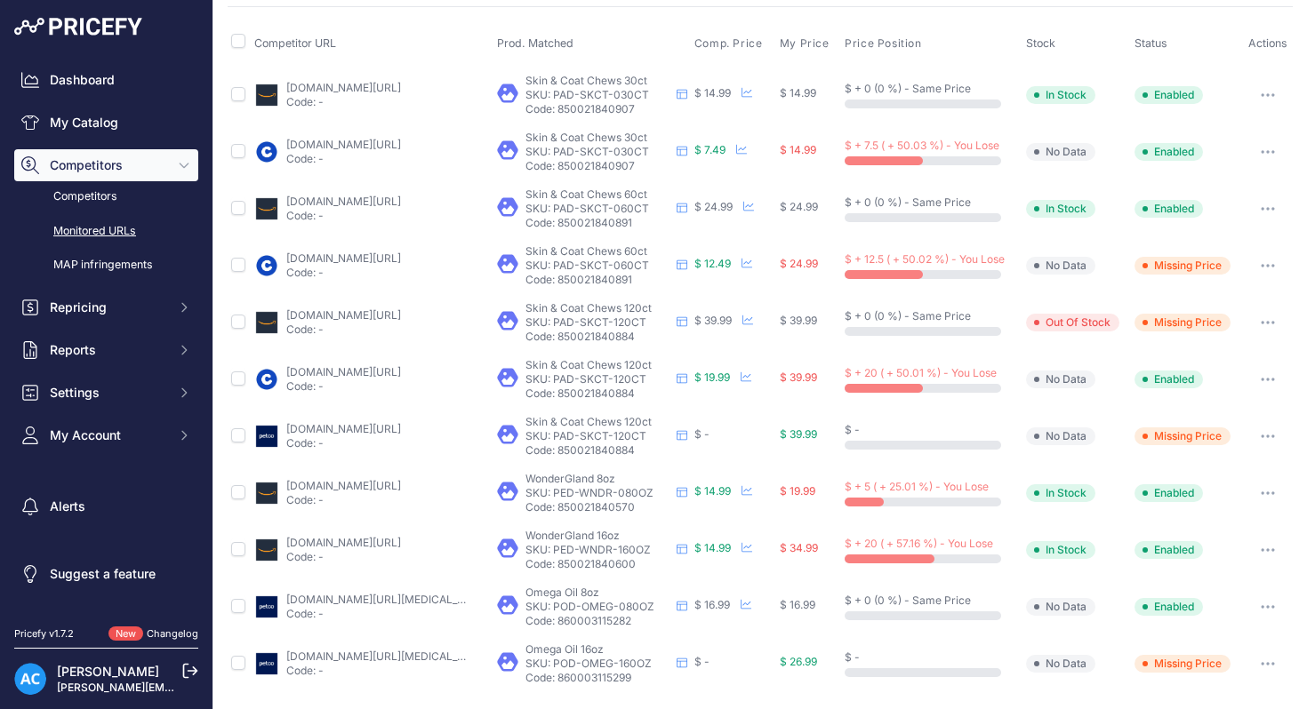
click at [193, 673] on icon at bounding box center [190, 671] width 16 height 16
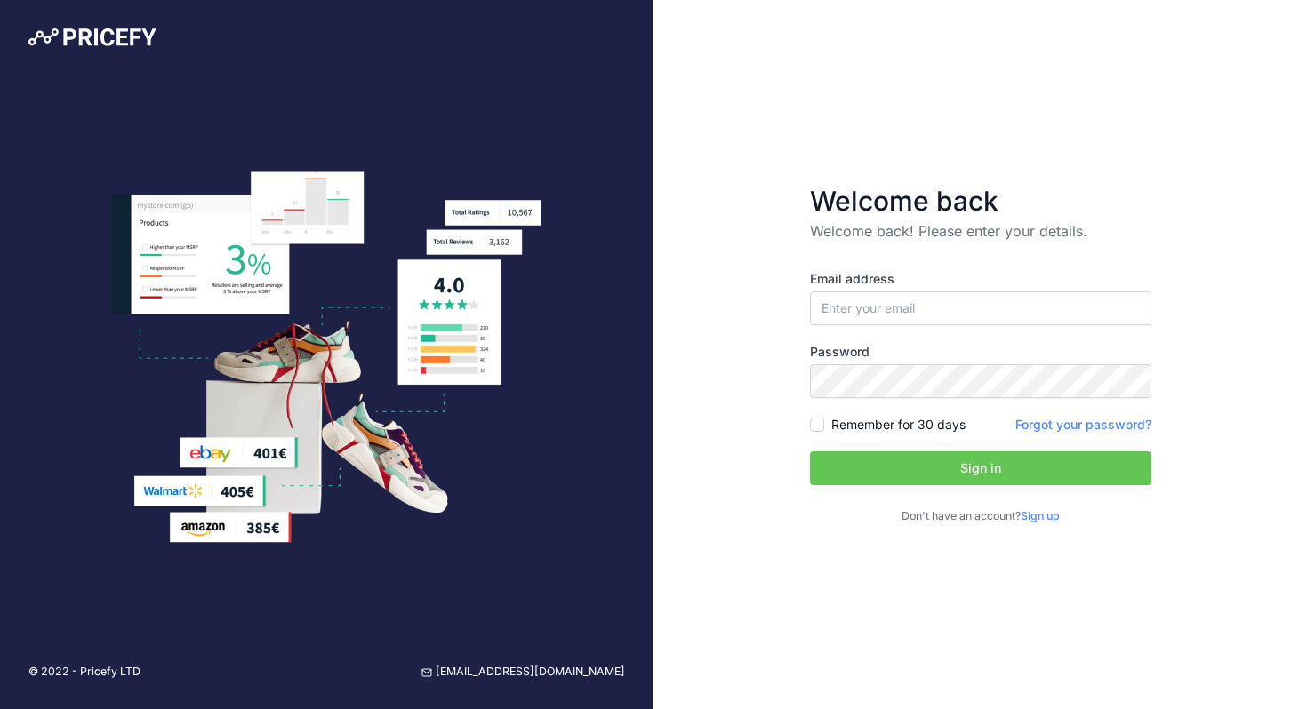
type input "[PERSON_NAME][EMAIL_ADDRESS][DOMAIN_NAME]"
click at [913, 473] on button "Sign in" at bounding box center [980, 469] width 341 height 34
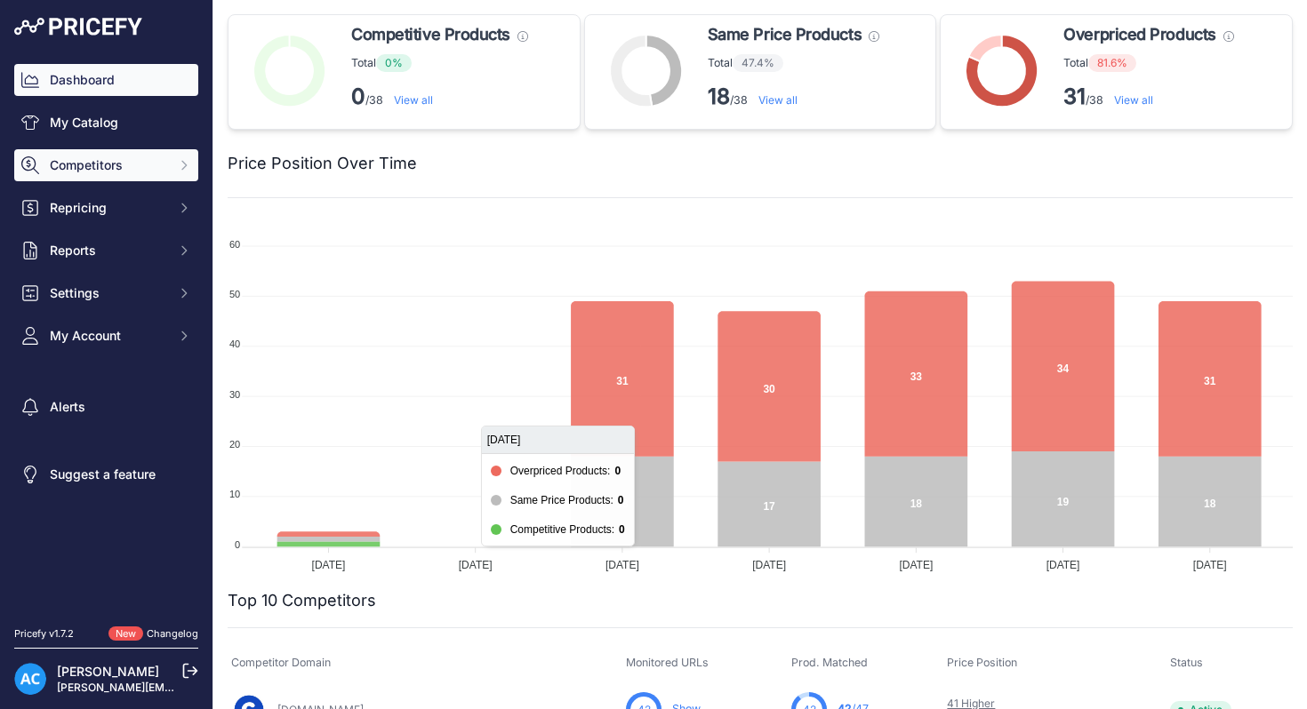
click at [182, 164] on icon "Sidebar" at bounding box center [184, 165] width 14 height 14
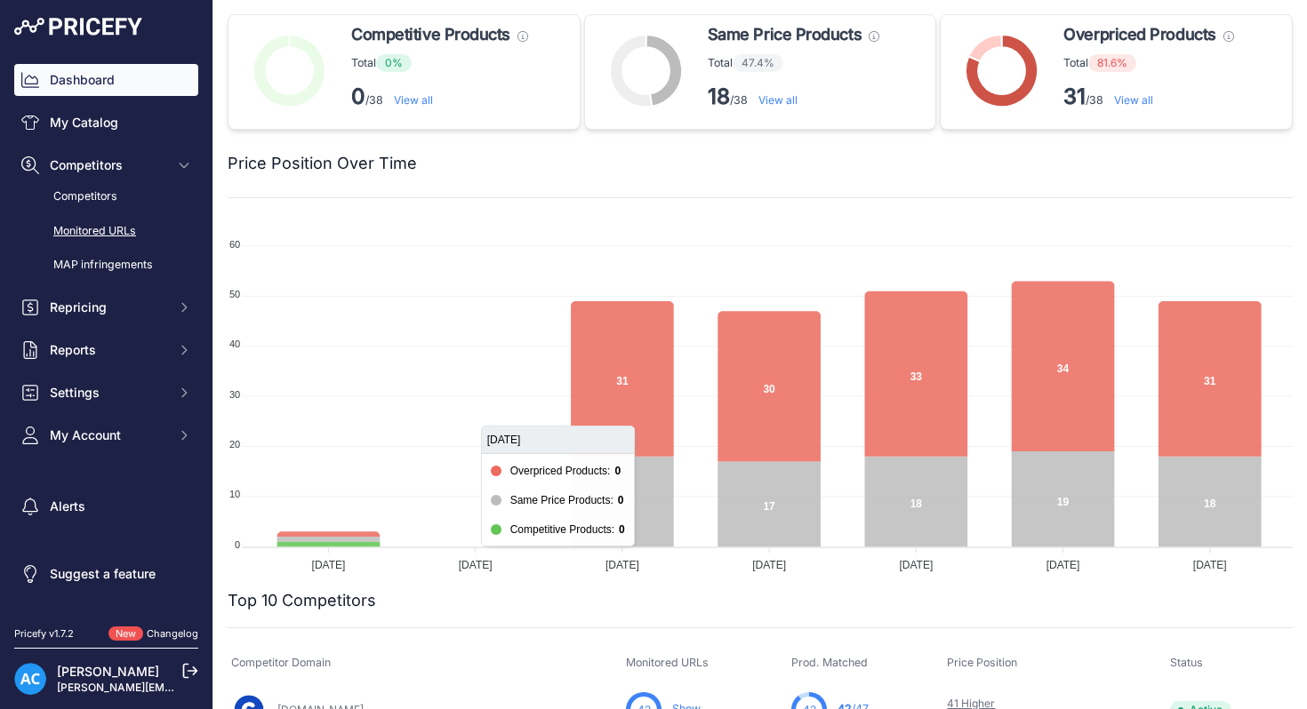
click at [132, 228] on link "Monitored URLs" at bounding box center [106, 231] width 184 height 31
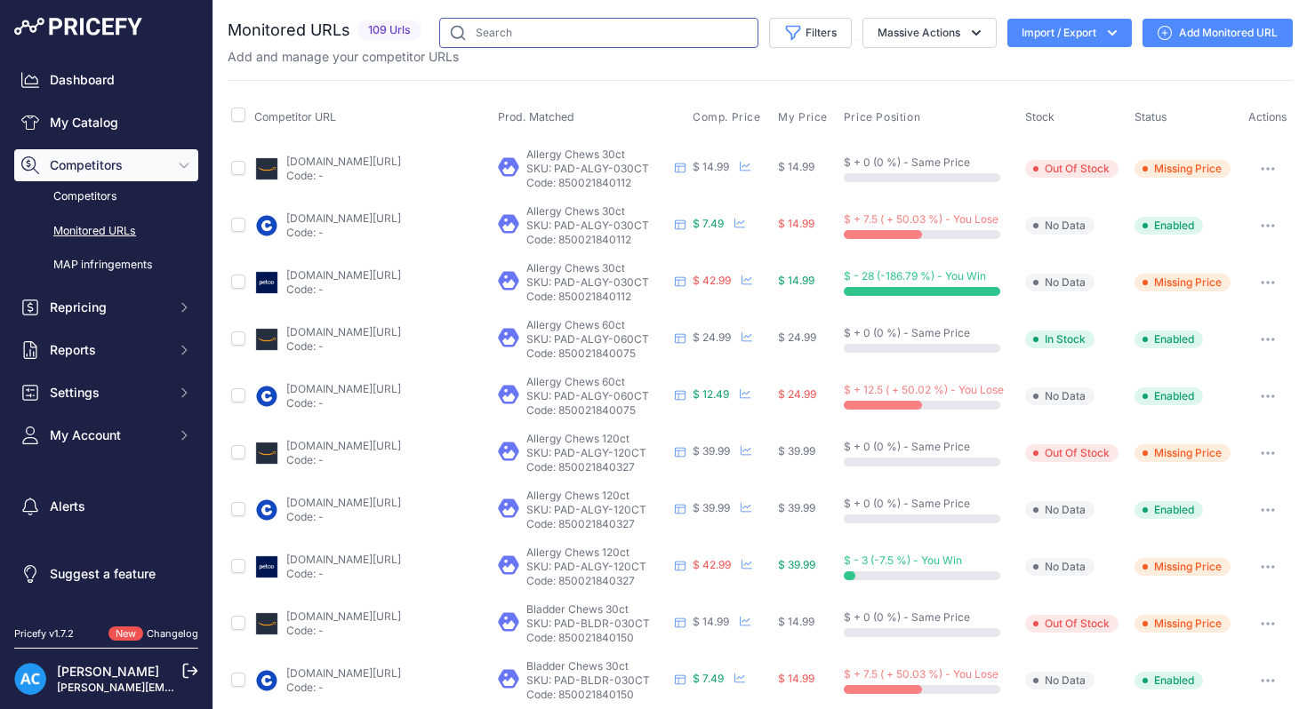
click at [624, 31] on input "text" at bounding box center [598, 33] width 319 height 30
type input "skin"
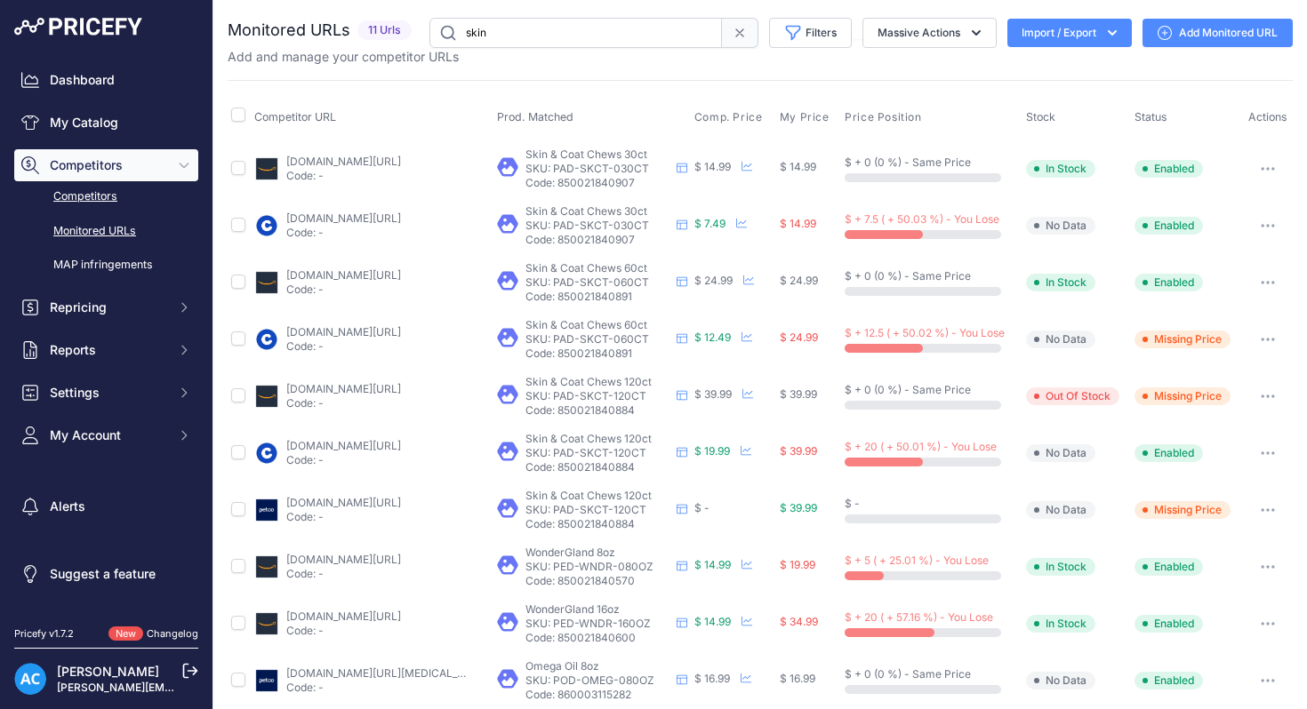
click at [95, 194] on link "Competitors" at bounding box center [106, 196] width 184 height 31
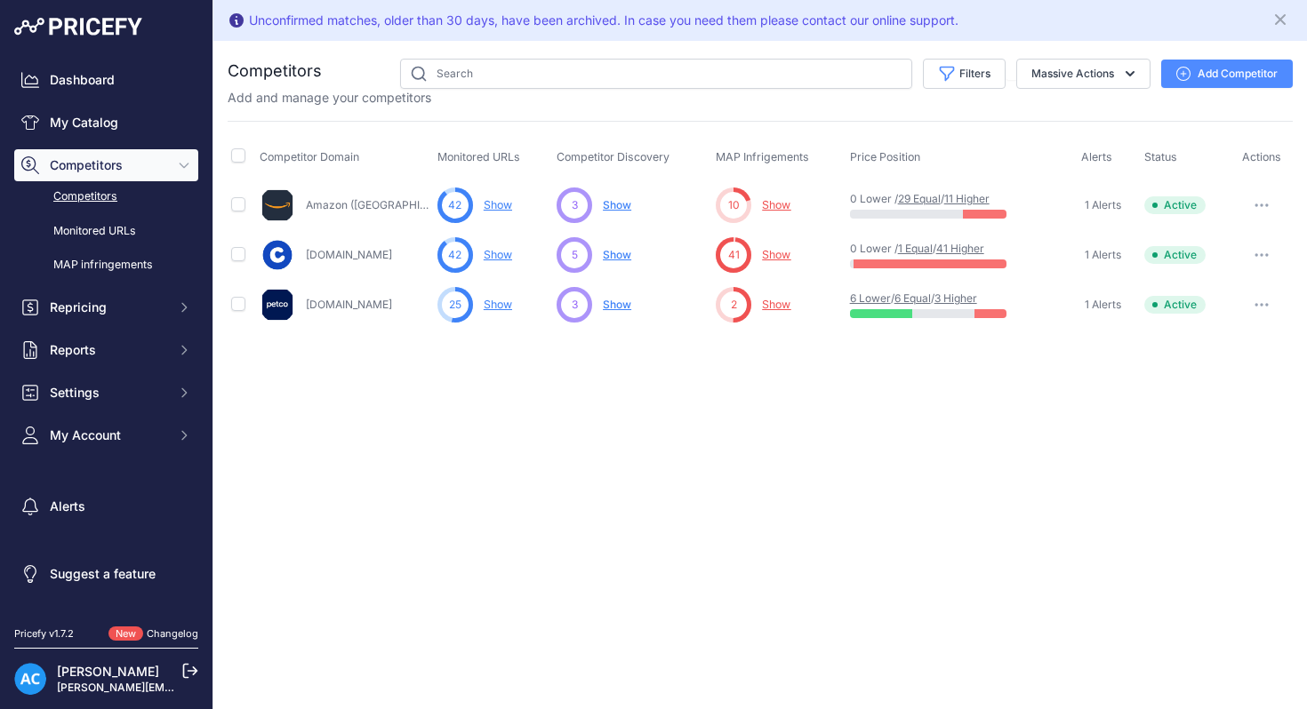
click at [495, 304] on link "Show" at bounding box center [498, 304] width 28 height 13
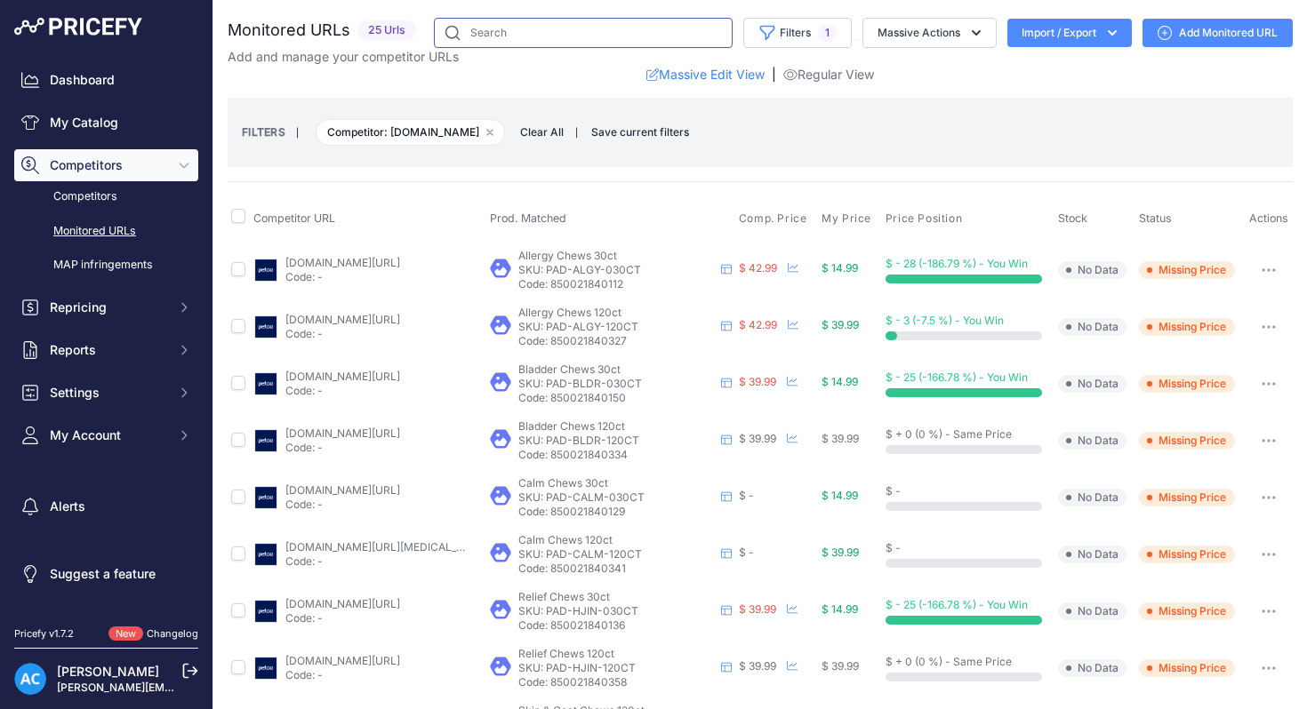
click at [564, 31] on input "text" at bounding box center [583, 33] width 299 height 30
type input "skin"
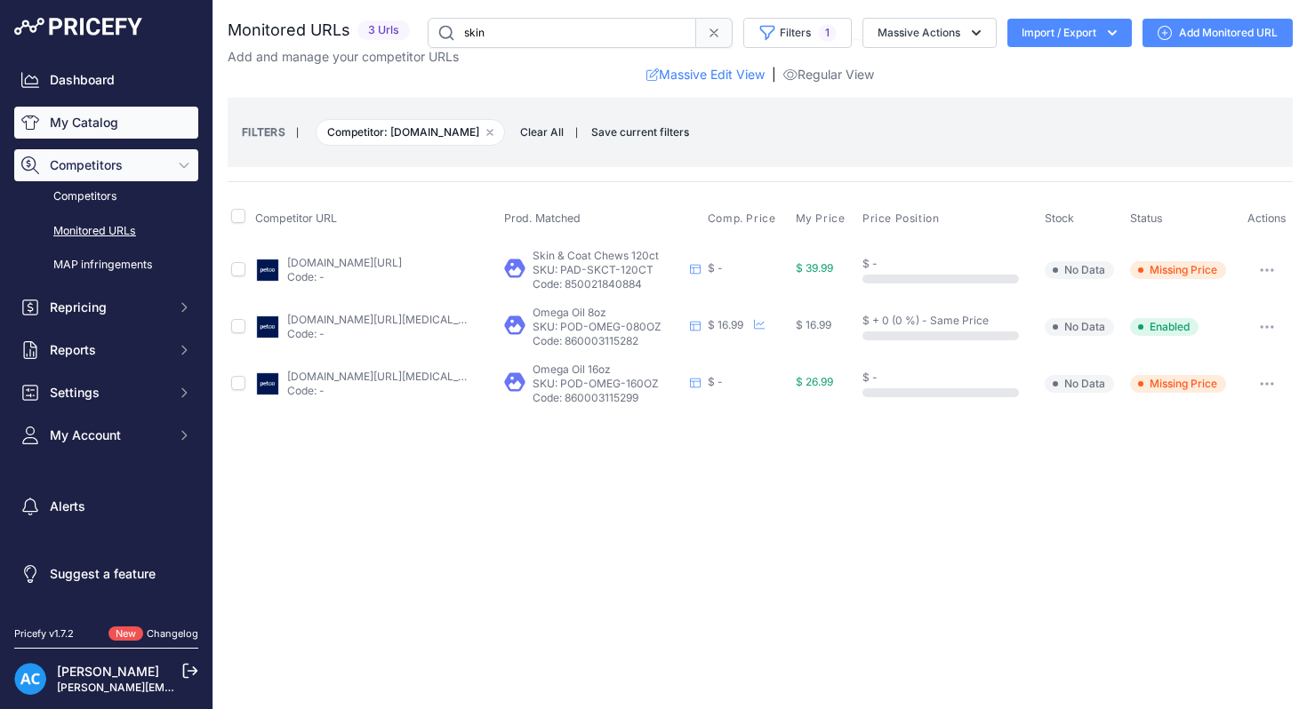
click at [84, 122] on link "My Catalog" at bounding box center [106, 123] width 184 height 32
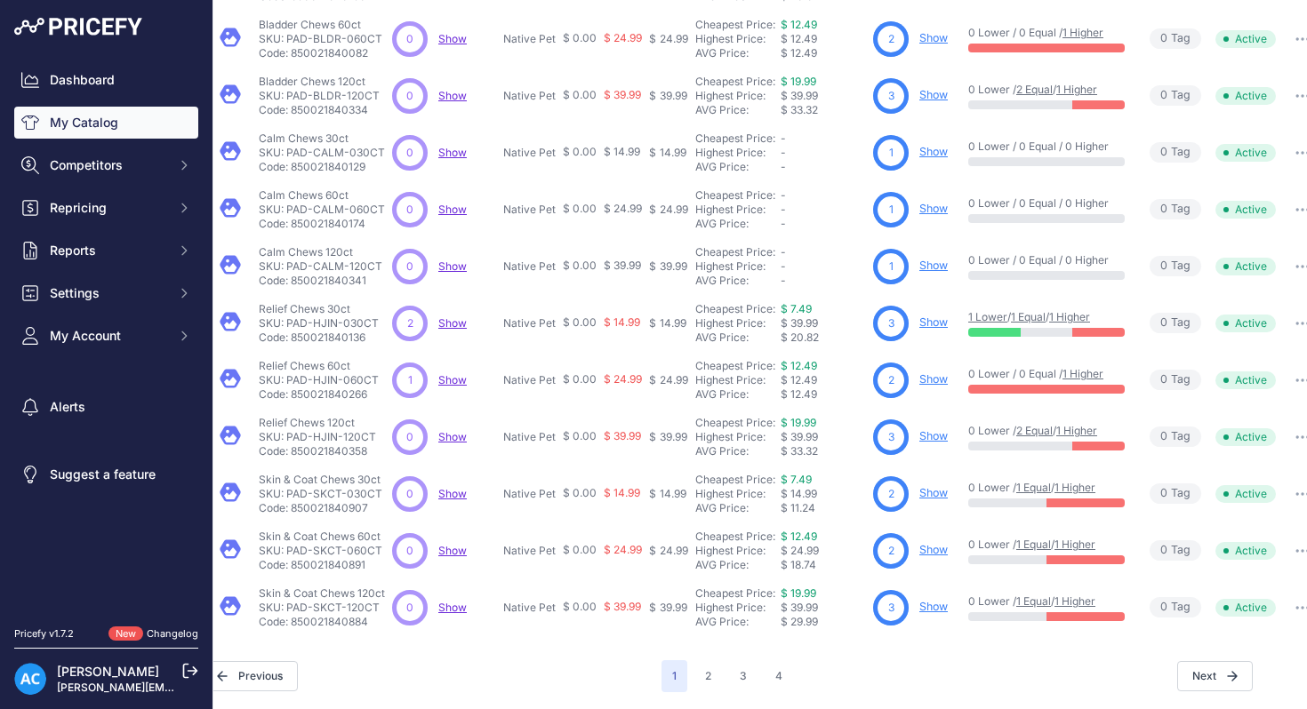
scroll to position [357, 50]
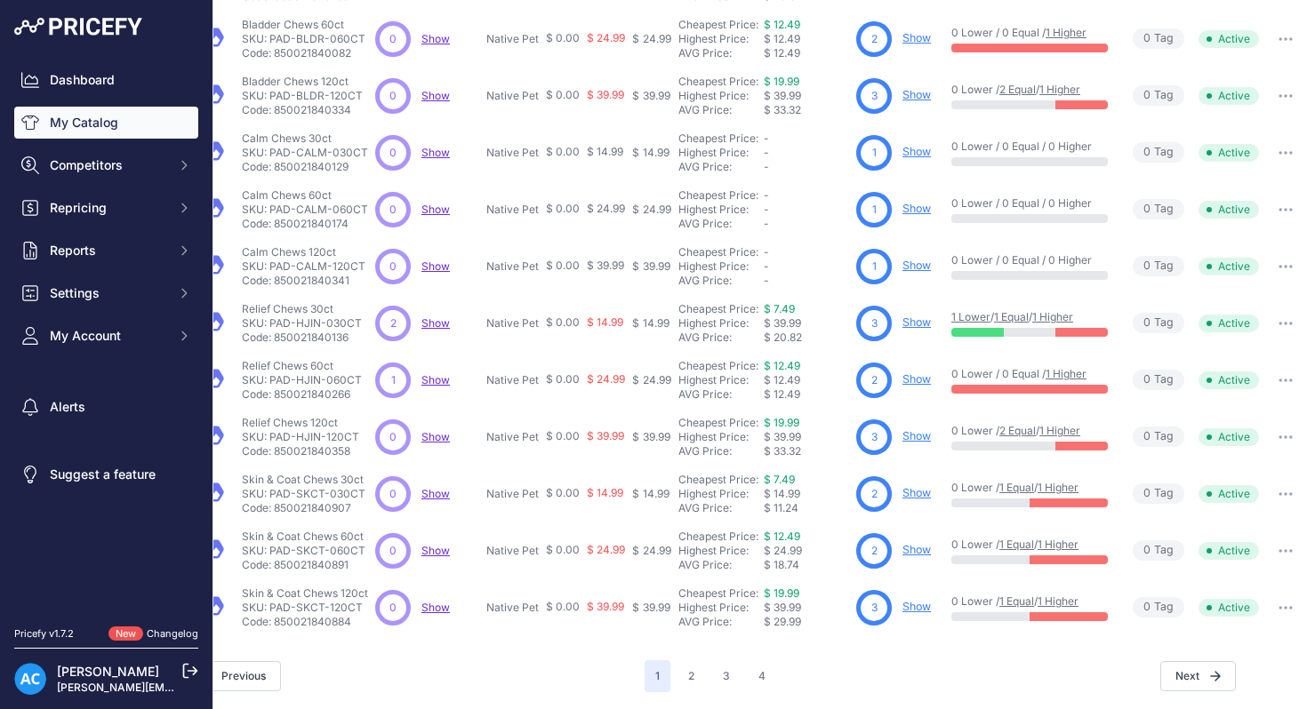
click at [1286, 493] on icon "button" at bounding box center [1285, 495] width 14 height 4
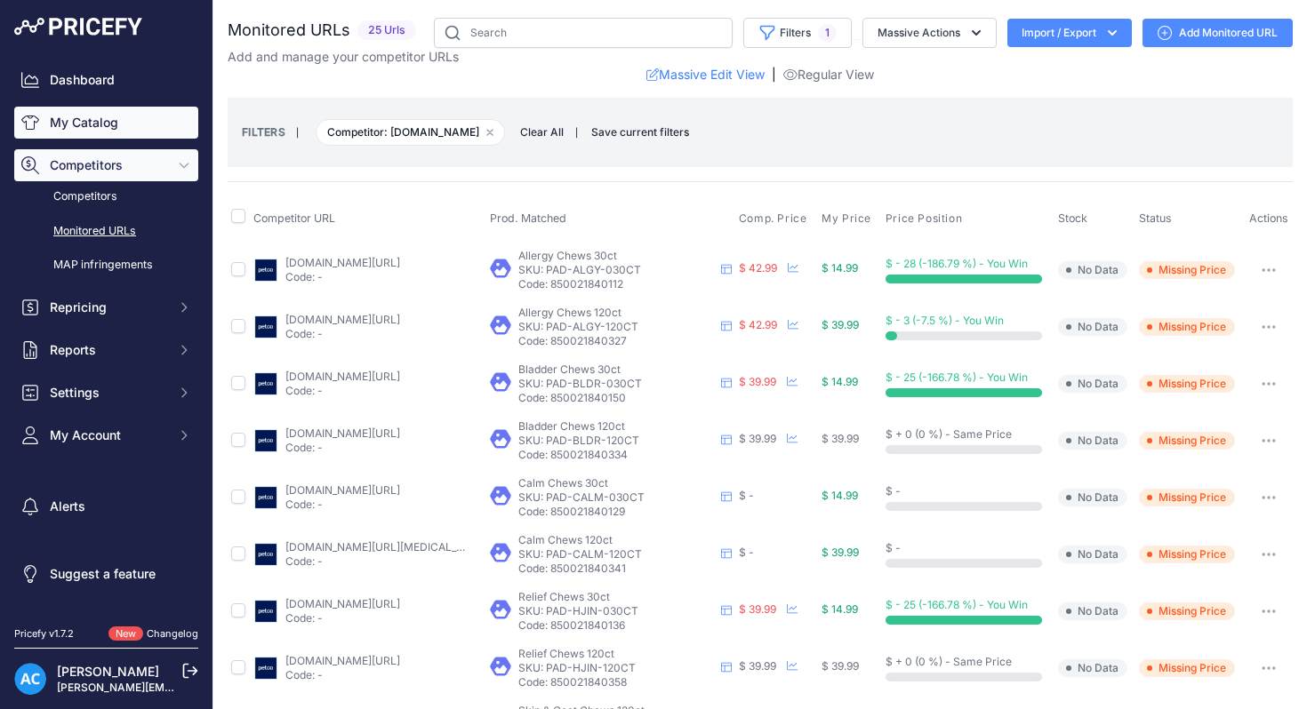
click at [121, 121] on link "My Catalog" at bounding box center [106, 123] width 184 height 32
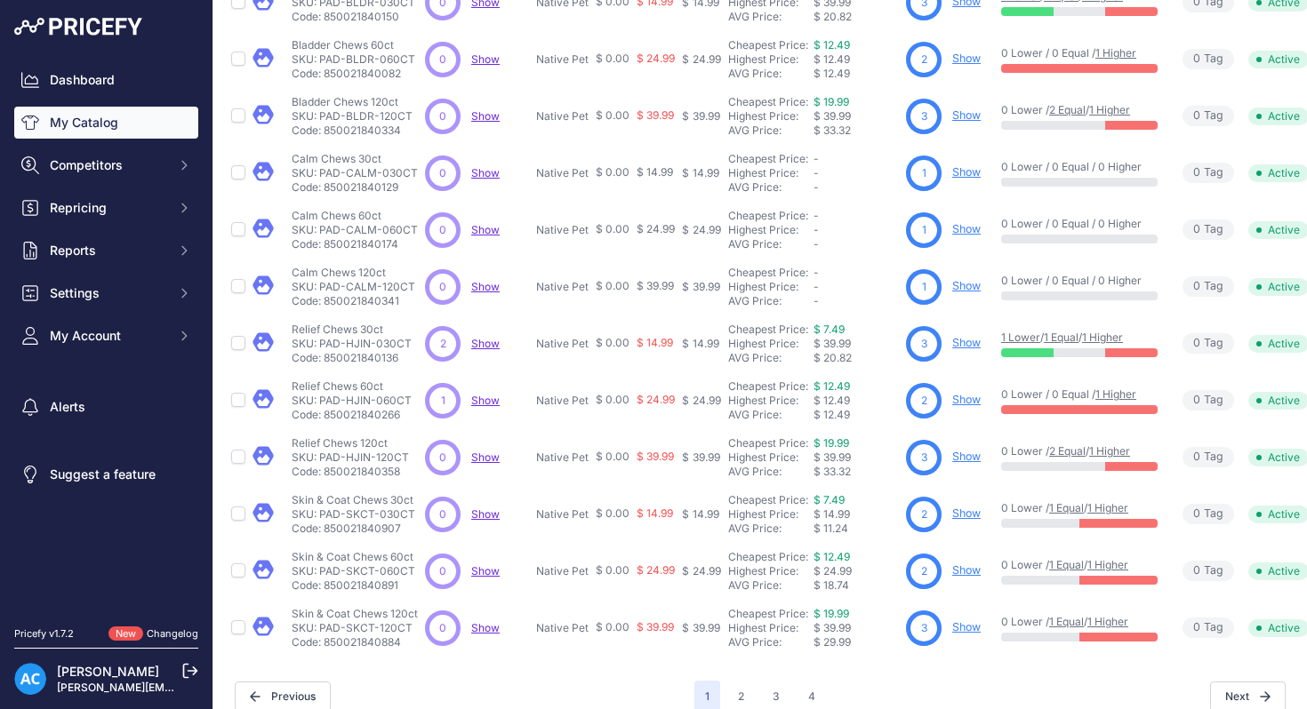
scroll to position [337, 50]
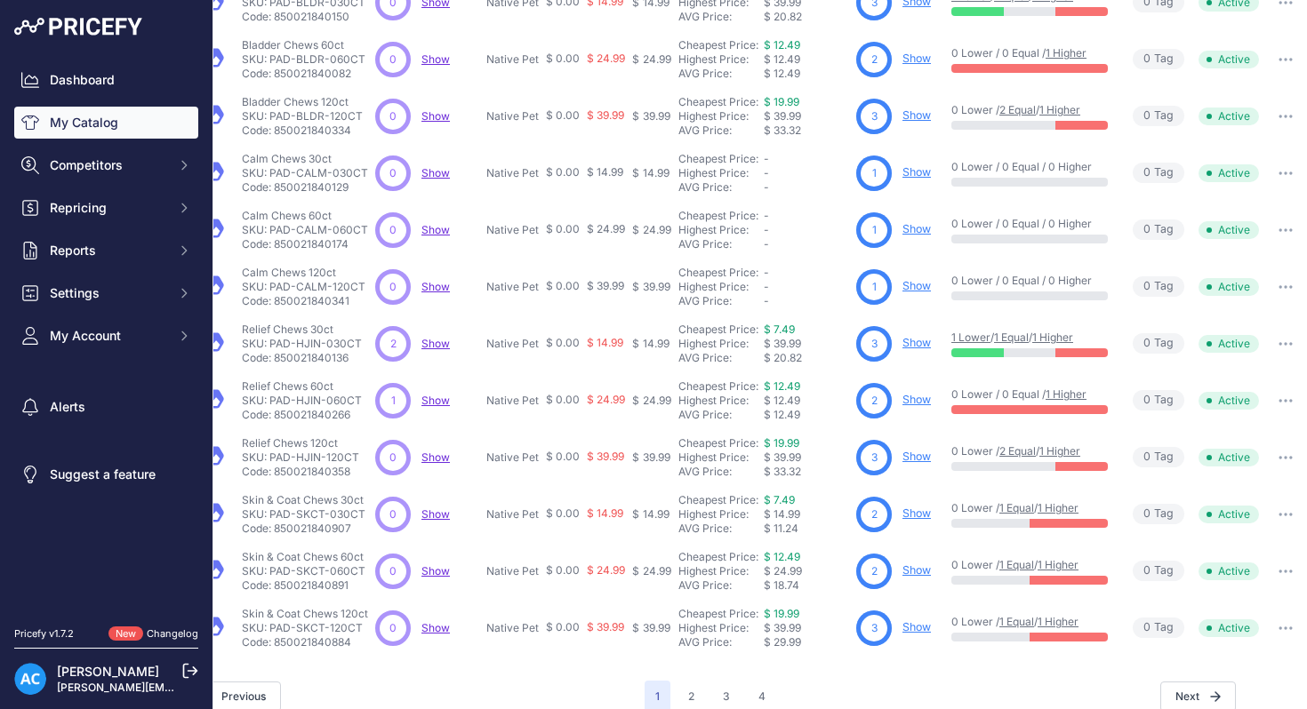
click at [1286, 506] on button "button" at bounding box center [1286, 514] width 36 height 25
click at [919, 510] on link "Show" at bounding box center [916, 513] width 28 height 13
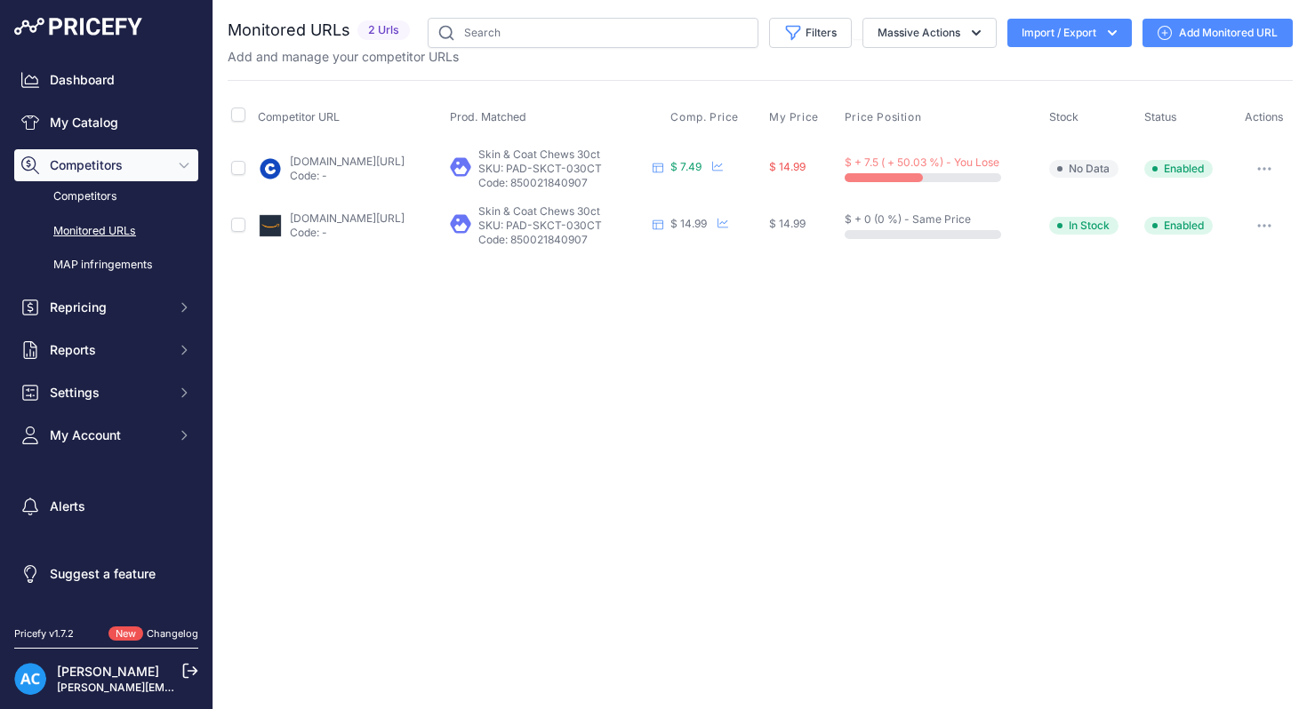
click at [1167, 34] on icon at bounding box center [1165, 33] width 14 height 14
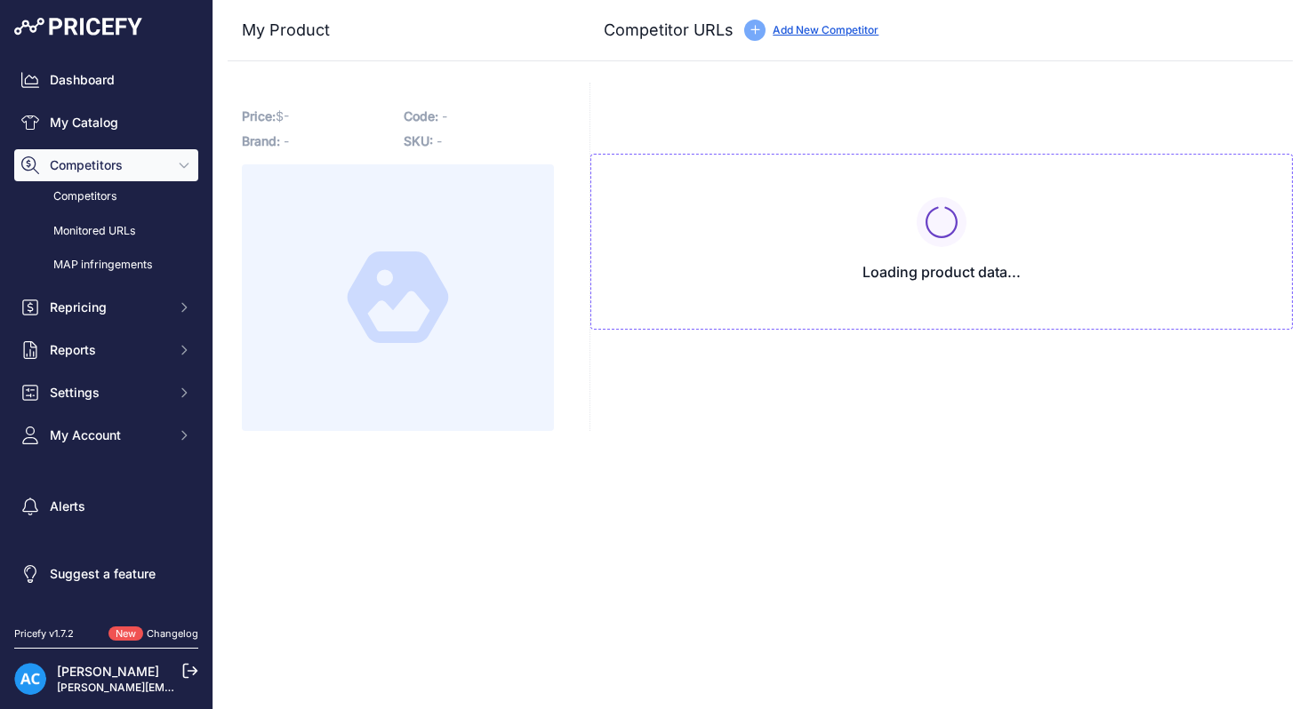
type input "[DOMAIN_NAME][URL]"
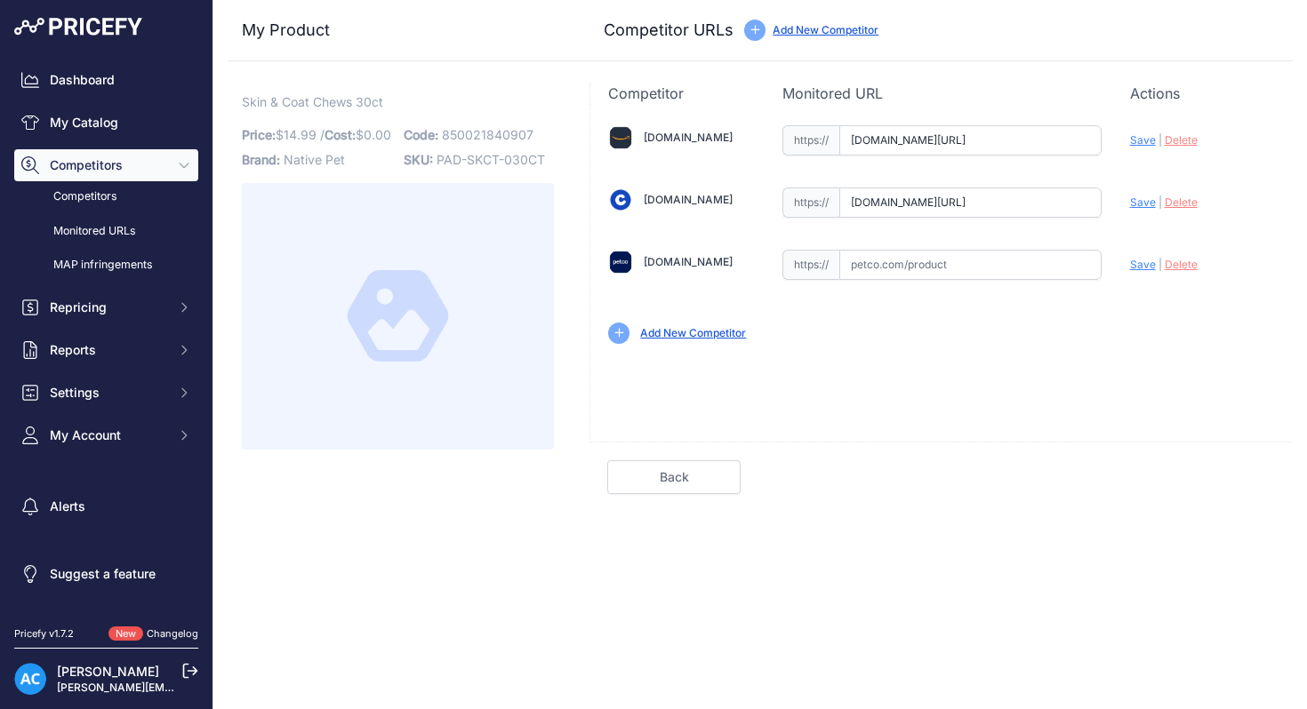
click at [664, 333] on link "Add New Competitor" at bounding box center [693, 332] width 106 height 13
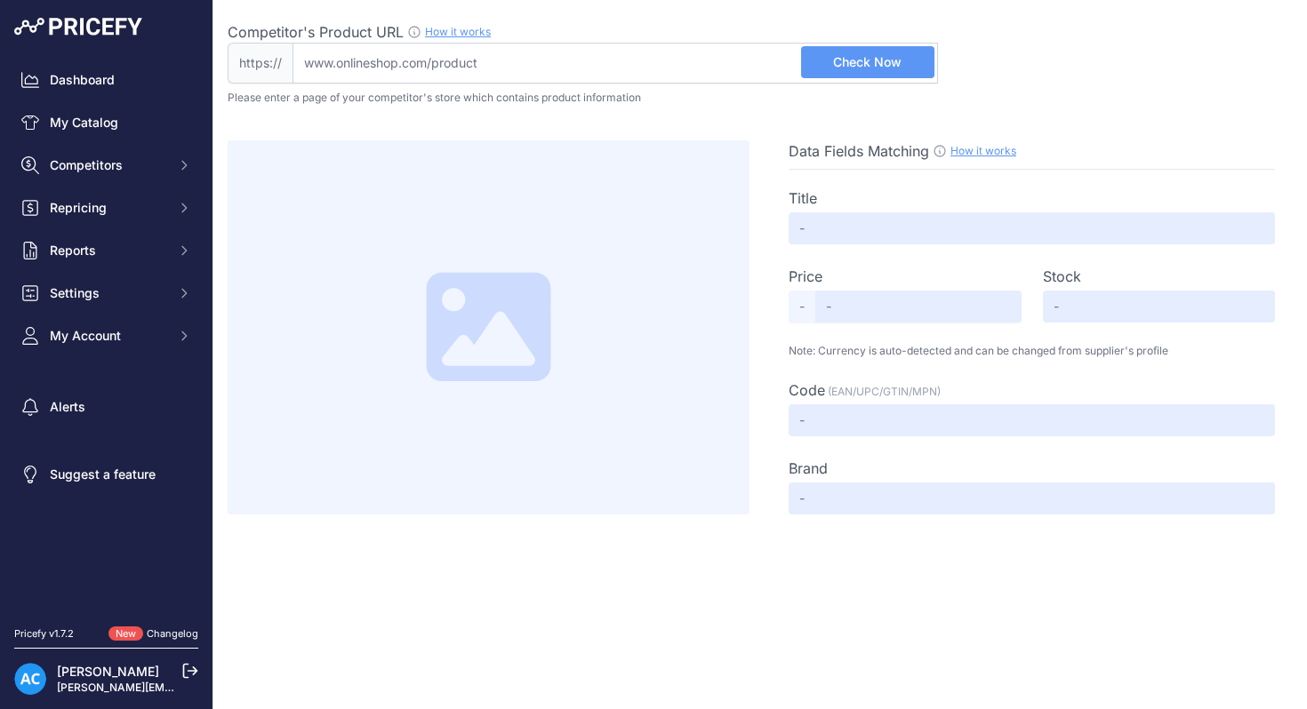
click at [997, 149] on link "How it works" at bounding box center [983, 150] width 66 height 13
click at [641, 55] on input "Competitor's Product URL How it works In order to create your competitor's extr…" at bounding box center [614, 63] width 645 height 41
click at [491, 58] on input "Competitor's Product URL How it works In order to create your competitor's extr…" at bounding box center [614, 63] width 645 height 41
paste input "https://www.petco.com/shop/en/petcostore/product/native-pet-skin-and-coat-chews…"
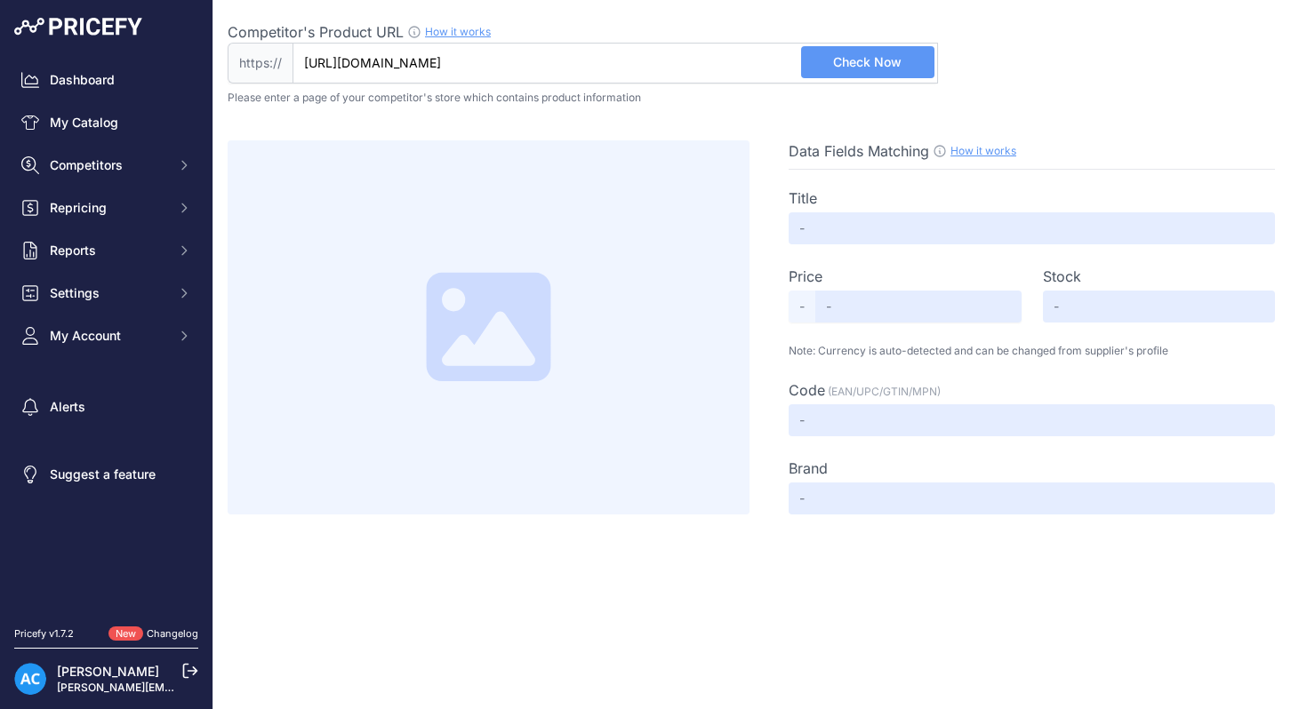
click at [828, 66] on button "Check Now" at bounding box center [867, 62] width 133 height 32
type input "www.petco.com/shop/en/petcostore/product/native-pet-skin-and-coat-chews-for-dog…"
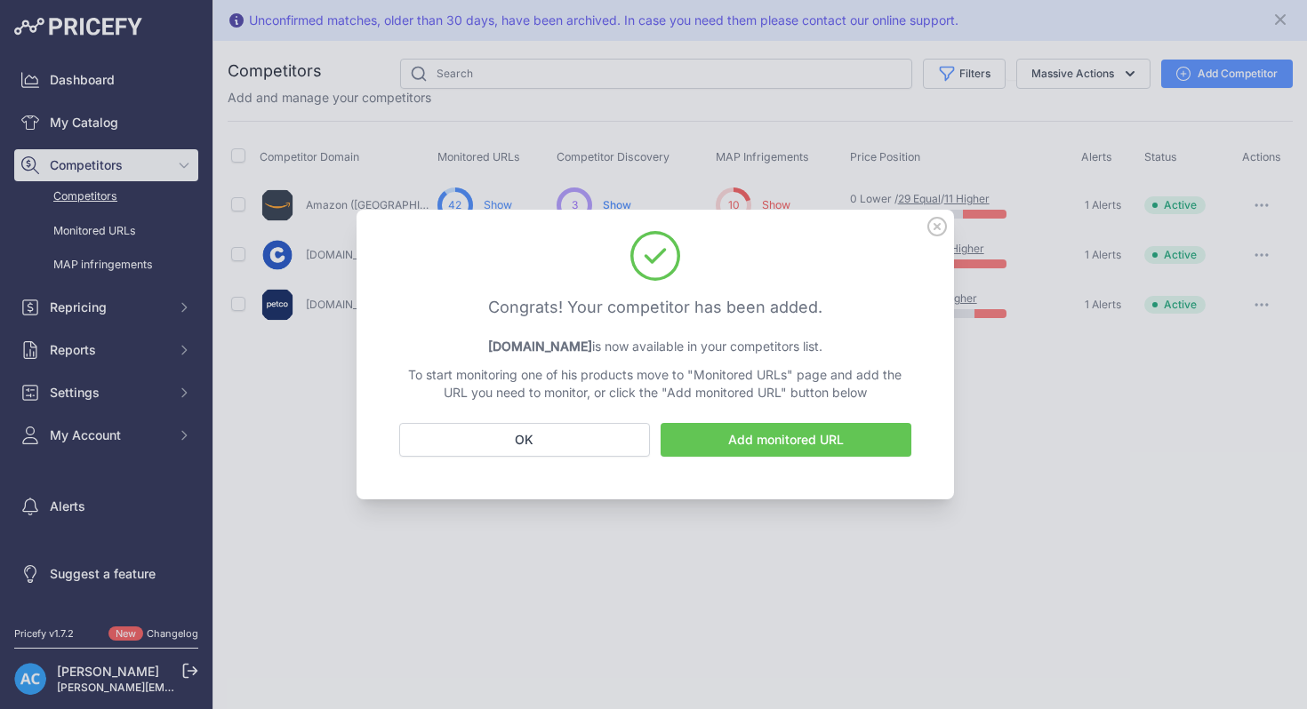
click at [735, 441] on link "Add monitored URL" at bounding box center [786, 440] width 251 height 34
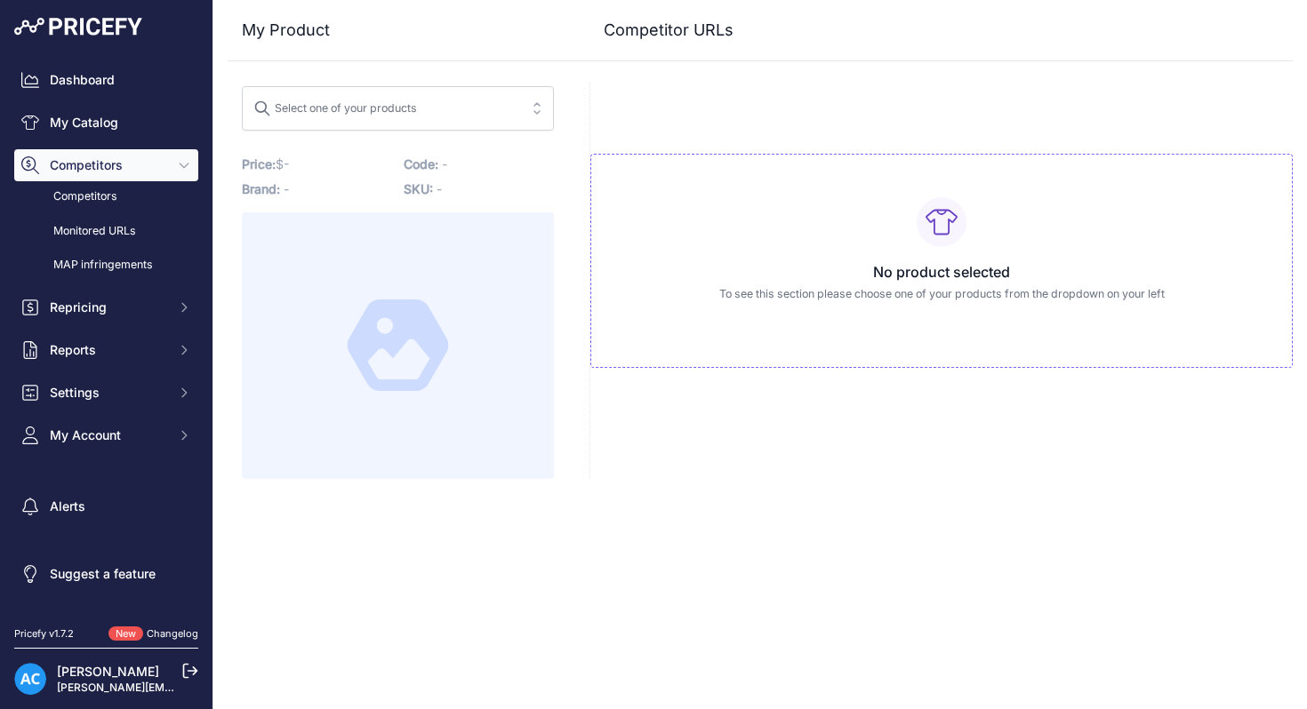
click at [539, 108] on button "Select one of your products" at bounding box center [398, 108] width 312 height 44
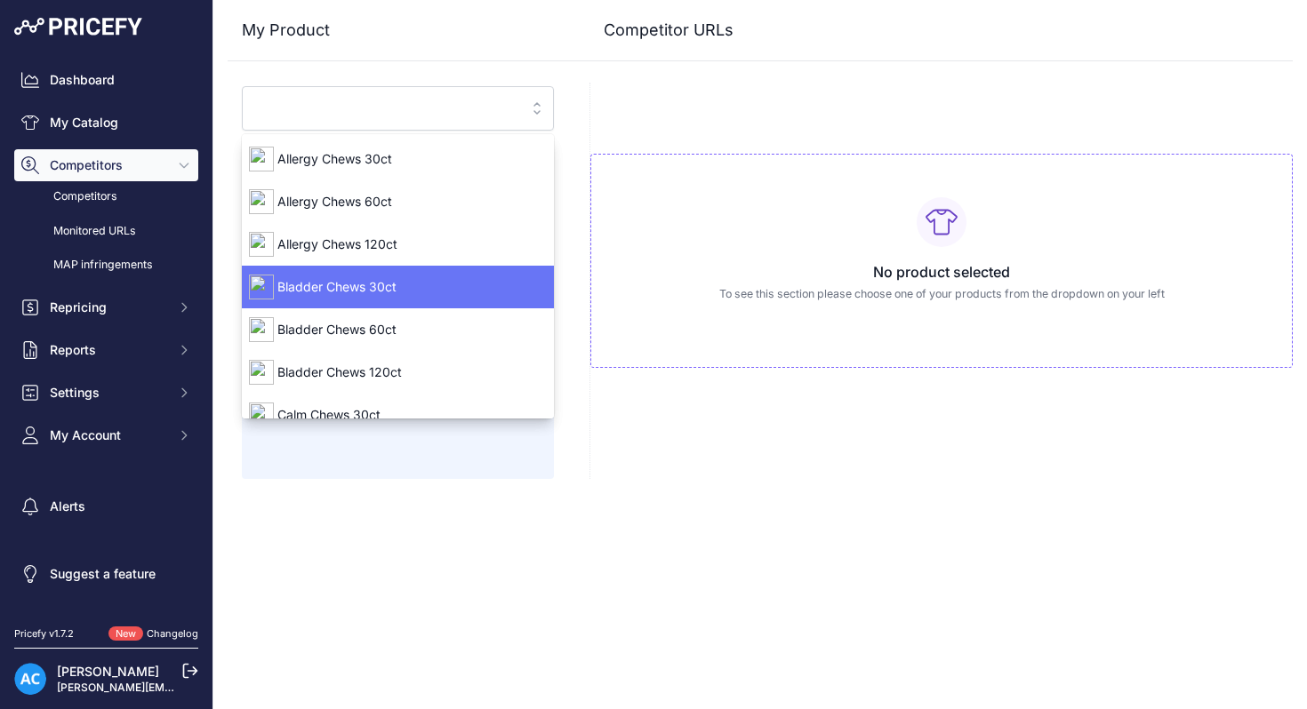
scroll to position [149, 0]
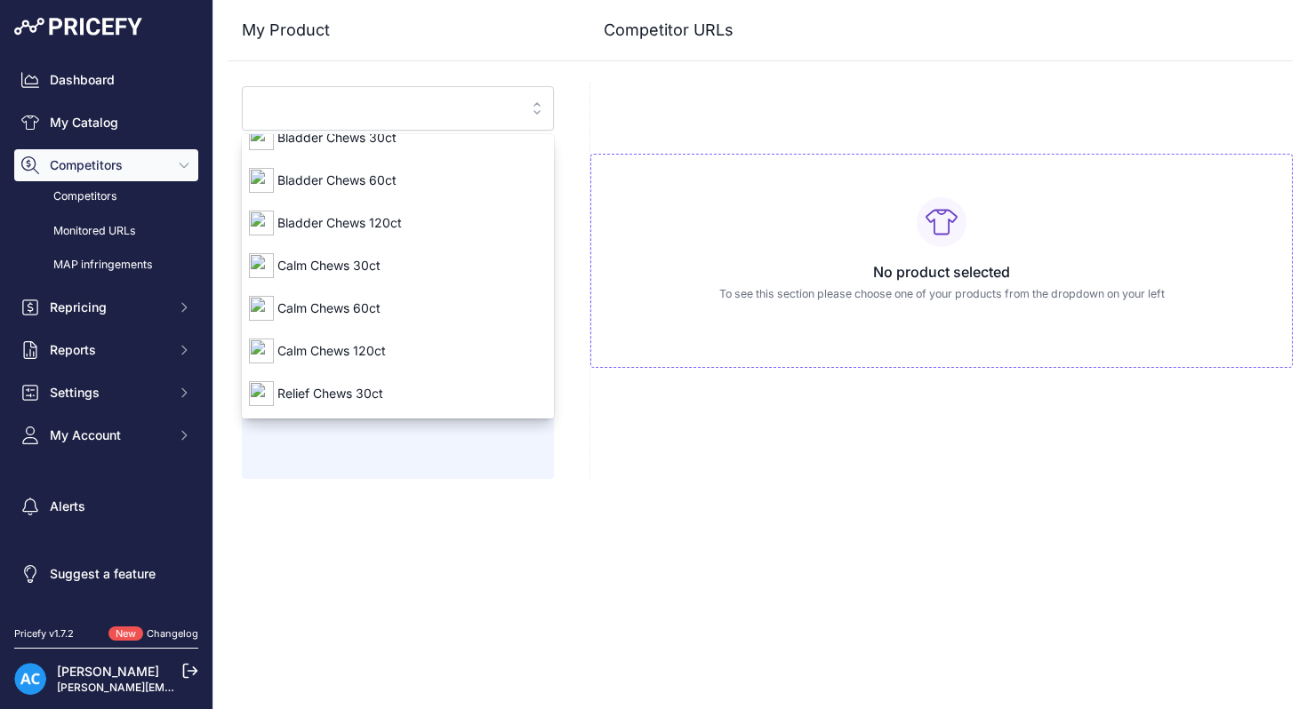
click at [389, 120] on input "search" at bounding box center [385, 108] width 264 height 28
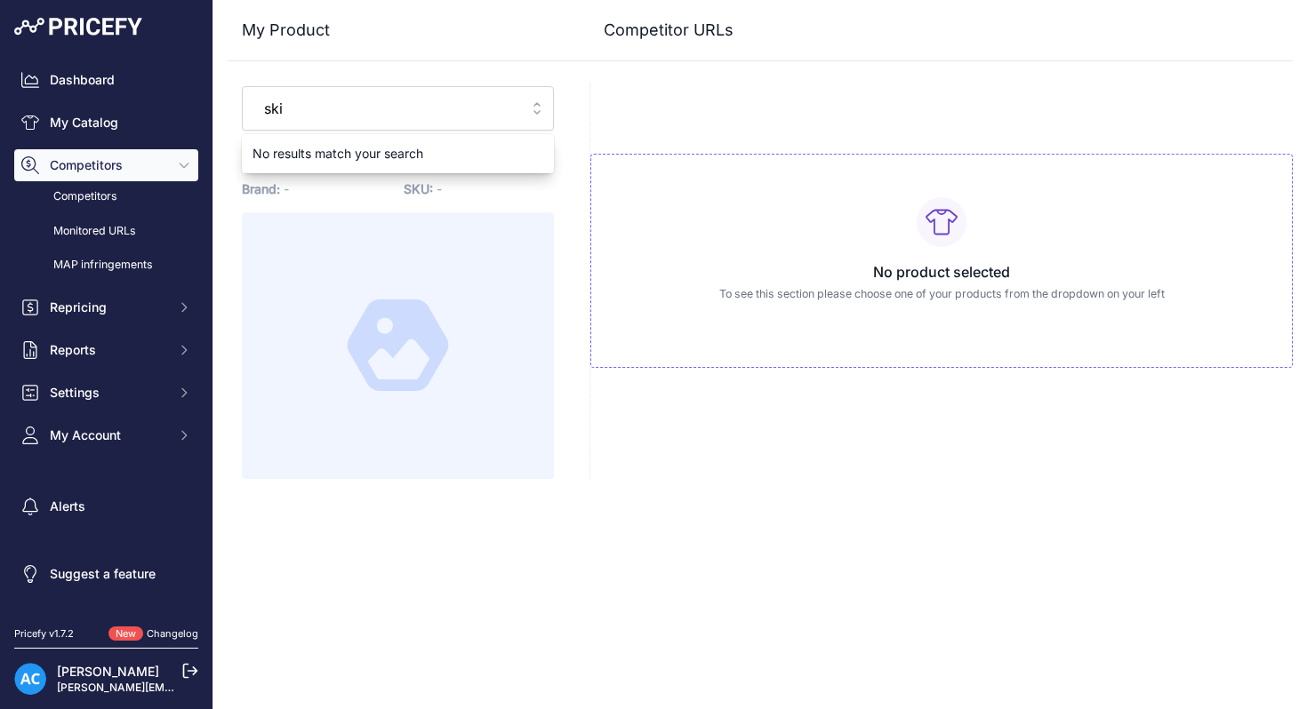
type input "skin"
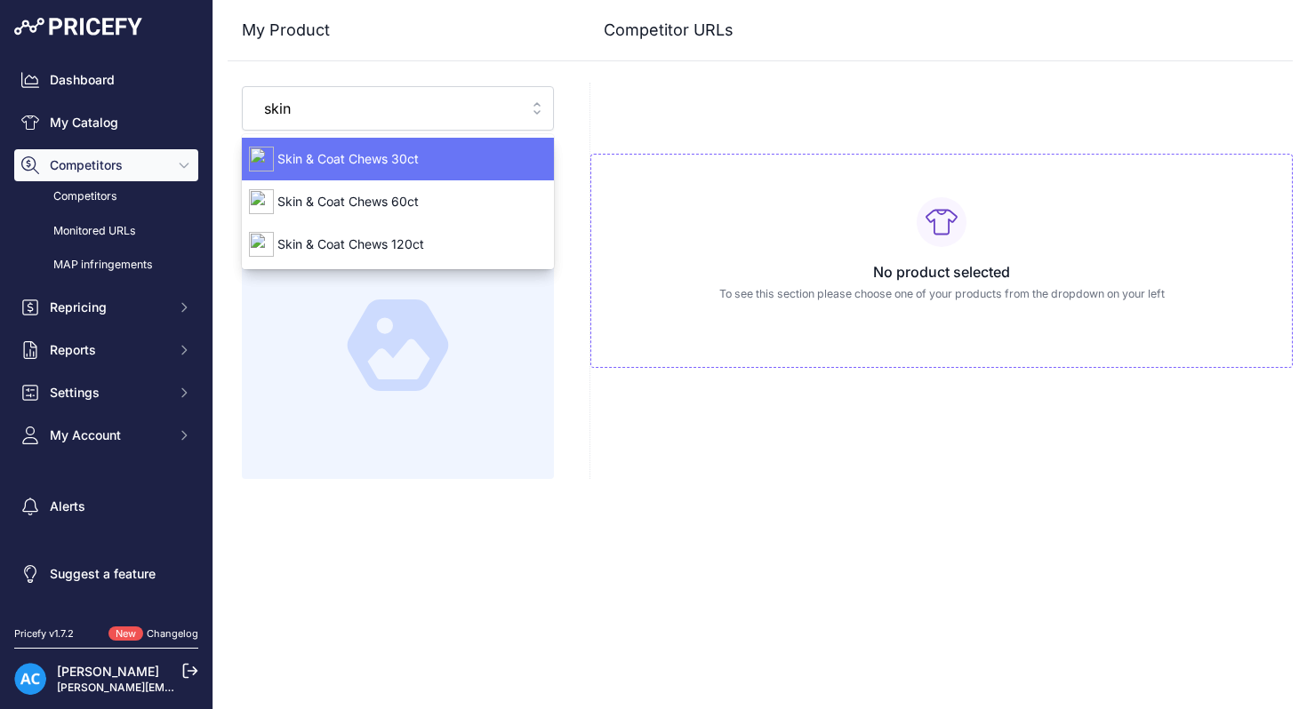
click at [389, 157] on span "Skin & Coat Chews 30ct" at bounding box center [398, 159] width 312 height 18
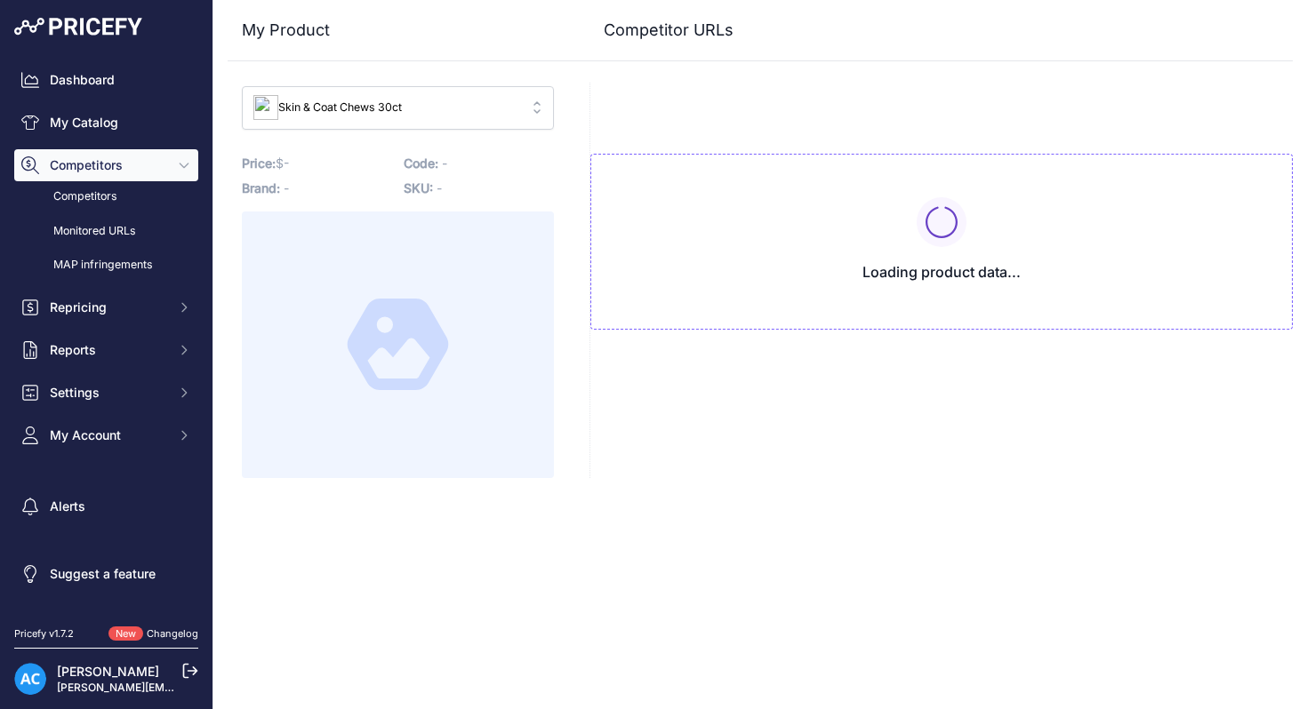
type input "www.amazon.com/Native-Pet-Skin-Coat-Chews/dp/B0D484B23G/ref=sr_1_1?dib_tag=se&k…"
type input "www.chewy.com/native-pet-skin-coat-chews-supplement/dp/1083302?prirule_jdsnikfk…"
type input "www.amazon.com/Native-Pet-Skin-Coat-Chews/dp/B0D484B23G/ref=sr_1_1?dib_tag=se&k…"
type input "www.chewy.com/native-pet-skin-coat-chews-supplement/dp/1083302?prirule_jdsnikfk…"
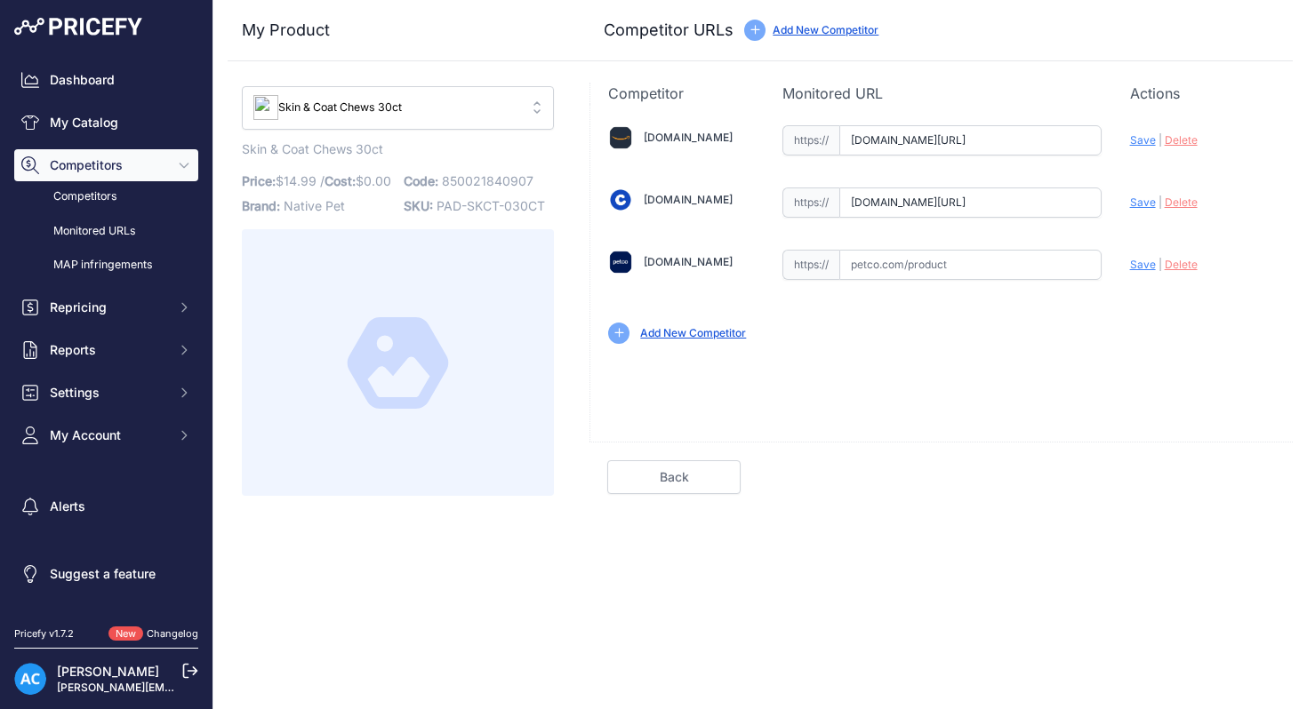
click at [655, 333] on link "Add New Competitor" at bounding box center [693, 332] width 106 height 13
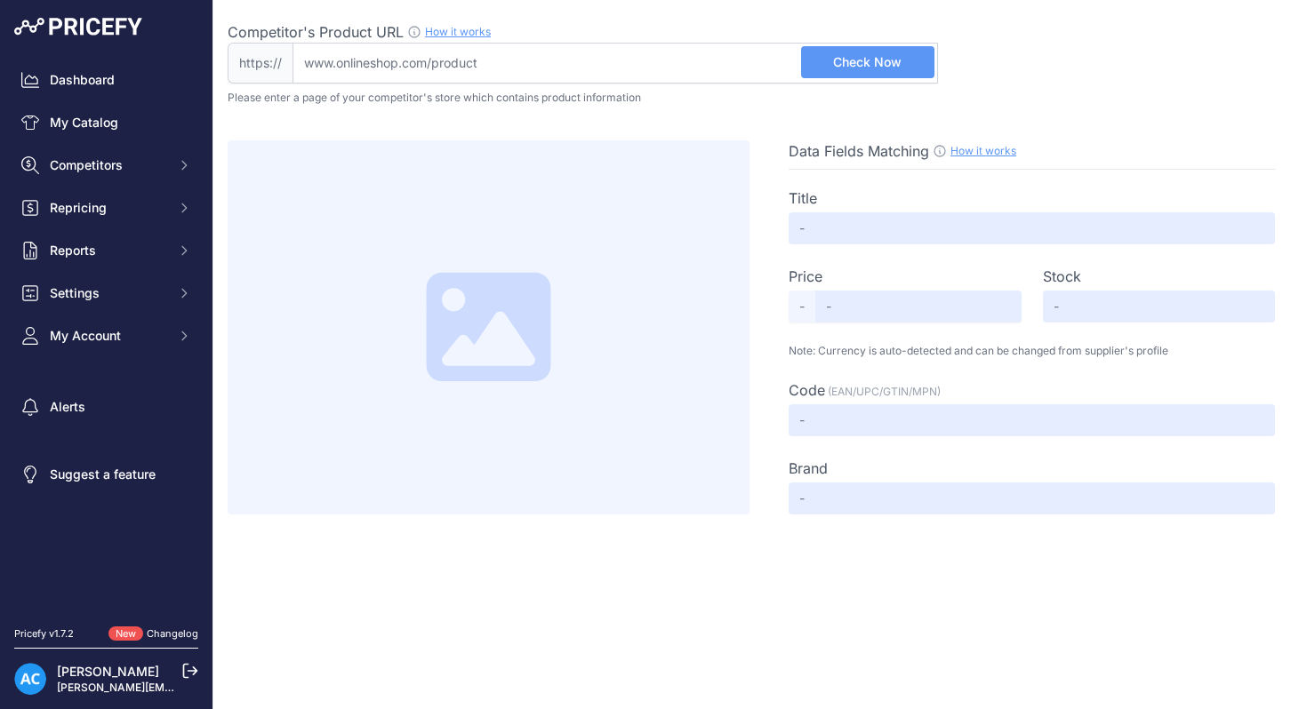
click at [961, 150] on link "How it works" at bounding box center [983, 150] width 66 height 13
click at [882, 61] on span "Check Now" at bounding box center [867, 62] width 68 height 18
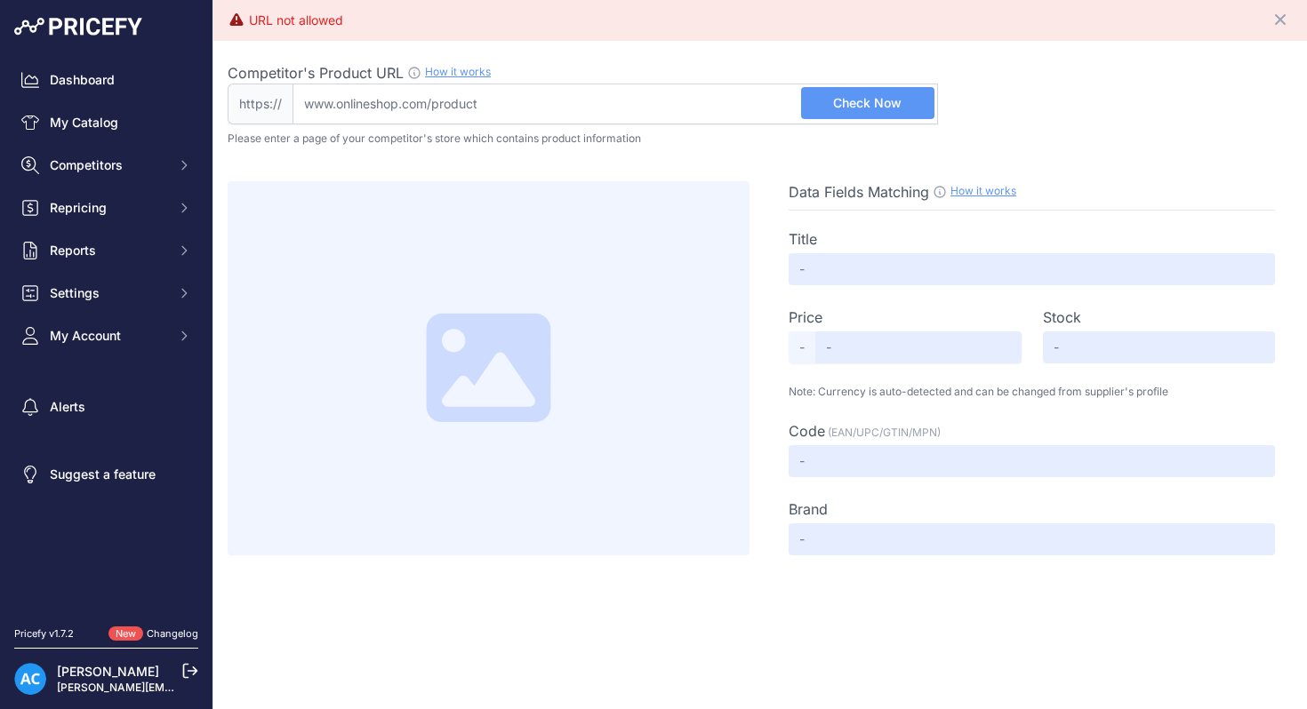
click at [645, 113] on input "Competitor's Product URL How it works In order to create your competitor's extr…" at bounding box center [614, 104] width 645 height 41
click at [705, 107] on input "Competitor's Product URL How it works In order to create your competitor's extr…" at bounding box center [614, 104] width 645 height 41
click at [479, 72] on link "How it works" at bounding box center [458, 71] width 66 height 13
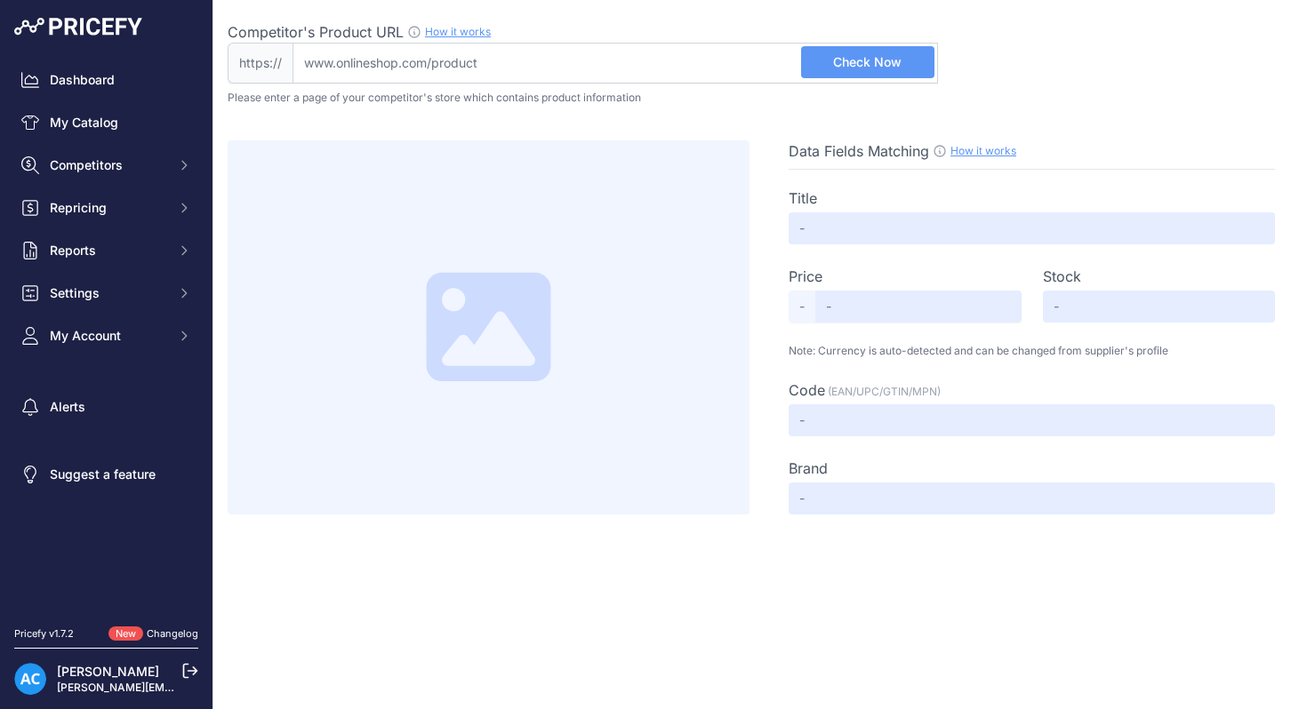
click at [582, 204] on div at bounding box center [489, 327] width 522 height 374
click at [975, 151] on link "How it works" at bounding box center [983, 150] width 66 height 13
click at [532, 49] on input "Competitor's Product URL How it works In order to create your competitor's extr…" at bounding box center [614, 63] width 645 height 41
type input "www.petco.com/shop/en/petcostore/product/native-pet-skin-and-coat-chews-for-dog…"
drag, startPoint x: 613, startPoint y: 62, endPoint x: 773, endPoint y: 68, distance: 159.2
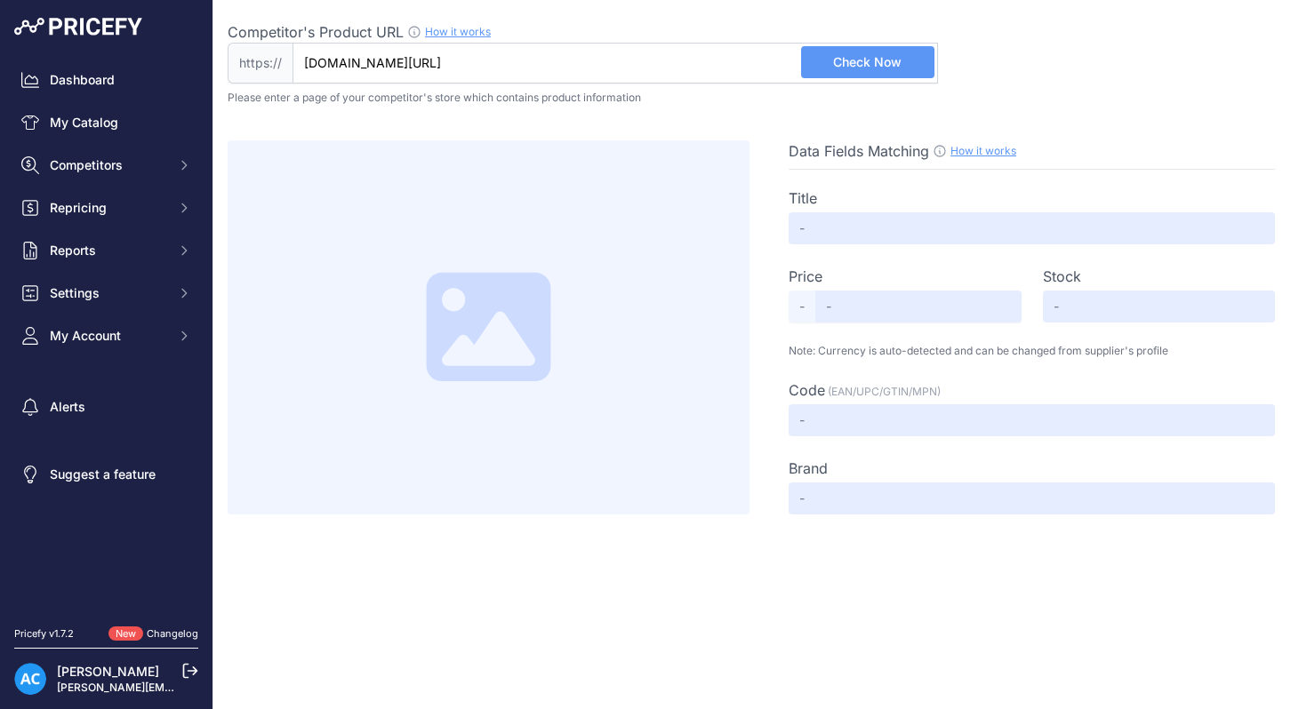
click at [773, 68] on input "www.petco.com/shop/en/petcostore/product/native-pet-skin-and-coat-chews-for-dog…" at bounding box center [614, 63] width 645 height 41
click at [770, 68] on input "www.petco.com/shop/en/petcostore/product/native-pet-skin-and-coat-chews-for-dog…" at bounding box center [614, 63] width 645 height 41
click at [885, 68] on span "Check Now" at bounding box center [867, 62] width 68 height 18
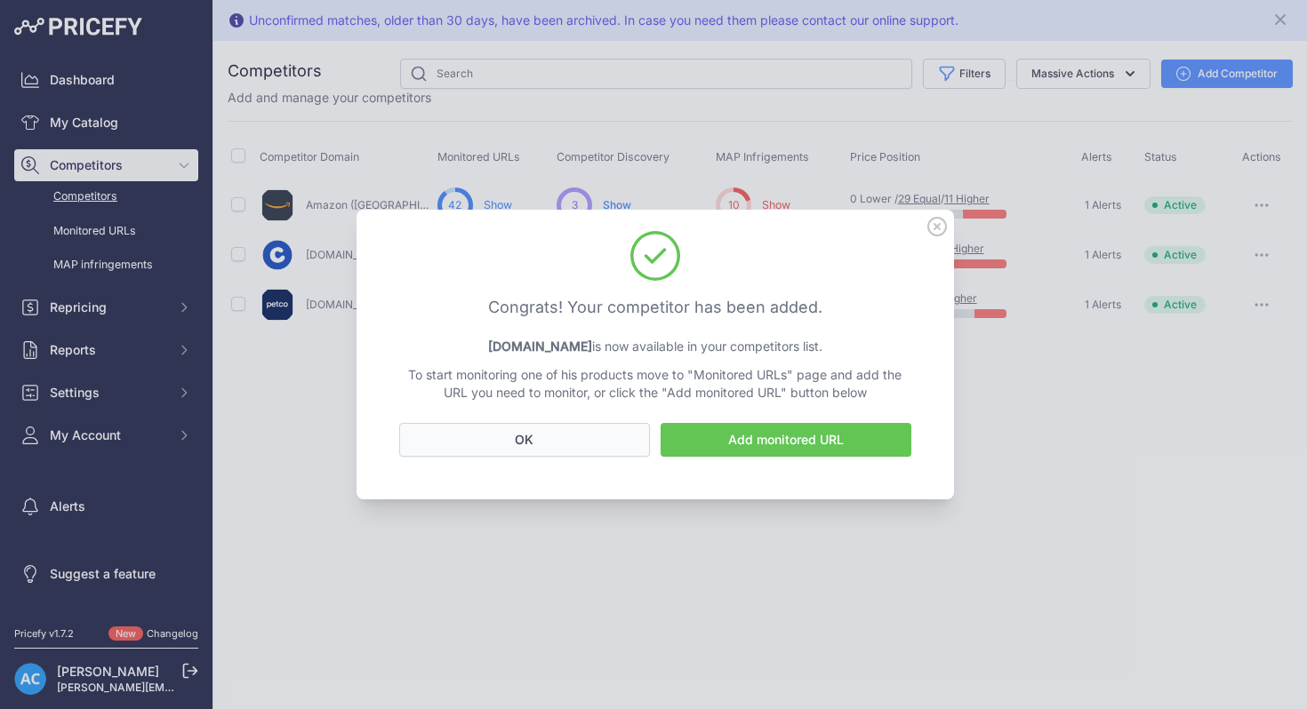
click at [618, 436] on button "OK" at bounding box center [524, 440] width 251 height 34
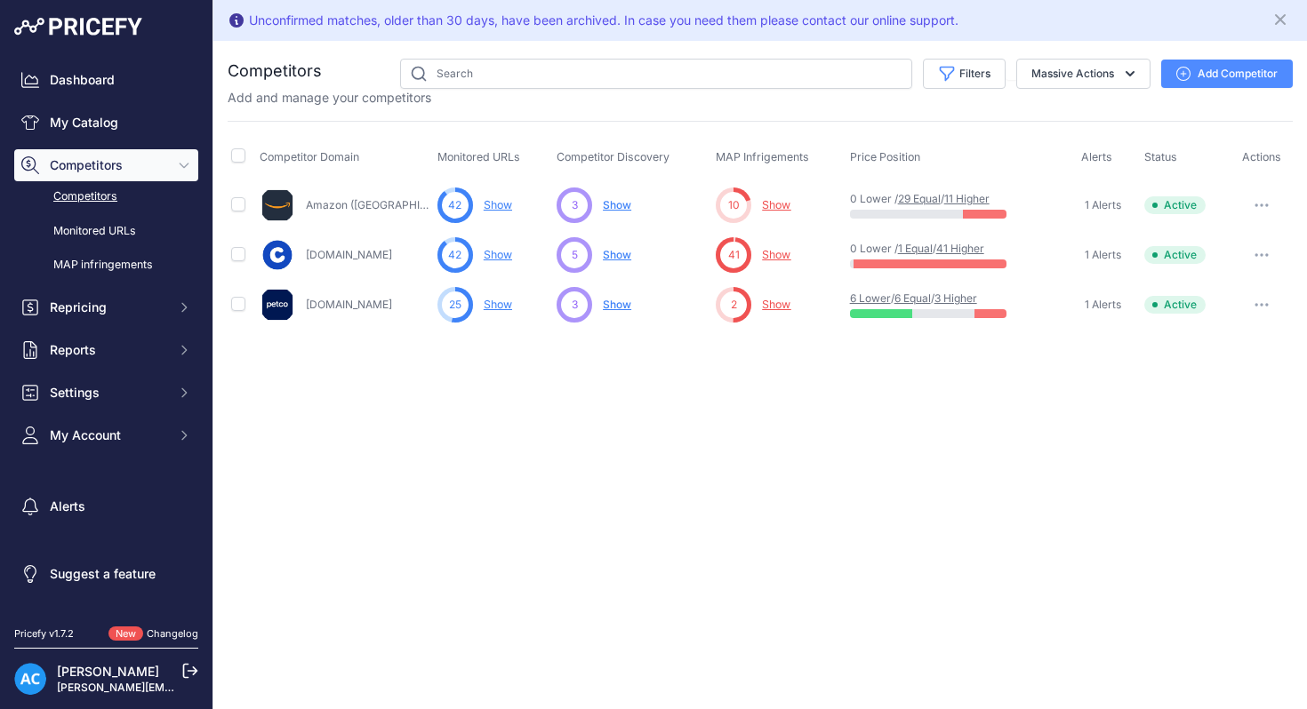
click at [621, 303] on span "Show" at bounding box center [617, 304] width 28 height 13
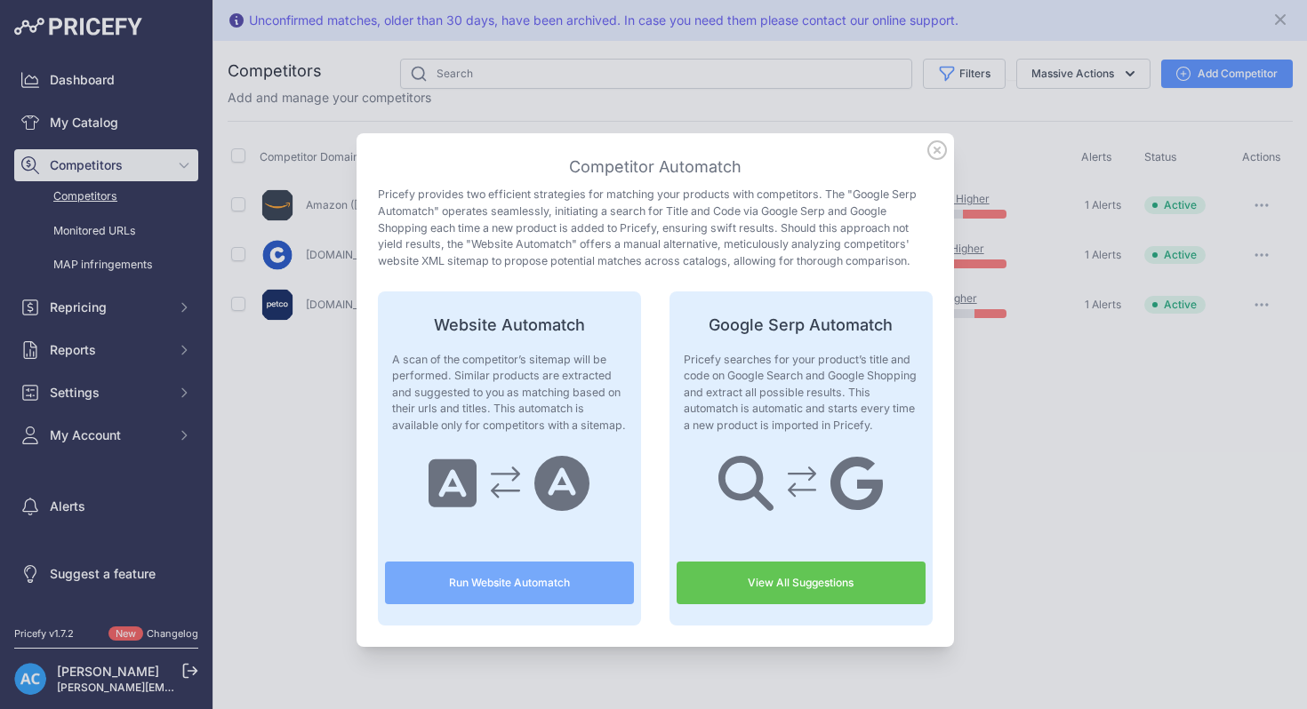
click at [519, 586] on button "Run Website Automatch" at bounding box center [509, 583] width 249 height 43
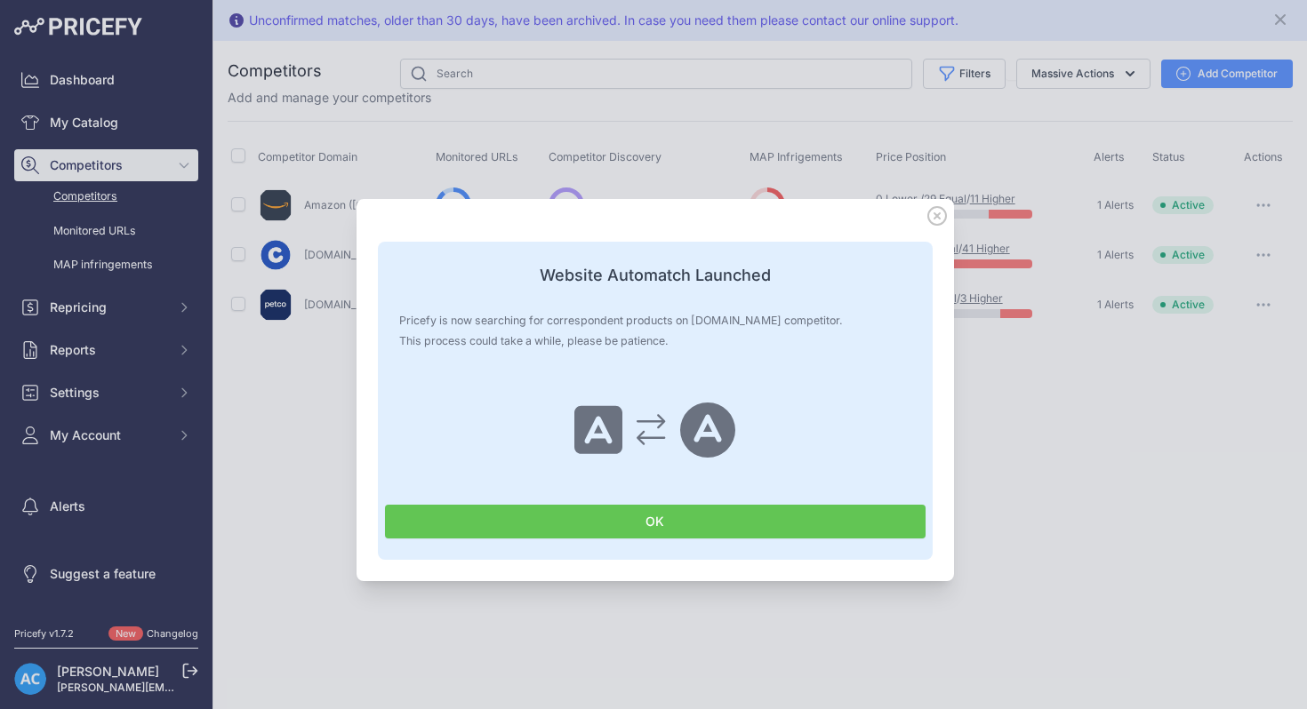
click at [515, 528] on button "OK" at bounding box center [655, 522] width 541 height 34
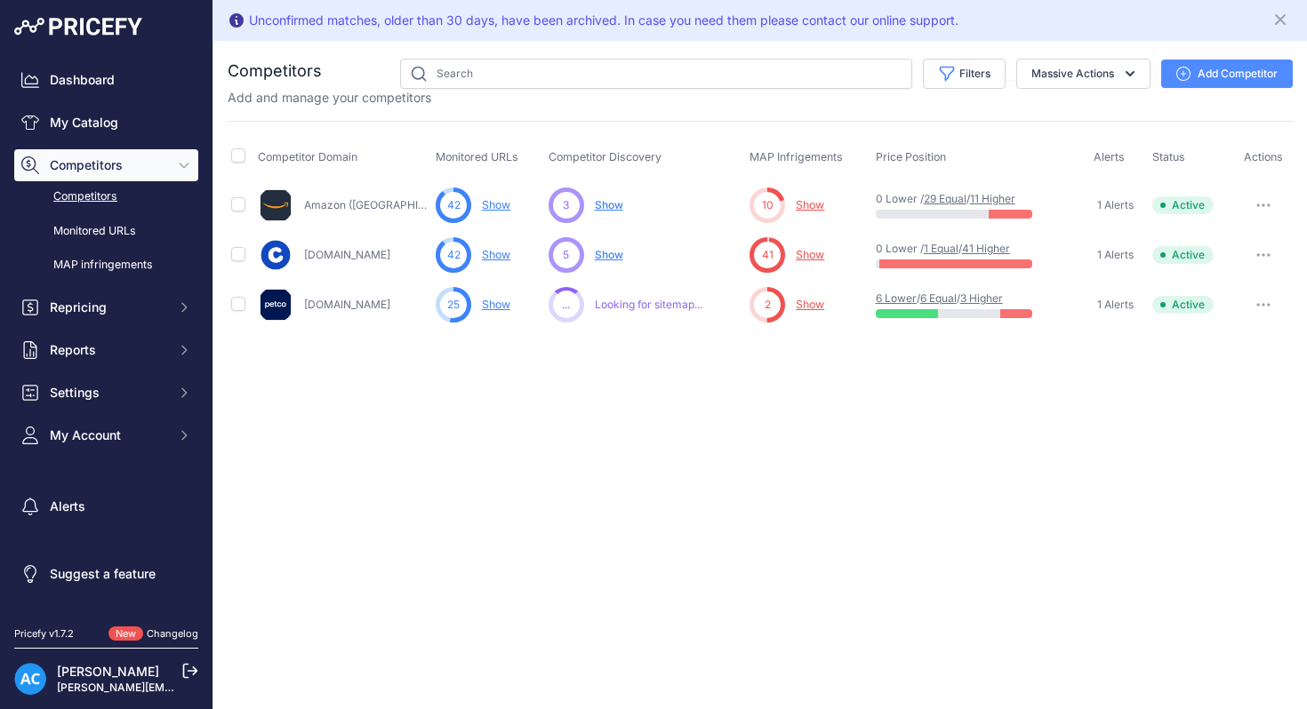
click at [1256, 311] on button "button" at bounding box center [1264, 304] width 36 height 25
click at [1256, 330] on link "View Competitor Profile" at bounding box center [1215, 342] width 148 height 28
click at [1264, 306] on button "button" at bounding box center [1264, 304] width 36 height 25
click at [934, 435] on div "Unconfirmed matches, older than 30 days, have been archived. In case you need t…" at bounding box center [760, 354] width 1094 height 709
click at [181, 168] on icon "Sidebar" at bounding box center [184, 165] width 14 height 14
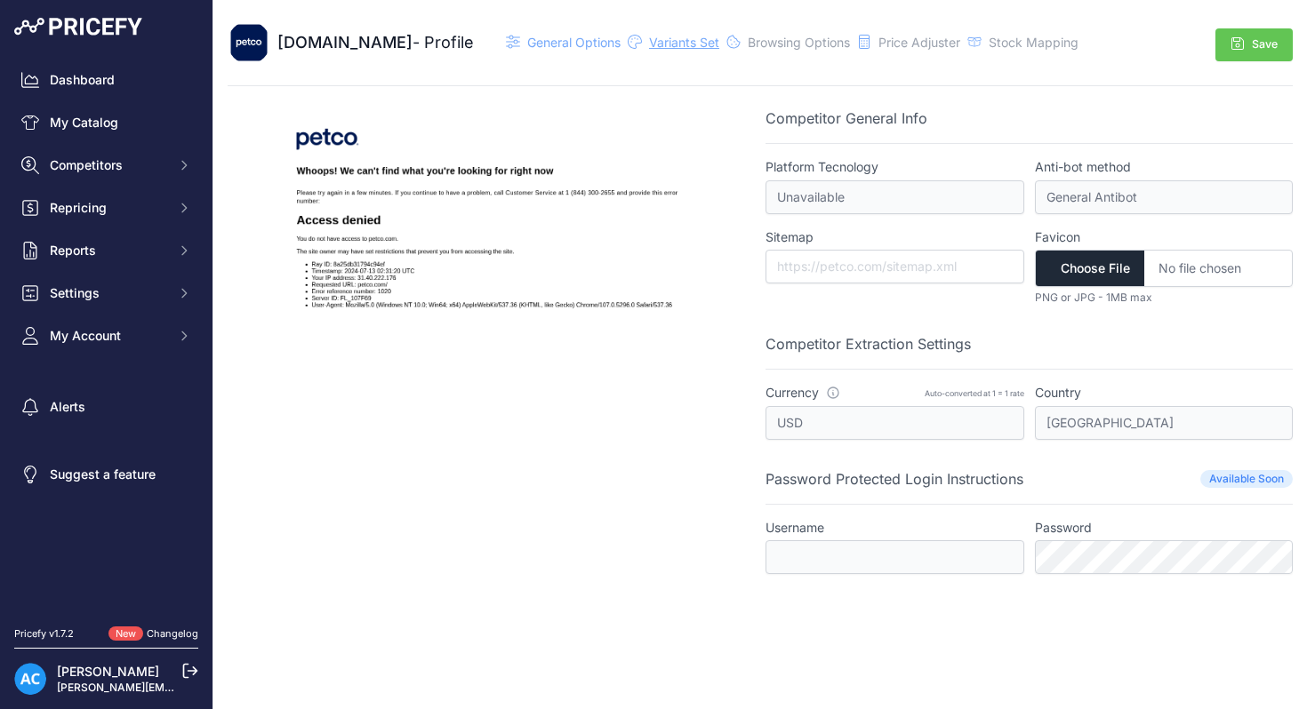
click at [649, 46] on span "Variants Set" at bounding box center [684, 42] width 70 height 15
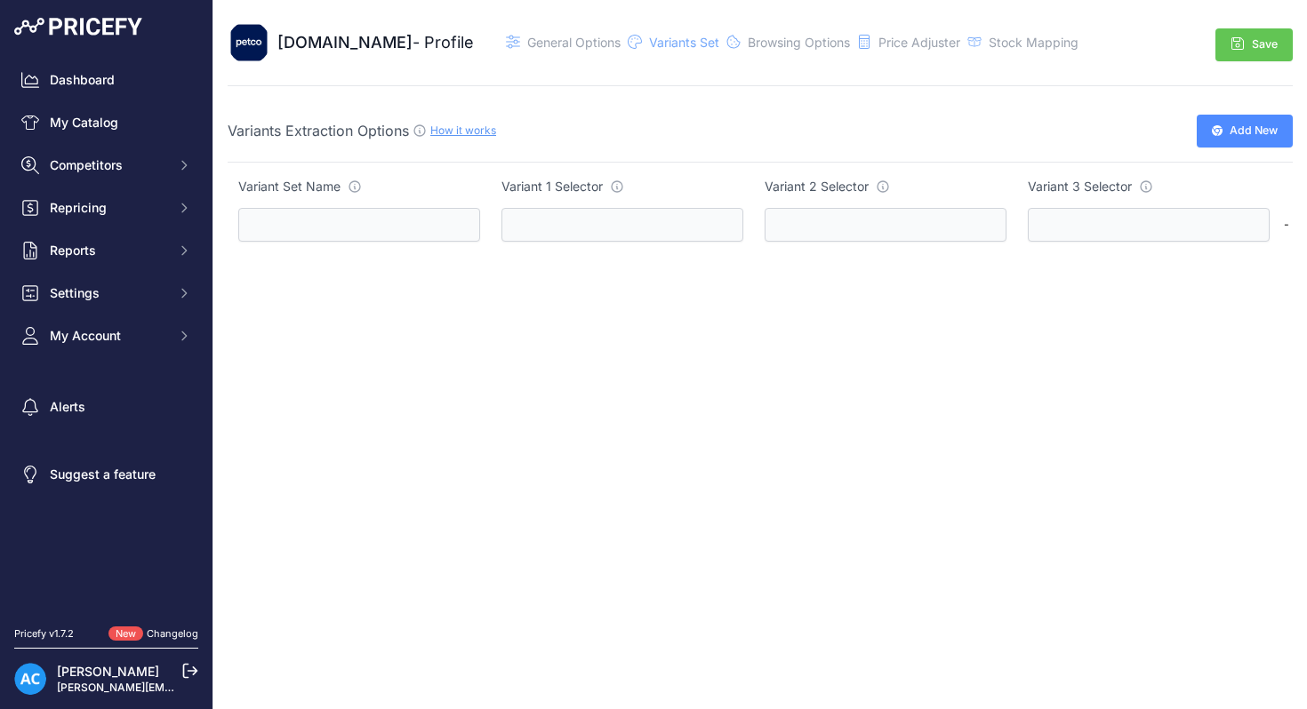
click at [1237, 134] on span "Add New" at bounding box center [1254, 131] width 48 height 17
click at [1260, 123] on span "Add New" at bounding box center [1254, 131] width 48 height 17
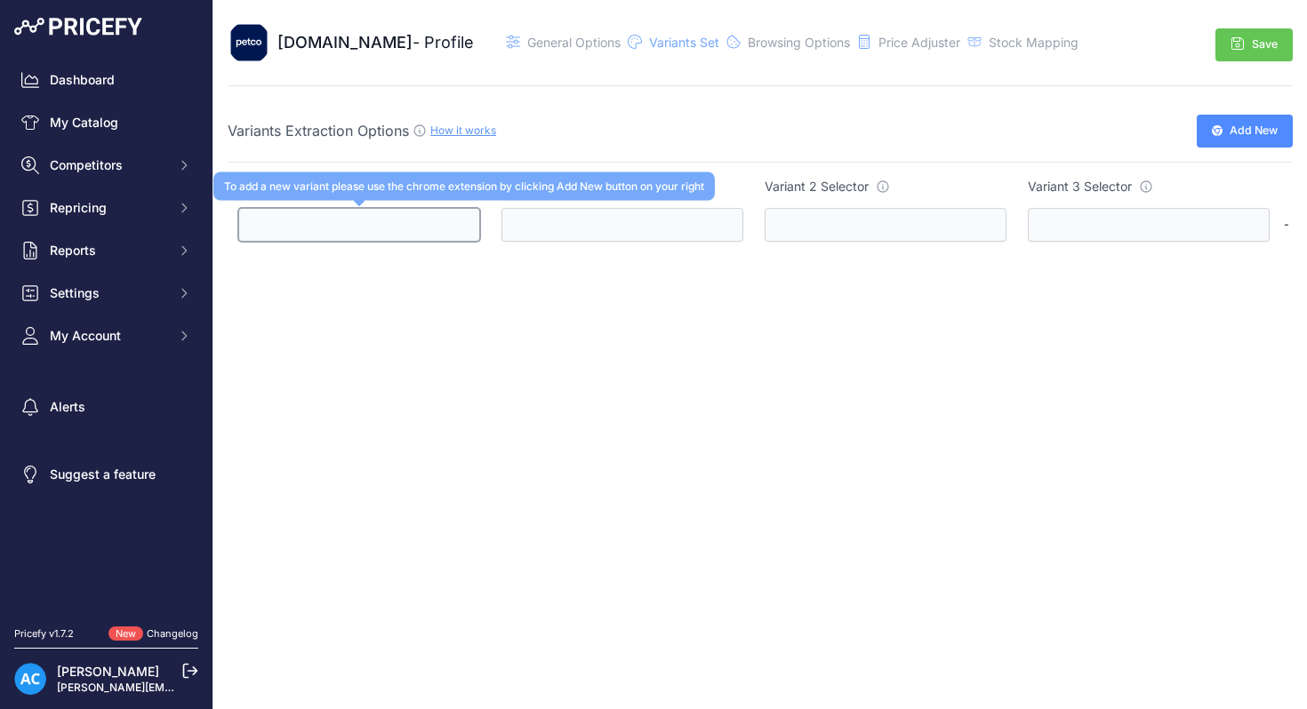
click at [383, 220] on input "text" at bounding box center [359, 225] width 242 height 34
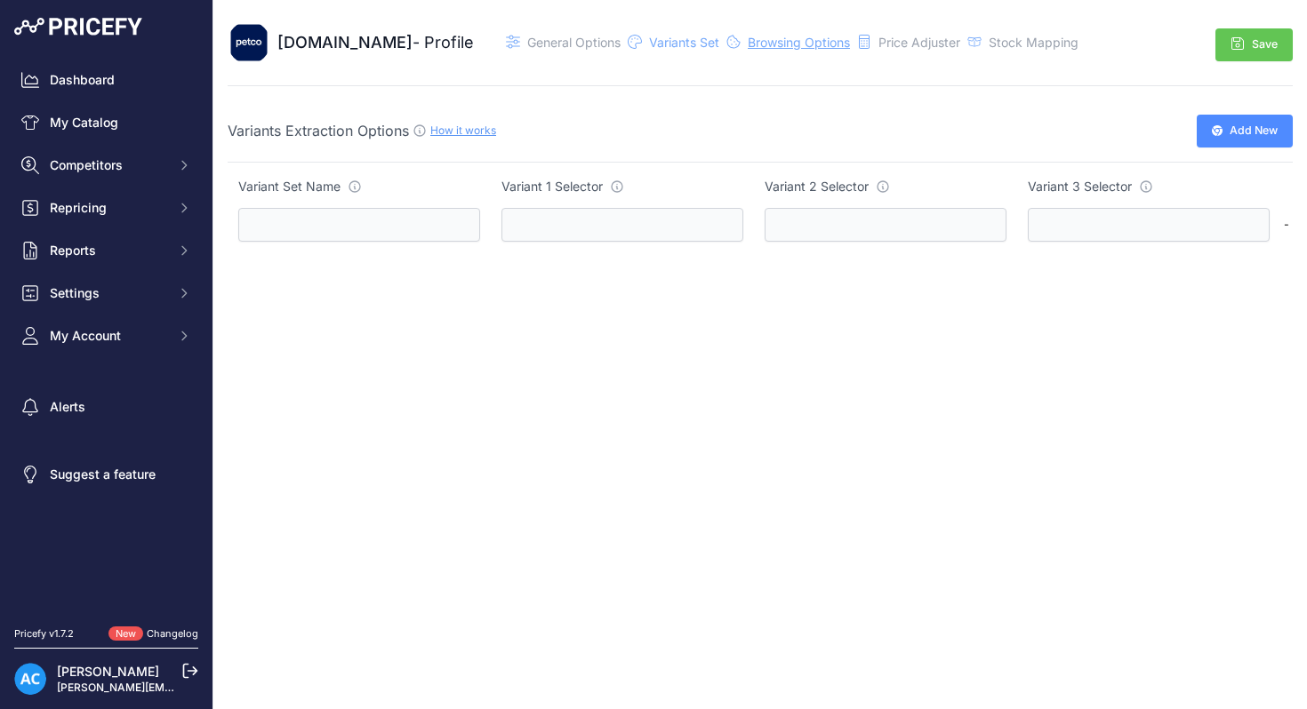
click at [753, 46] on span "Browsing Options" at bounding box center [799, 42] width 102 height 15
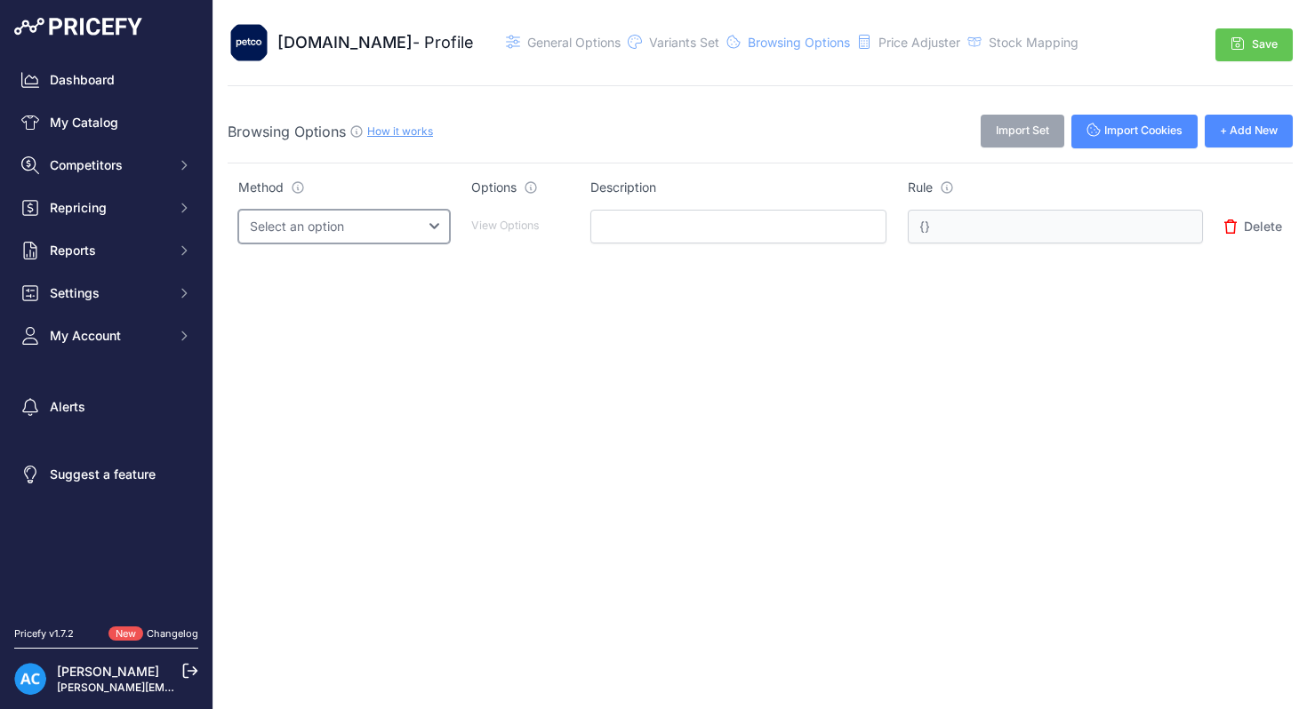
click at [450, 226] on select "Select an option Query String Local Storage Cookie Automatic Actions" at bounding box center [344, 227] width 212 height 34
select select "localstorage"
click at [238, 210] on select "Select an option Query String Local Storage Cookie Automatic Actions" at bounding box center [344, 227] width 212 height 34
click at [541, 229] on p "View Options" at bounding box center [520, 226] width 98 height 17
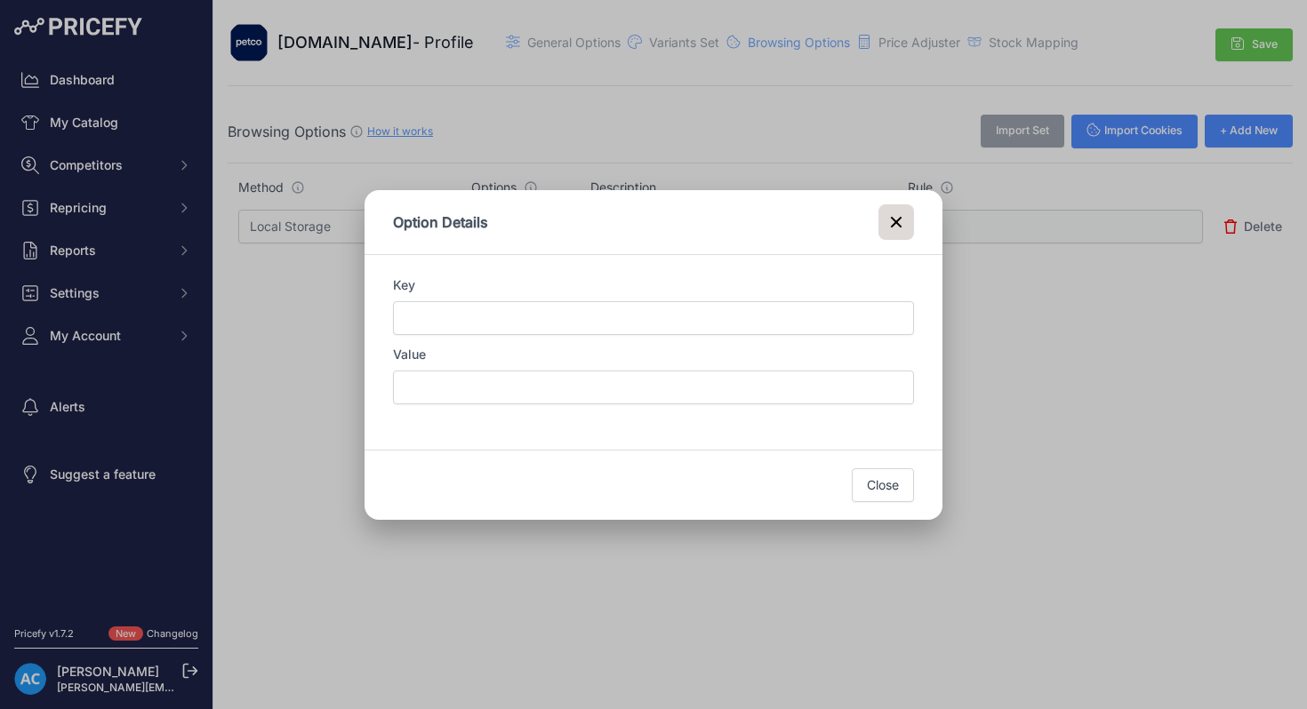
click at [893, 220] on icon at bounding box center [895, 222] width 21 height 21
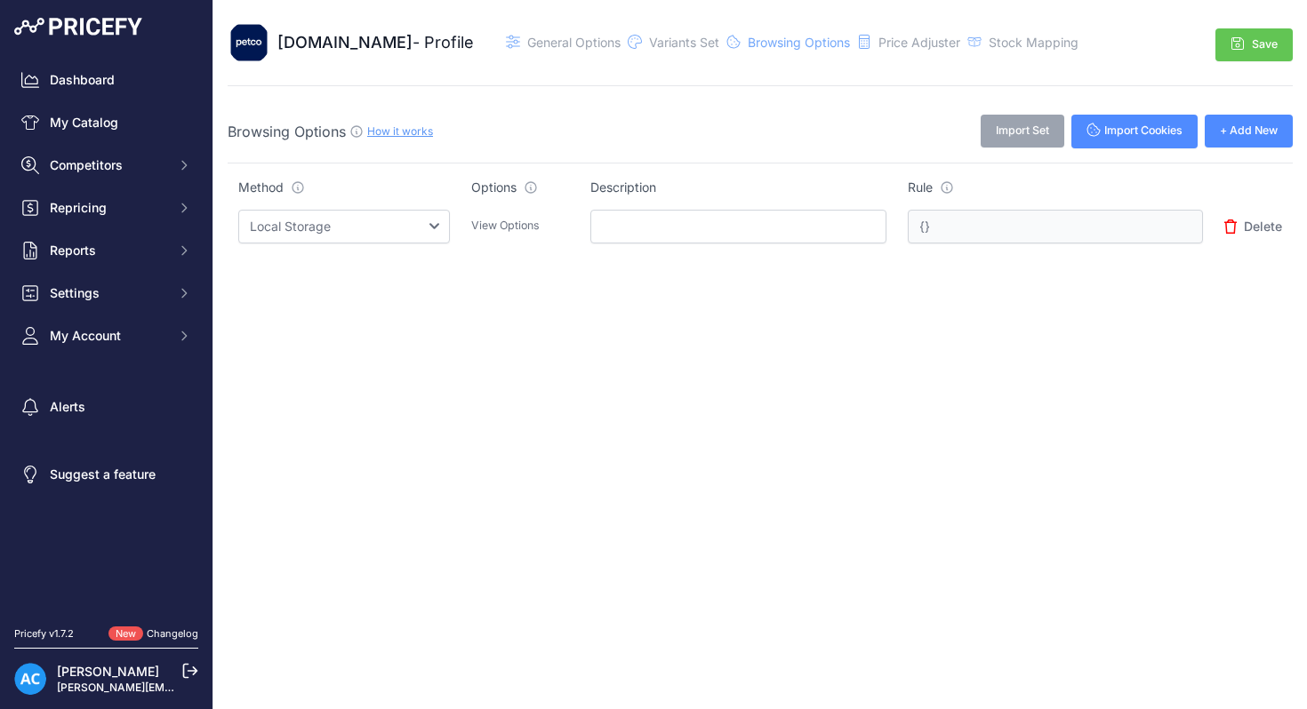
click at [1240, 133] on button "+ Add New" at bounding box center [1249, 131] width 88 height 33
click at [1252, 281] on span "Delete" at bounding box center [1263, 282] width 38 height 18
click at [450, 228] on select "Select an option Query String Local Storage Cookie Automatic Actions" at bounding box center [344, 227] width 212 height 34
select select "automatic_actions"
click at [238, 210] on select "Select an option Query String Local Storage Cookie Automatic Actions" at bounding box center [344, 227] width 212 height 34
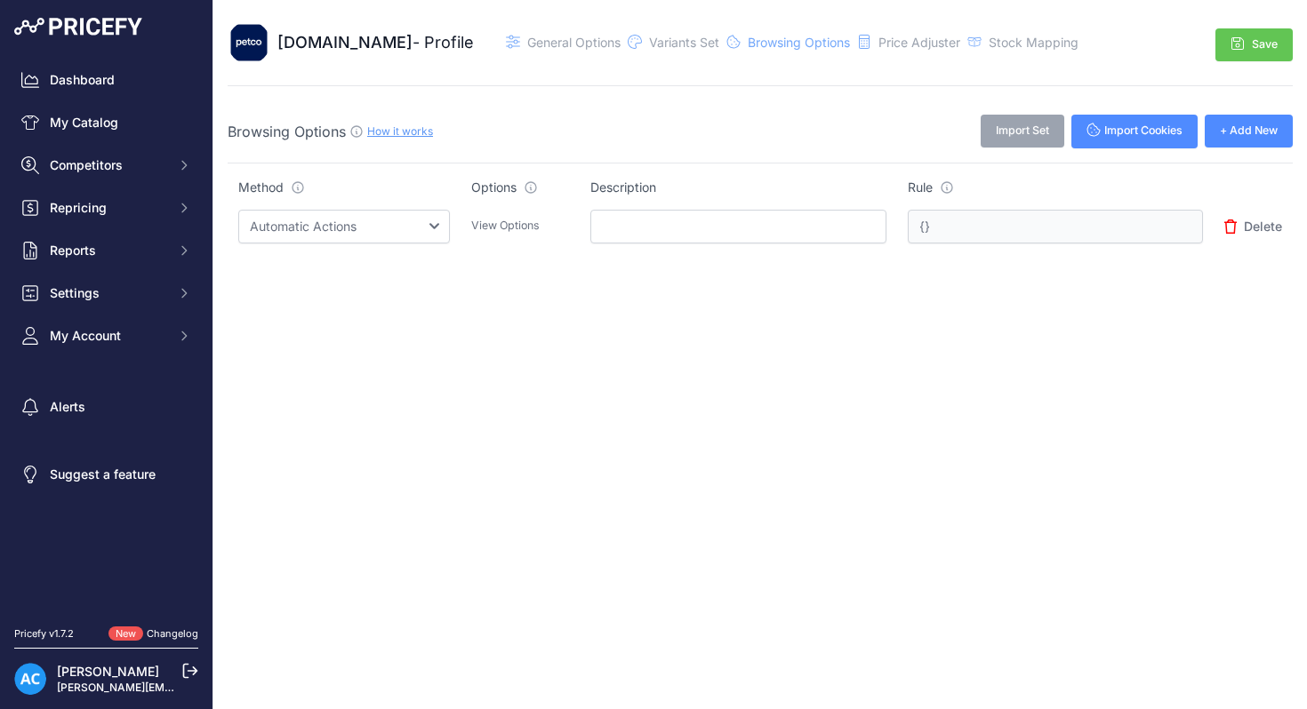
click at [543, 224] on p "View Options" at bounding box center [520, 226] width 98 height 17
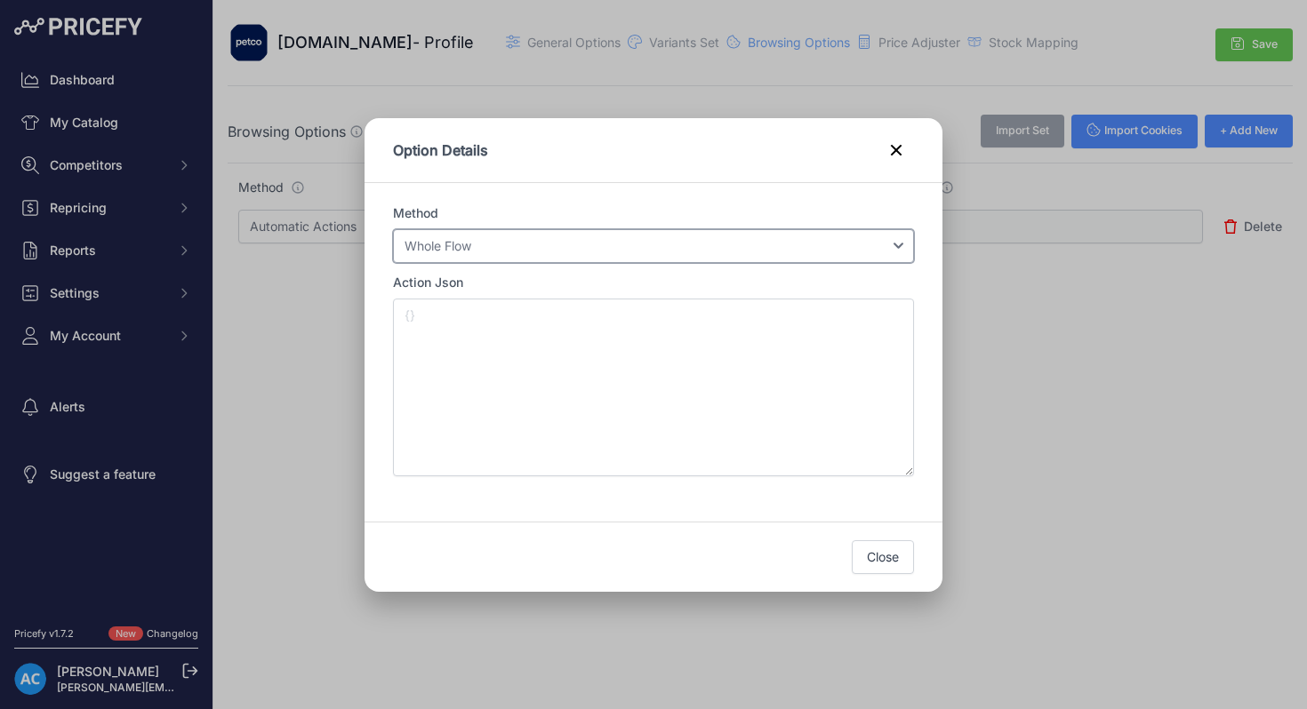
click at [897, 248] on select "Select an option Login Variant Selection Currency Selection Whole Flow" at bounding box center [653, 246] width 521 height 34
select select "variant_selection"
click at [393, 229] on select "Select an option Login Variant Selection Currency Selection Whole Flow" at bounding box center [653, 246] width 521 height 34
type input "{"method":"variant_selection"}"
click at [905, 553] on button "Close" at bounding box center [883, 558] width 62 height 34
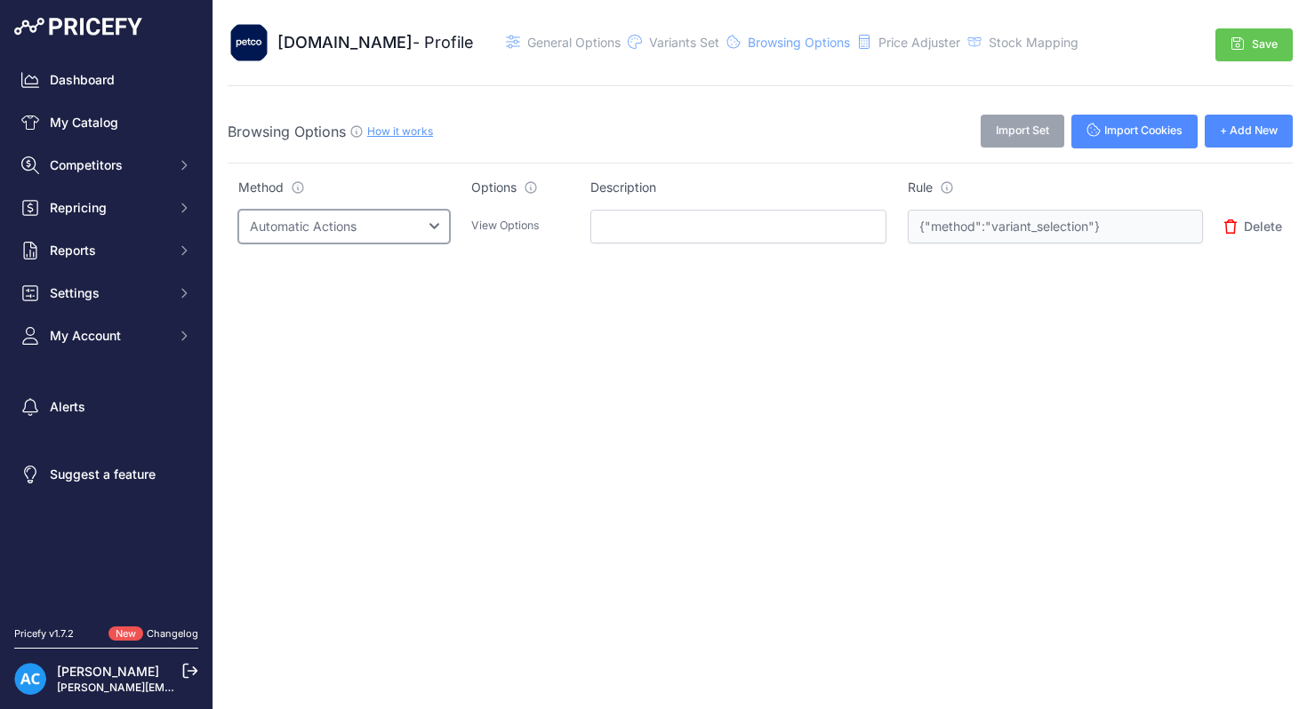
click at [450, 230] on select "Select an option Query String Local Storage Cookie Automatic Actions" at bounding box center [344, 227] width 212 height 34
click at [878, 40] on span "Price Adjuster" at bounding box center [919, 42] width 82 height 15
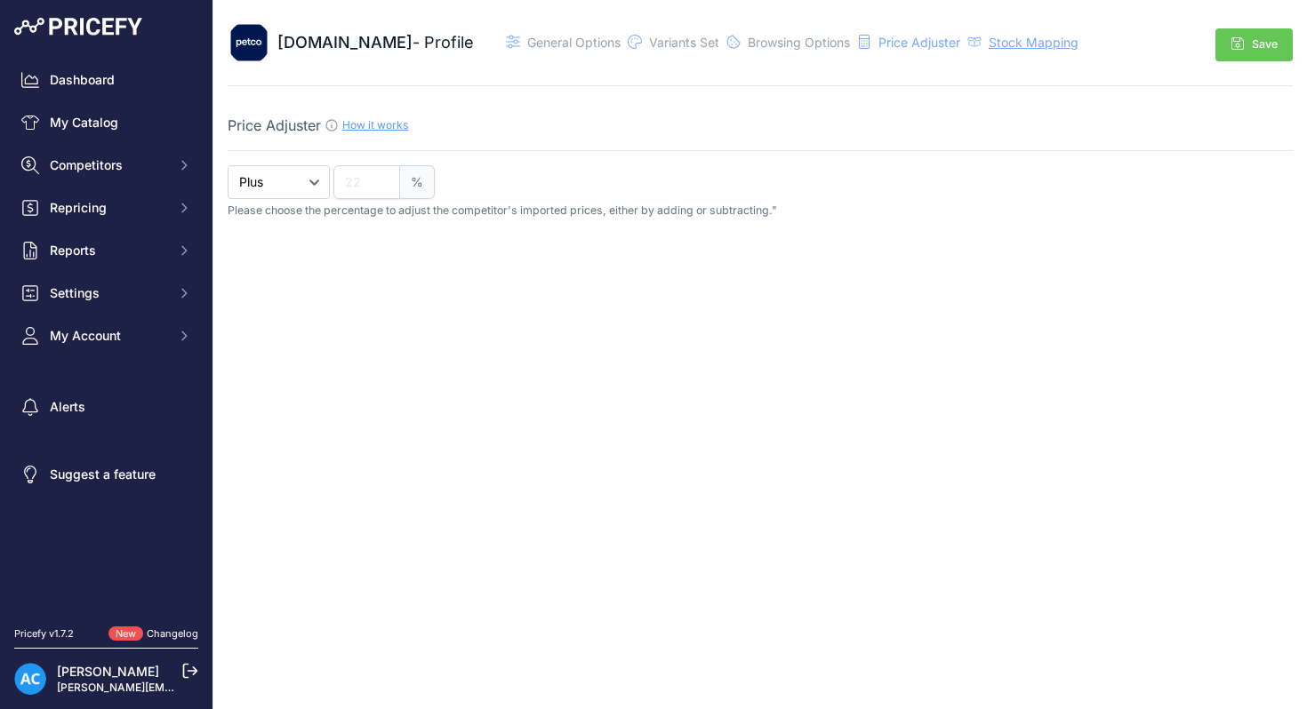
click at [989, 45] on span "Stock Mapping" at bounding box center [1034, 42] width 90 height 15
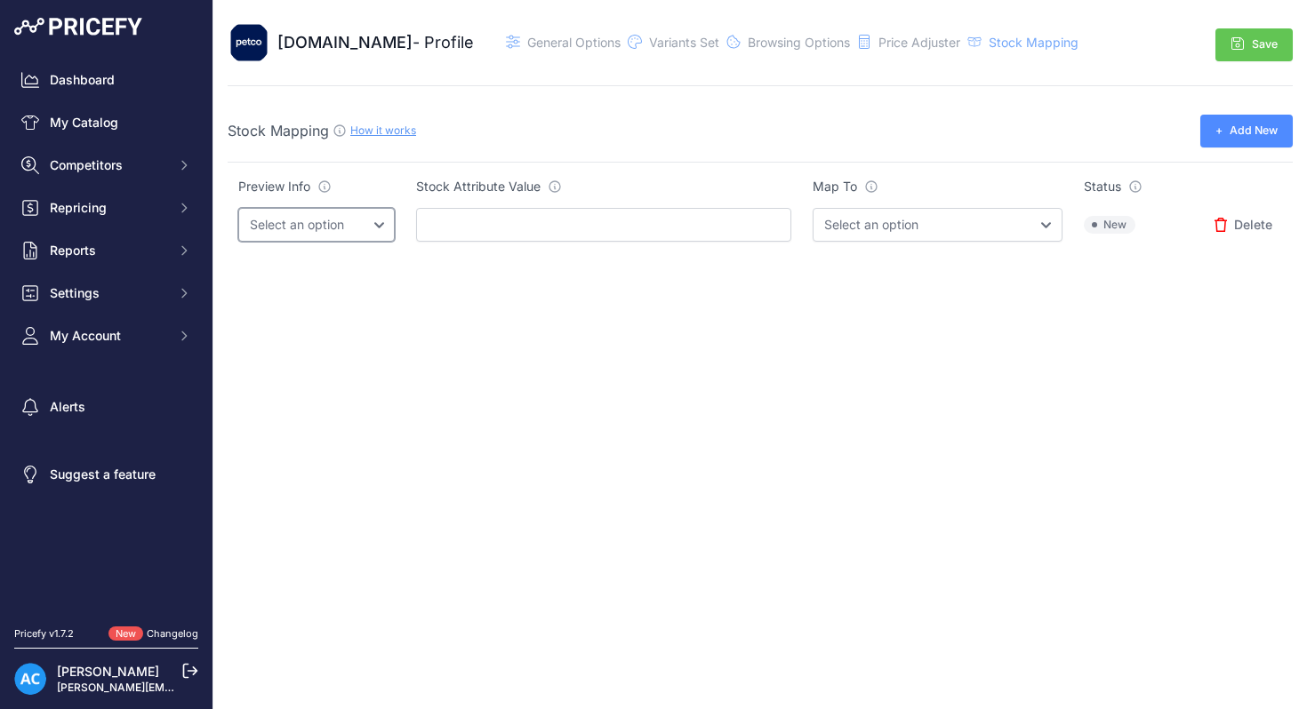
click at [380, 216] on select "Select an option" at bounding box center [316, 225] width 156 height 34
click at [238, 208] on select "Select an option" at bounding box center [316, 225] width 156 height 34
click at [376, 224] on select "Select an option" at bounding box center [316, 225] width 156 height 34
click at [530, 40] on span "General Options" at bounding box center [573, 42] width 93 height 15
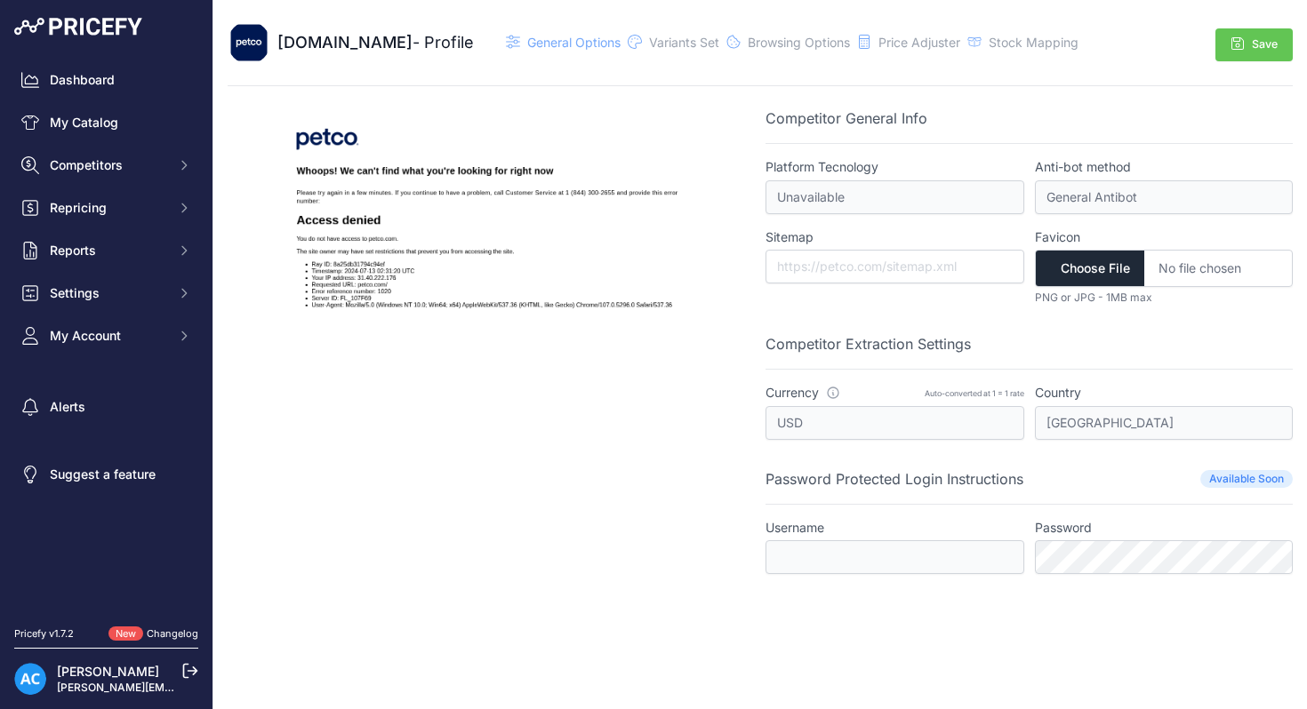
click at [374, 244] on img at bounding box center [491, 419] width 527 height 622
click at [527, 42] on span "General Options" at bounding box center [573, 42] width 93 height 15
click at [167, 165] on button "Competitors" at bounding box center [106, 165] width 184 height 32
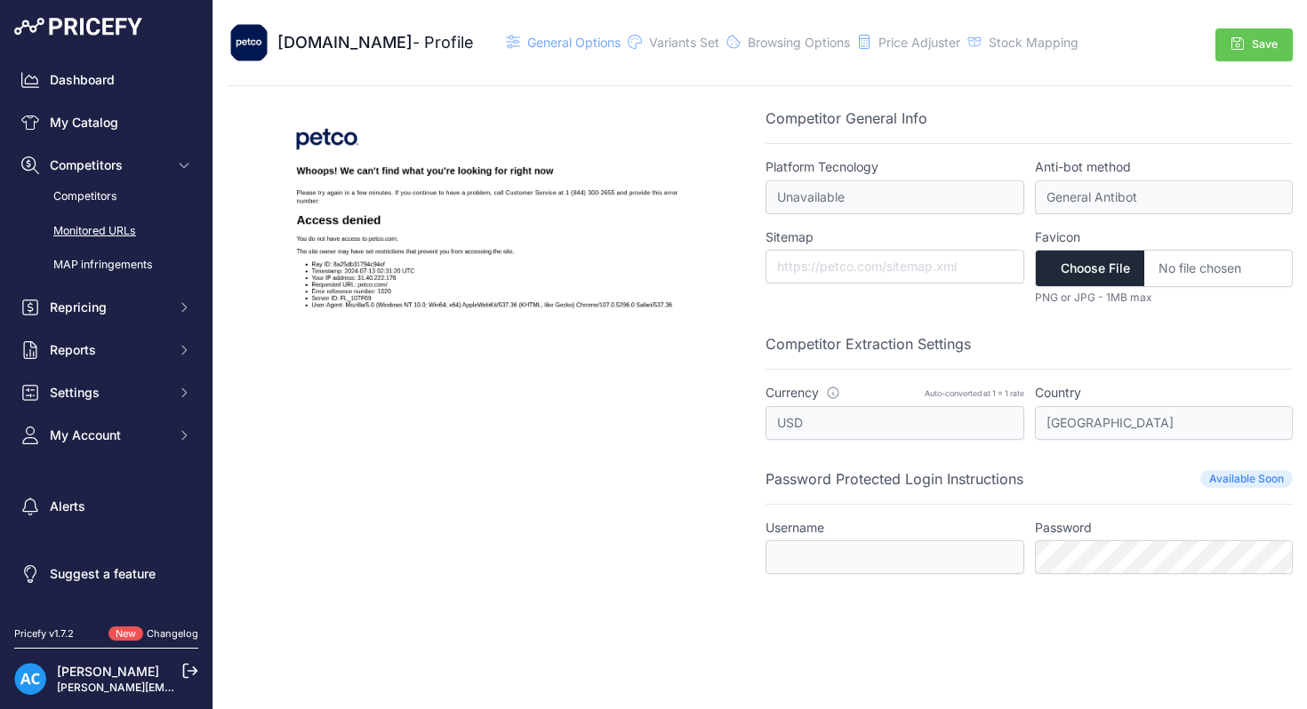
click at [123, 228] on link "Monitored URLs" at bounding box center [106, 231] width 184 height 31
